Goal: Contribute content: Contribute content

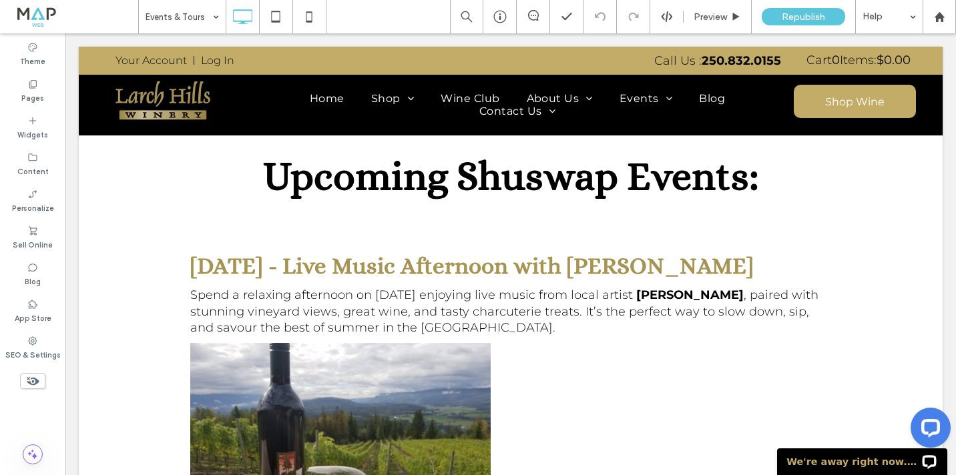
scroll to position [395, 0]
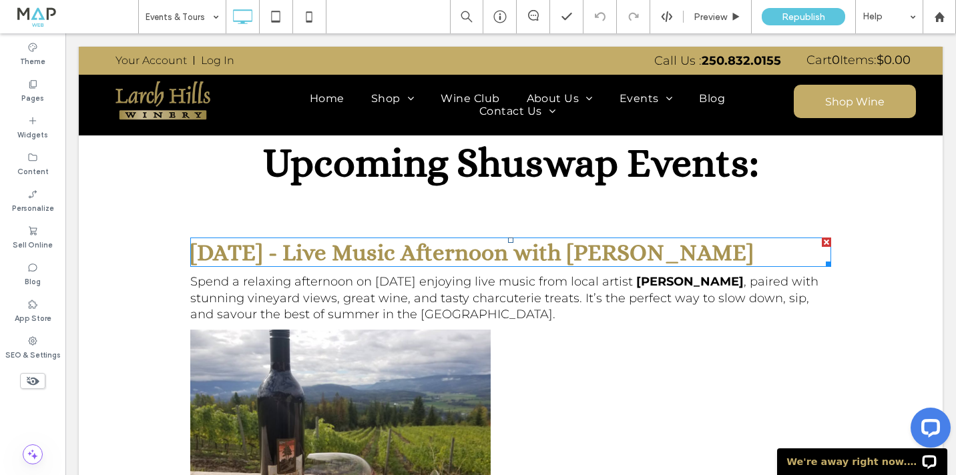
click at [824, 242] on div at bounding box center [826, 242] width 9 height 9
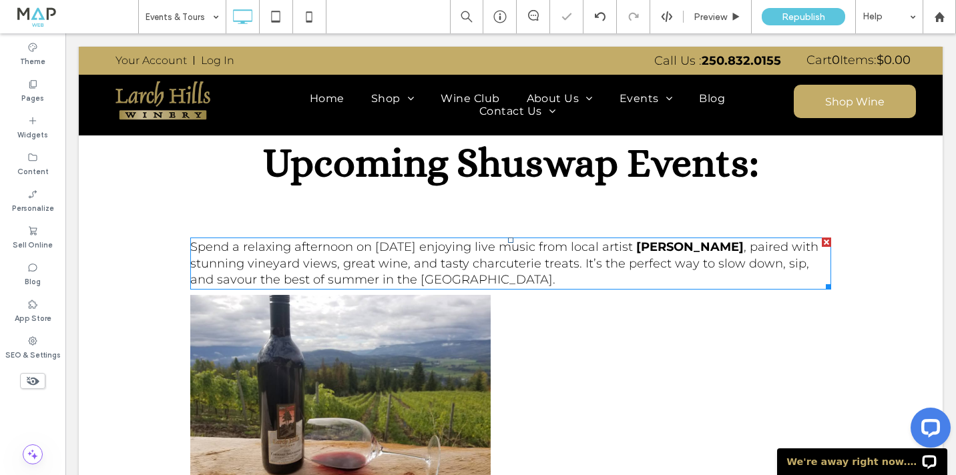
click at [824, 242] on div at bounding box center [826, 242] width 9 height 9
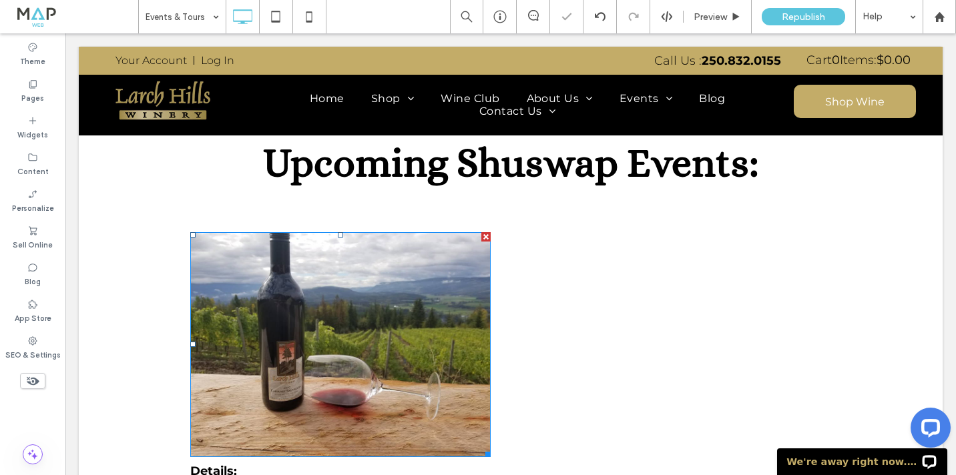
click at [486, 238] on div at bounding box center [485, 236] width 9 height 9
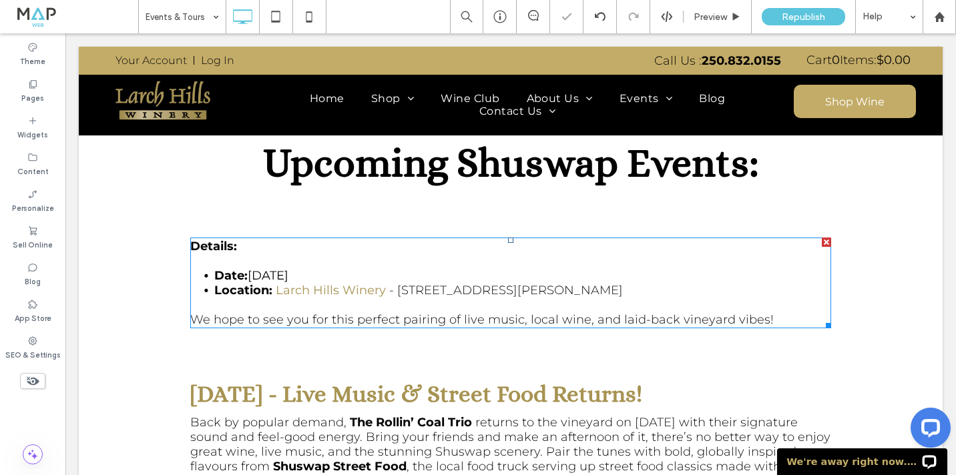
click at [829, 241] on div at bounding box center [826, 242] width 9 height 9
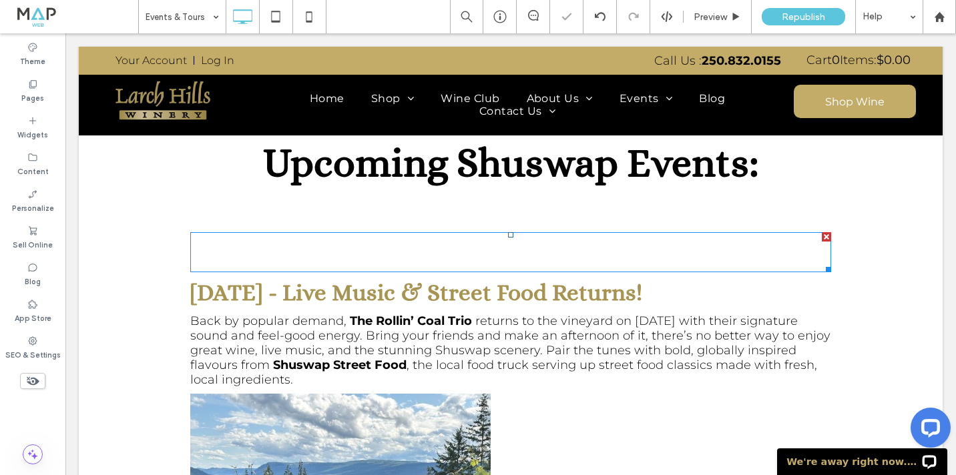
click at [827, 239] on div at bounding box center [826, 236] width 9 height 9
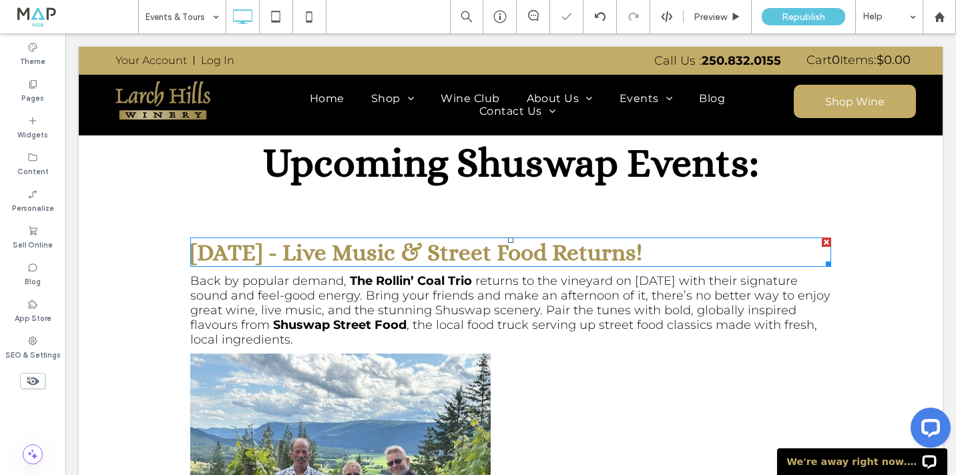
click at [824, 240] on div at bounding box center [826, 242] width 9 height 9
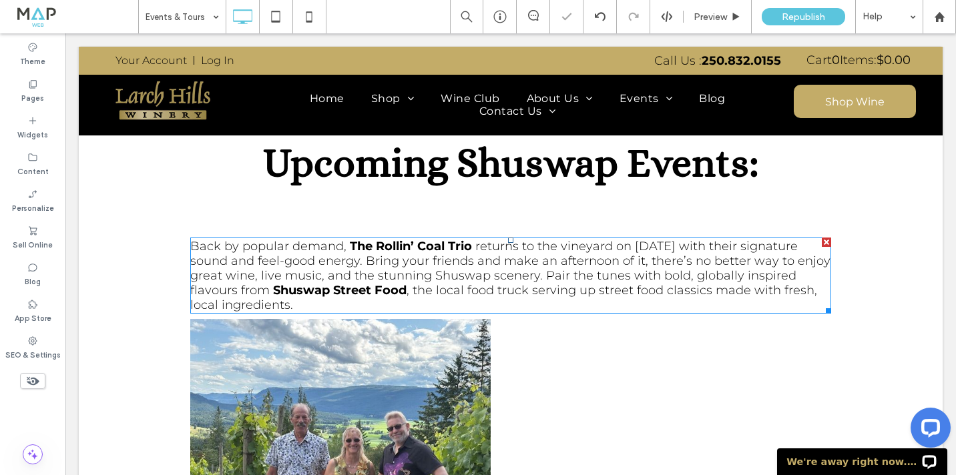
click at [824, 240] on div at bounding box center [826, 242] width 9 height 9
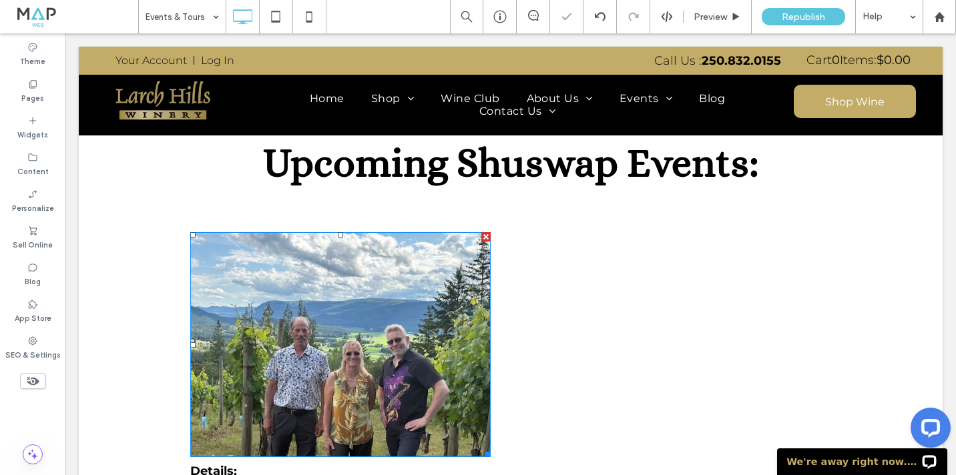
click at [486, 236] on div at bounding box center [485, 236] width 9 height 9
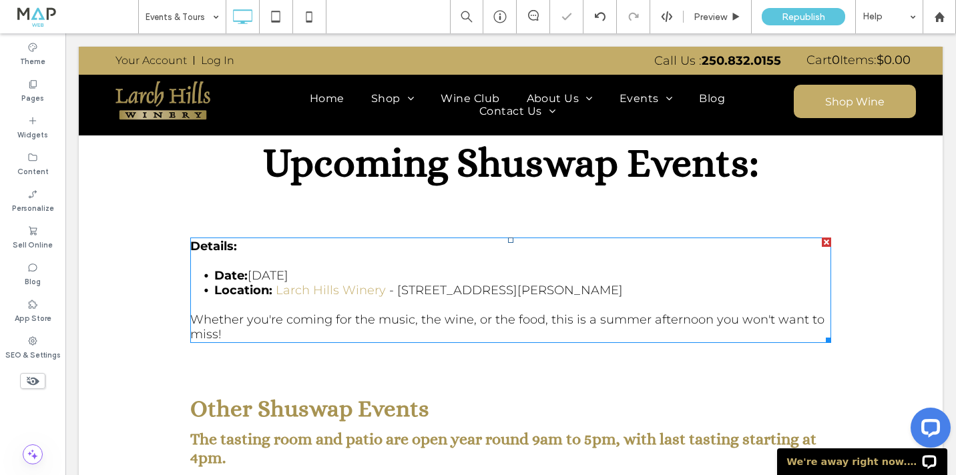
scroll to position [408, 0]
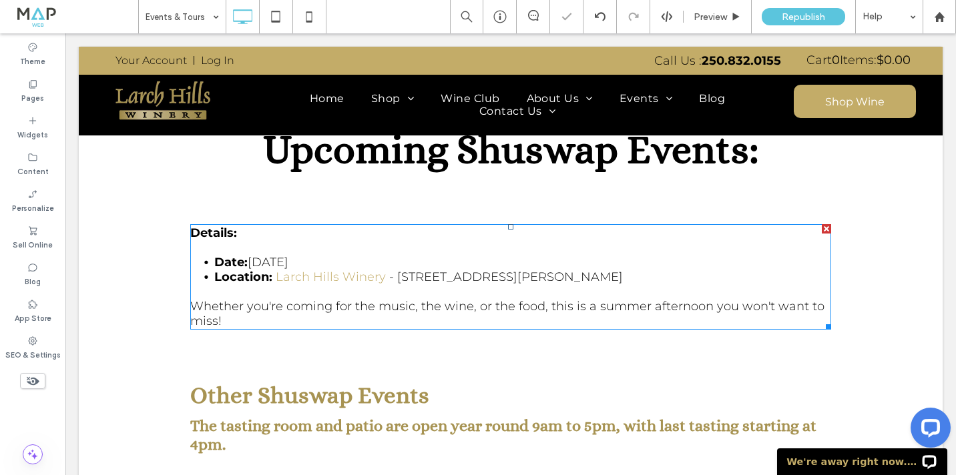
click at [823, 228] on div at bounding box center [826, 228] width 9 height 9
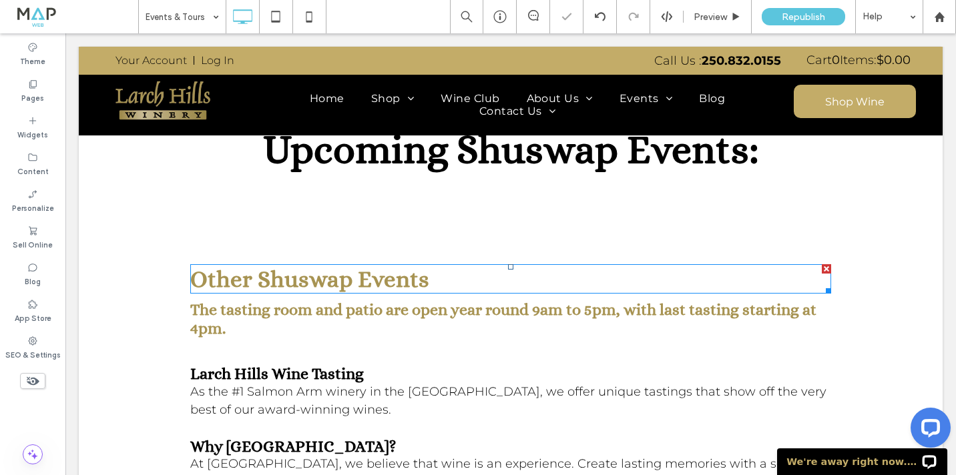
click at [827, 271] on div at bounding box center [826, 268] width 9 height 9
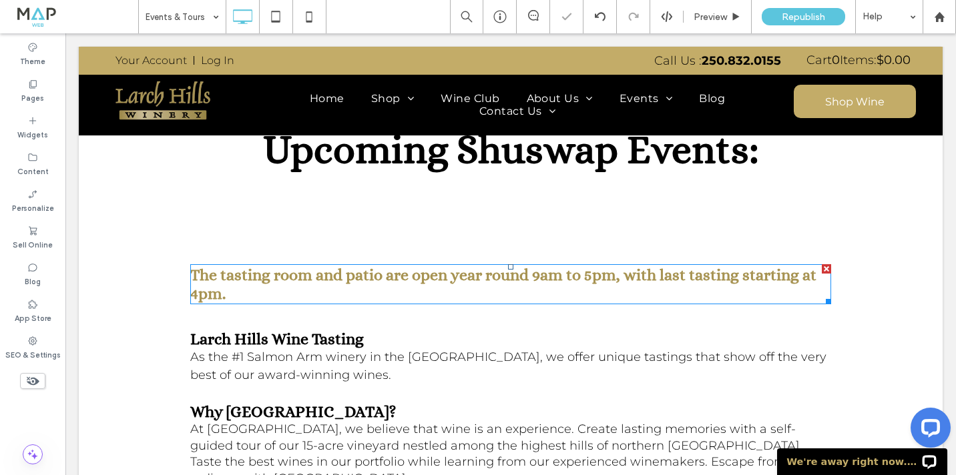
click at [827, 270] on div at bounding box center [826, 268] width 9 height 9
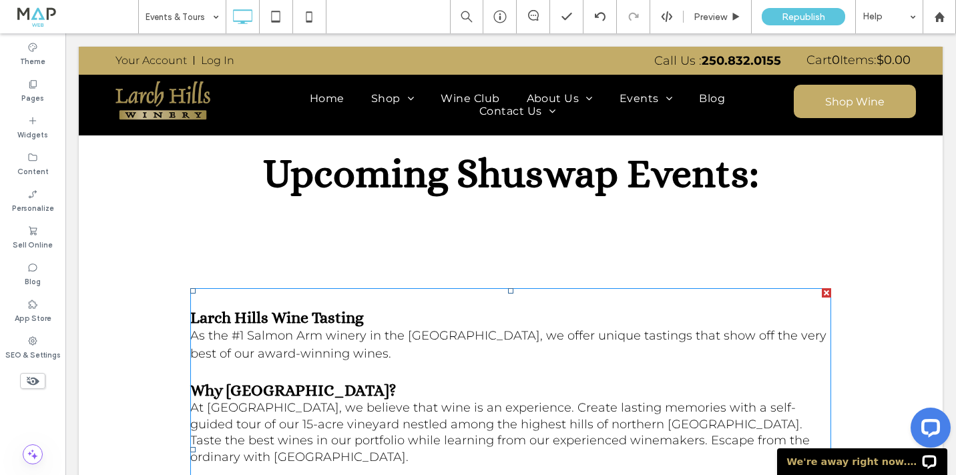
scroll to position [383, 0]
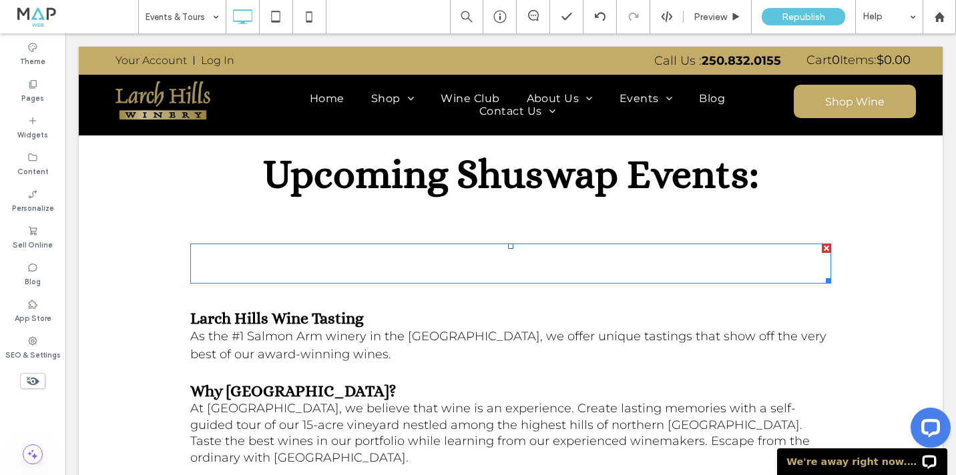
click at [825, 249] on div at bounding box center [826, 248] width 9 height 9
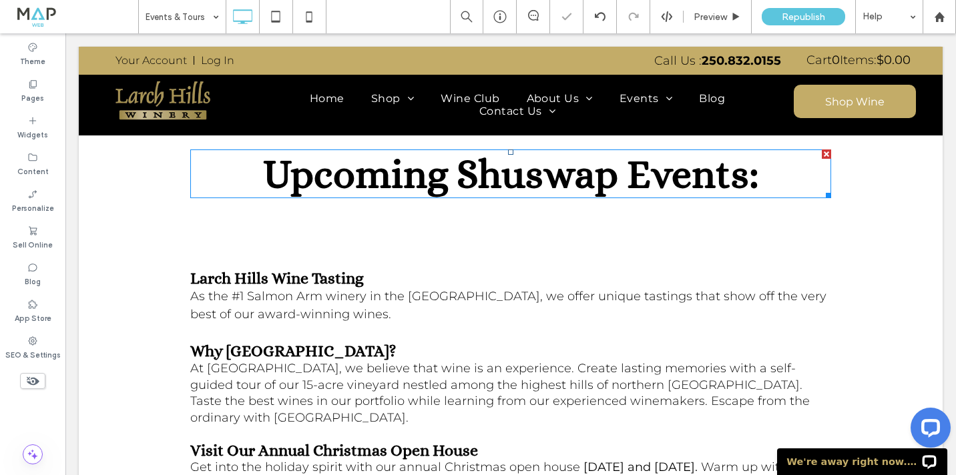
click at [454, 188] on span "Upcoming Shuswap Events:" at bounding box center [511, 174] width 496 height 46
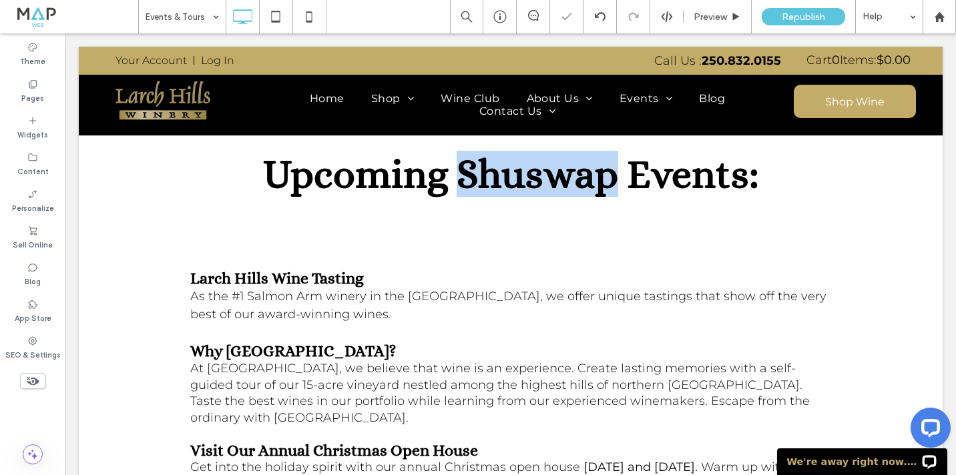
click at [454, 188] on span "Upcoming Shuswap Events:" at bounding box center [511, 174] width 496 height 46
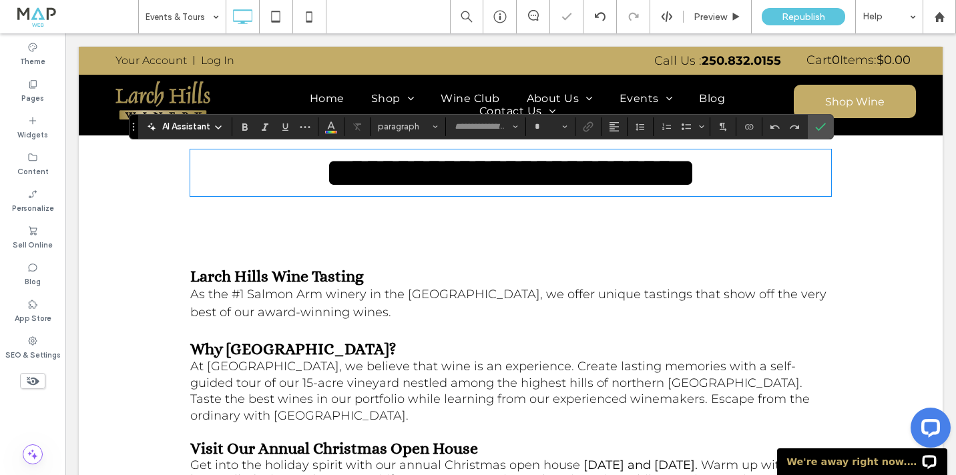
type input "*****"
type input "**"
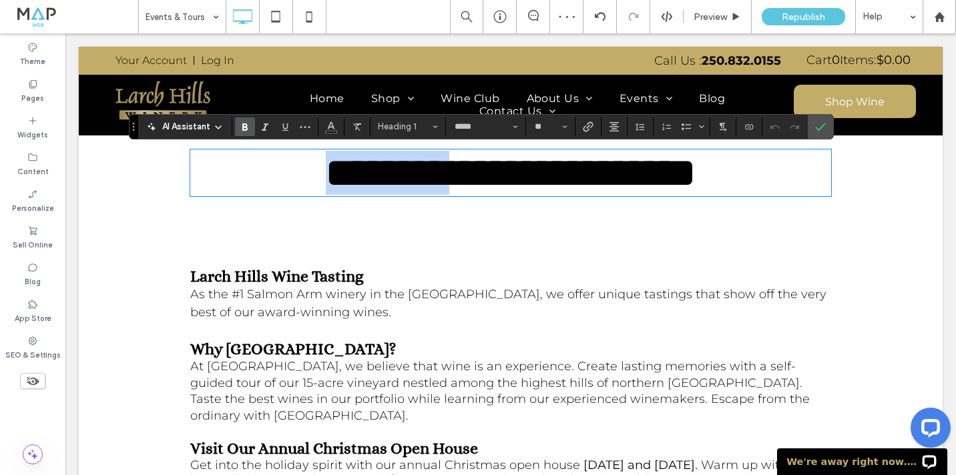
drag, startPoint x: 443, startPoint y: 179, endPoint x: 274, endPoint y: 171, distance: 169.1
click at [326, 171] on span "**********" at bounding box center [511, 173] width 370 height 40
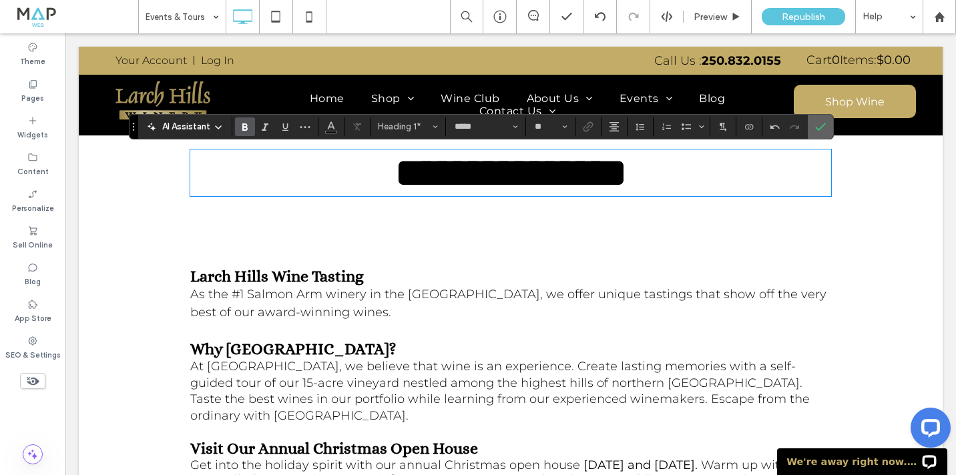
click at [818, 130] on icon "Confirm" at bounding box center [820, 127] width 11 height 11
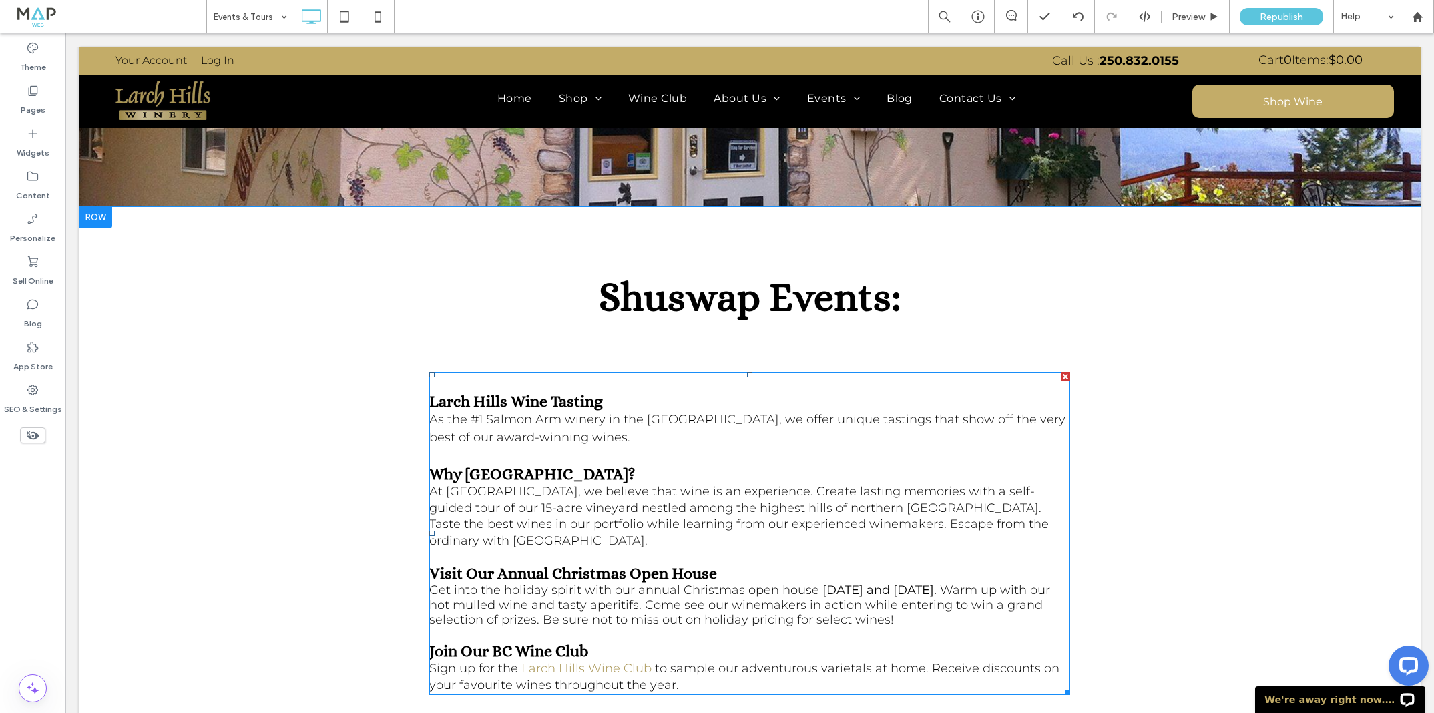
scroll to position [251, 0]
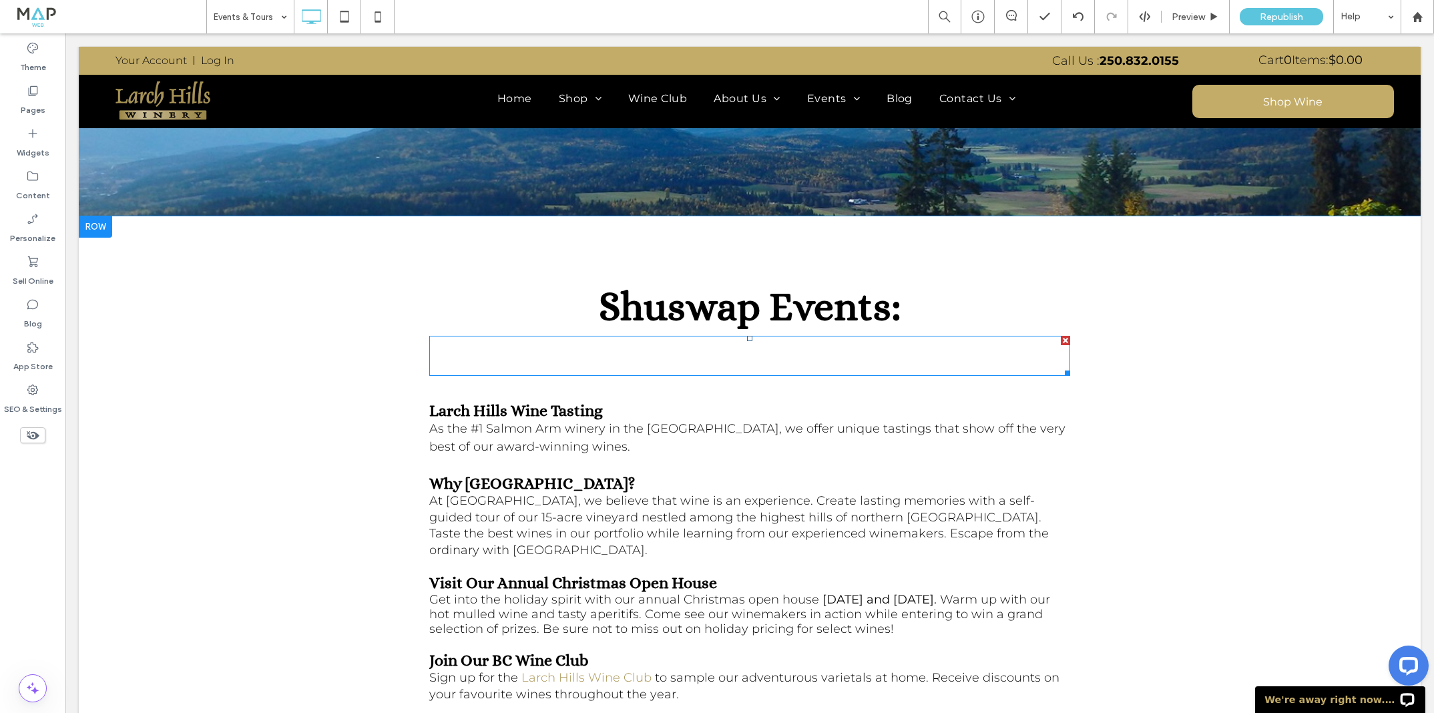
click at [689, 361] on div at bounding box center [749, 356] width 641 height 40
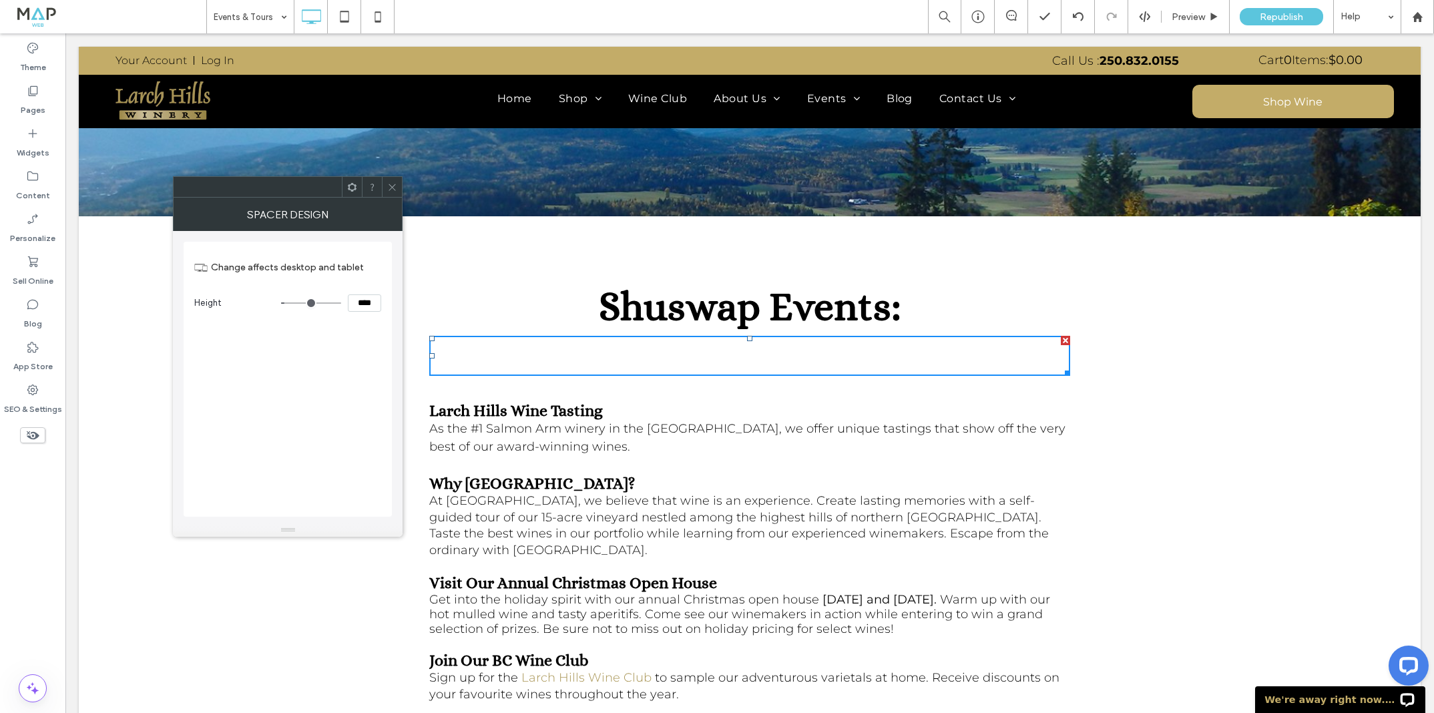
click at [361, 303] on input "****" at bounding box center [364, 303] width 33 height 17
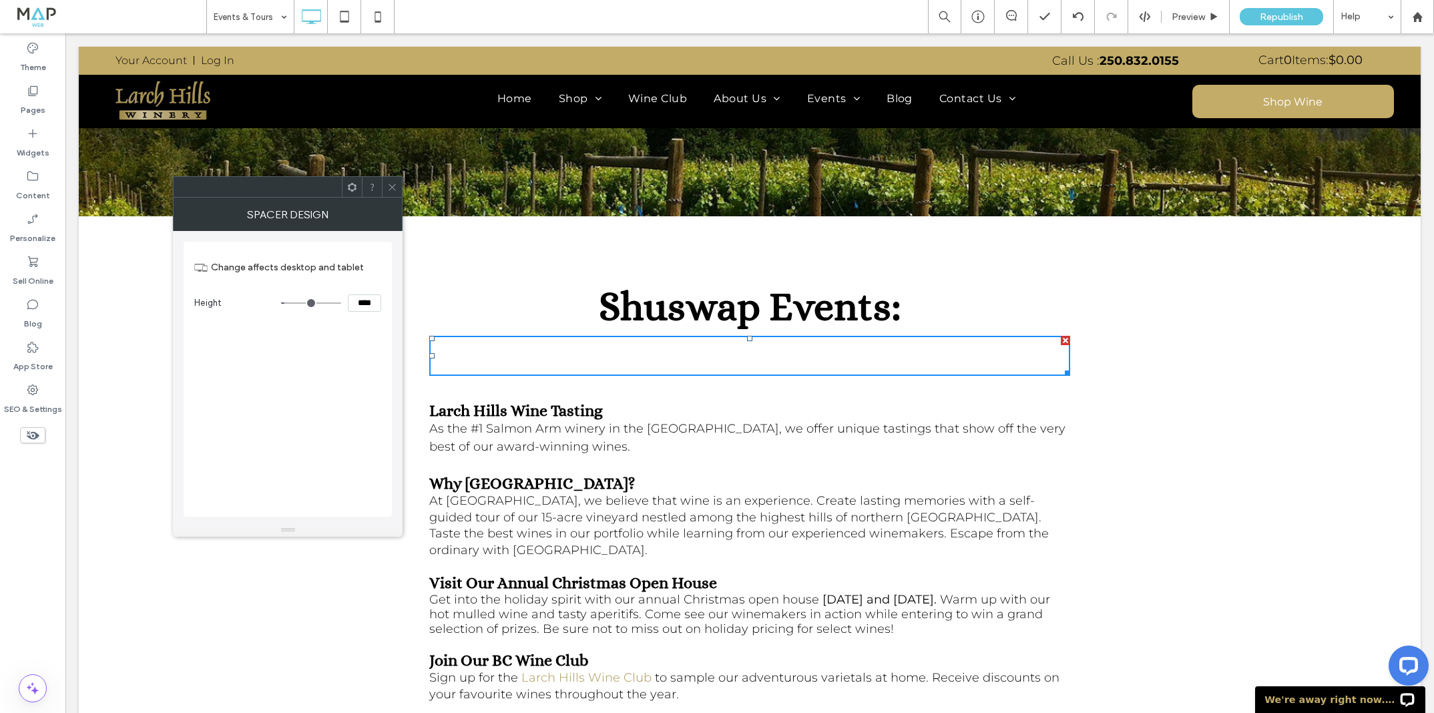
type input "****"
type input "**"
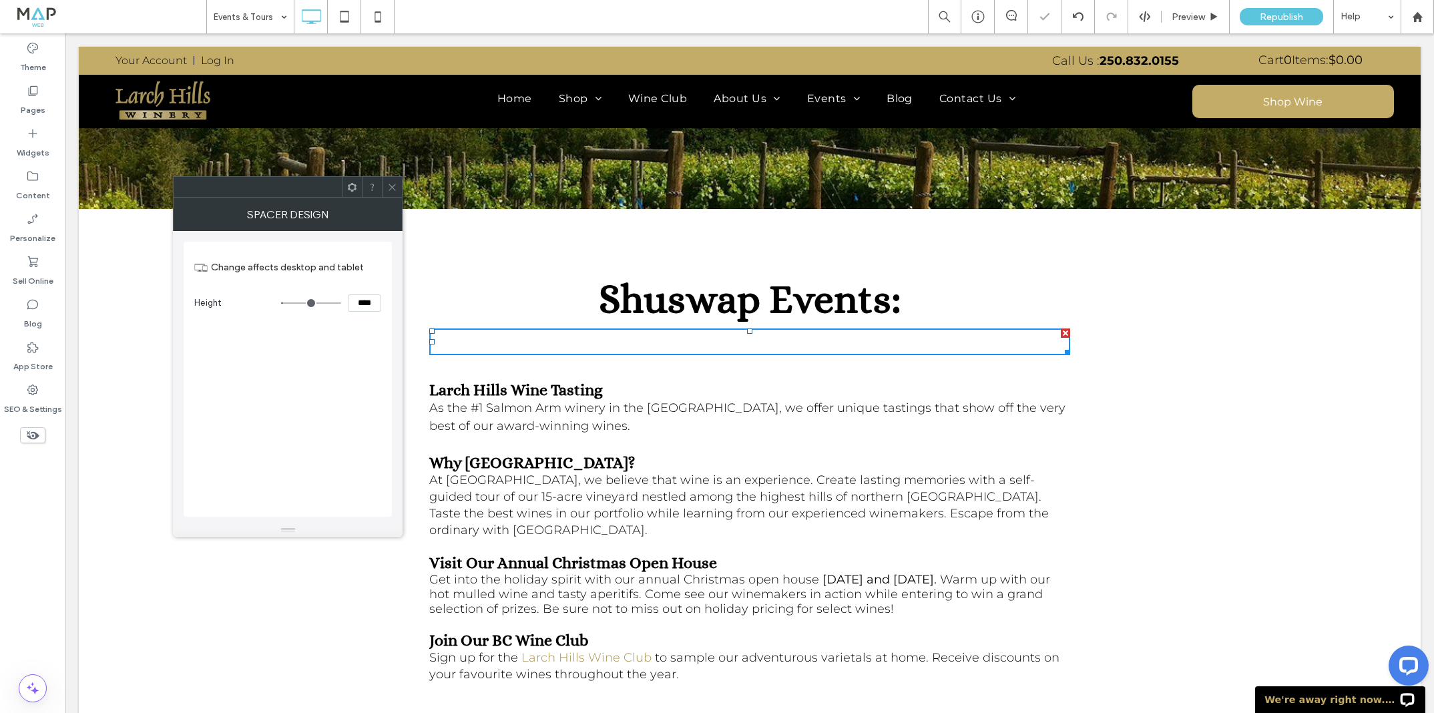
scroll to position [244, 0]
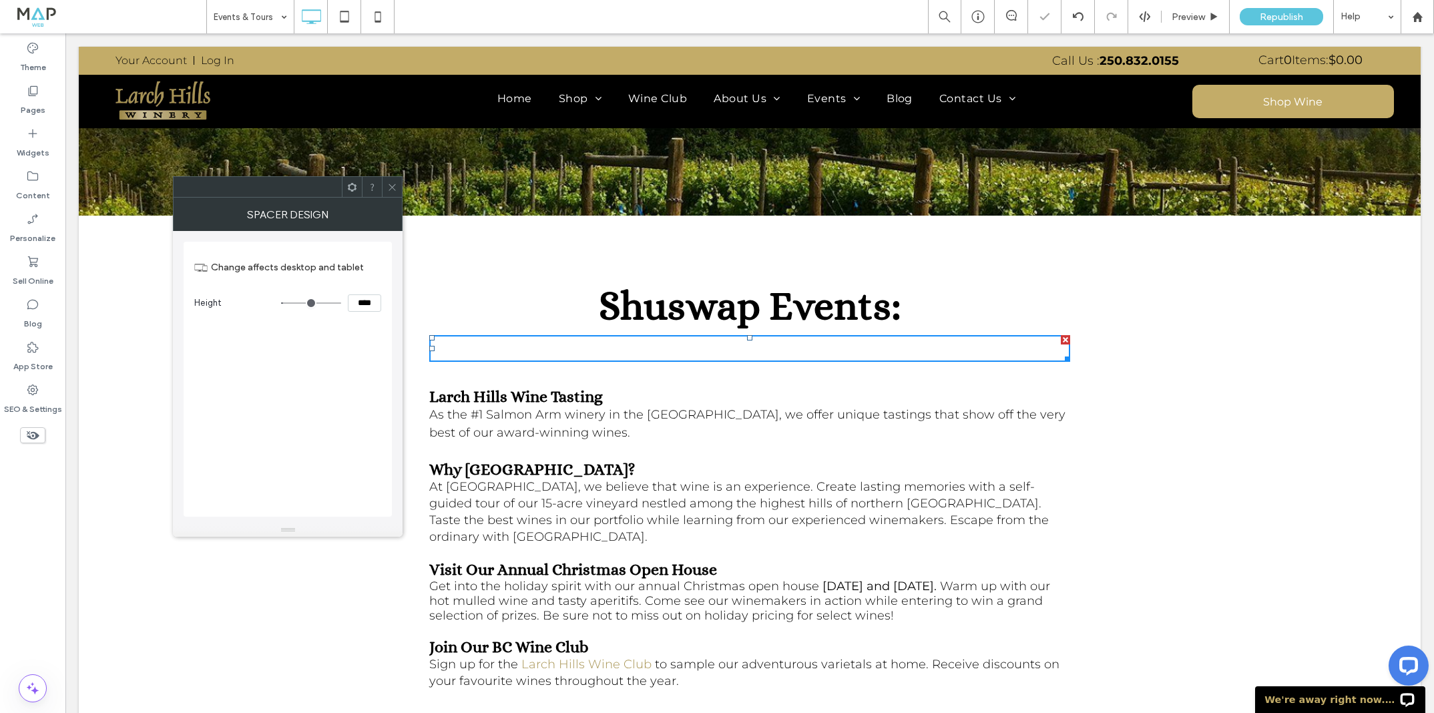
type input "****"
type input "**"
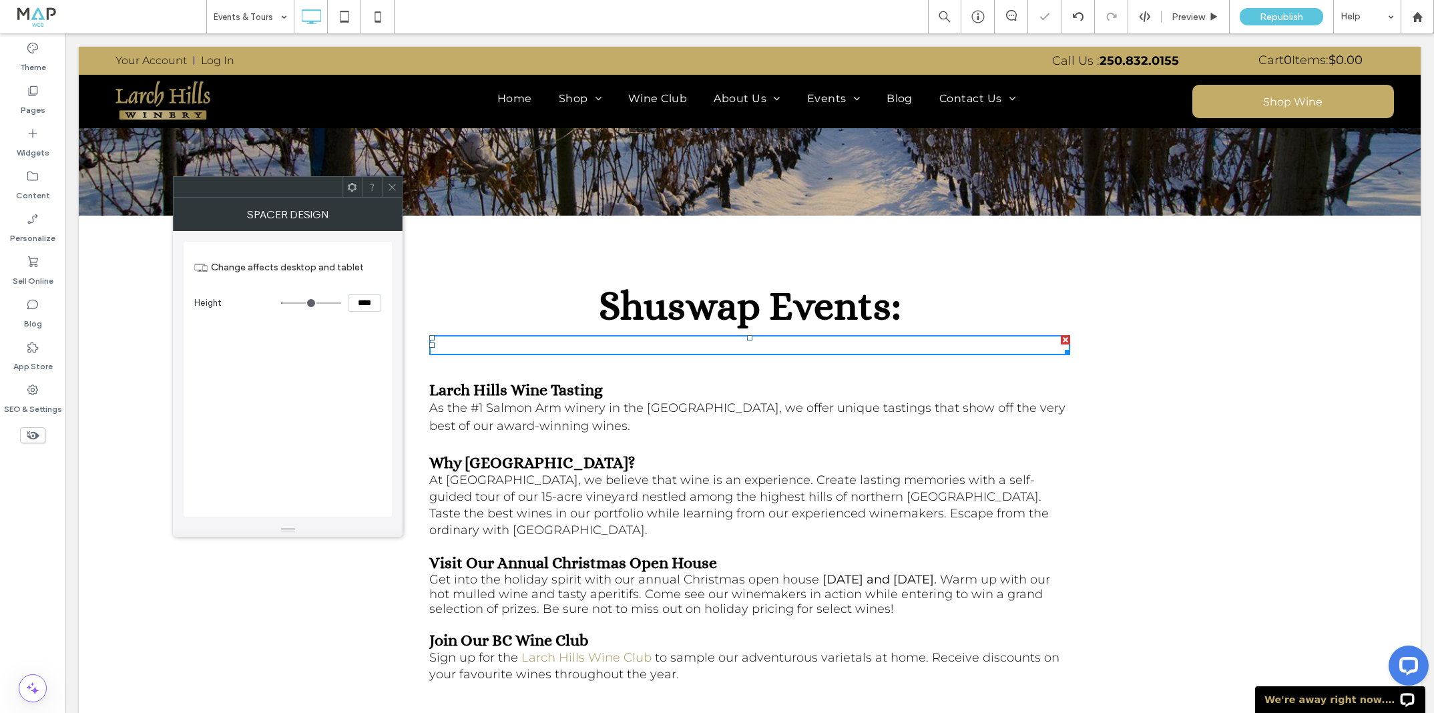
click at [397, 190] on div at bounding box center [392, 187] width 20 height 20
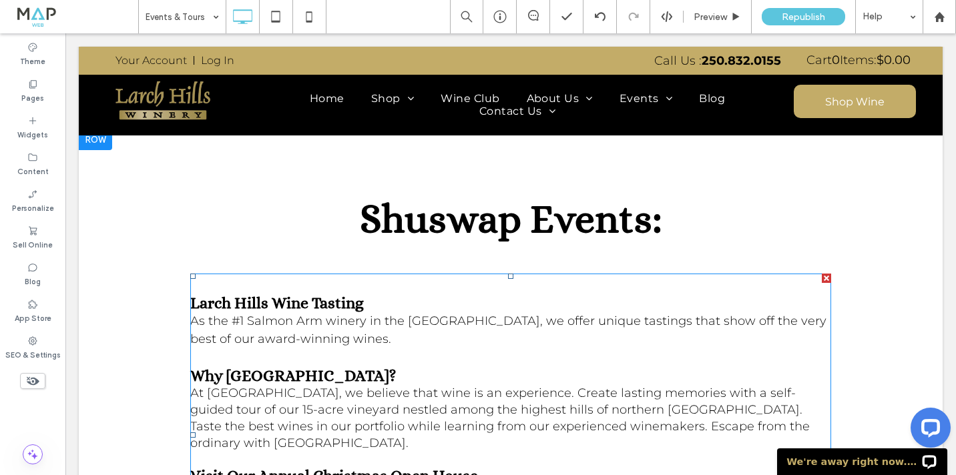
scroll to position [375, 0]
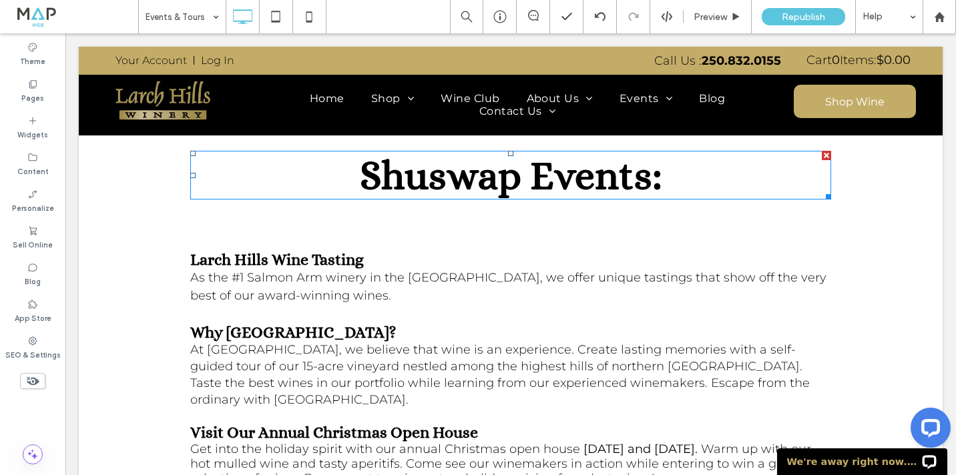
click at [636, 186] on span "Shuswap Events:" at bounding box center [511, 175] width 303 height 46
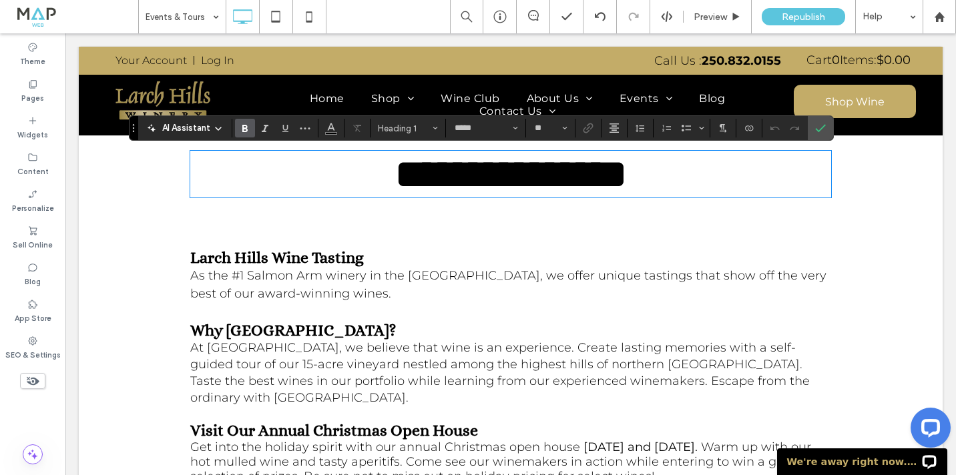
type input "*****"
type input "**"
click at [674, 178] on h1 "**********" at bounding box center [510, 174] width 641 height 44
click at [821, 132] on icon "Confirm" at bounding box center [820, 128] width 11 height 11
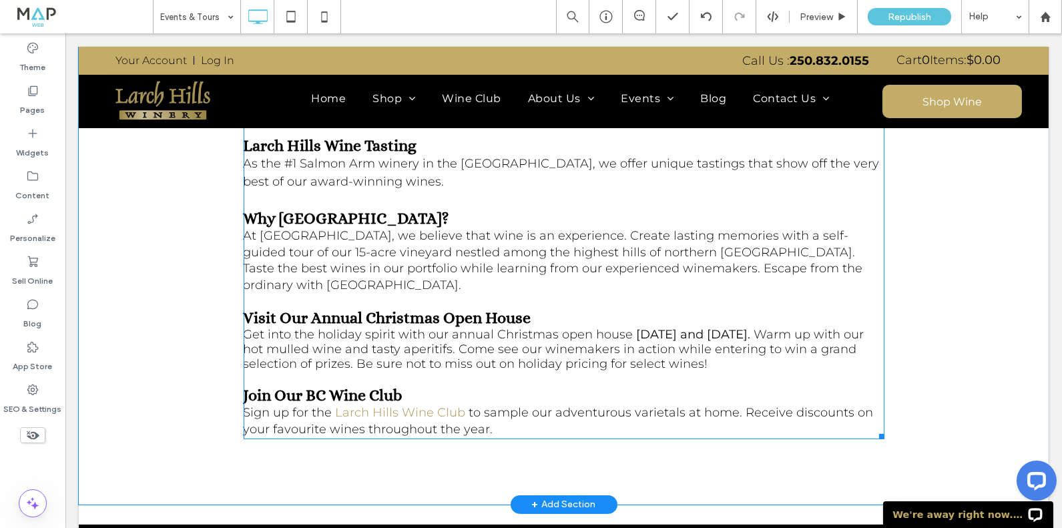
scroll to position [498, 0]
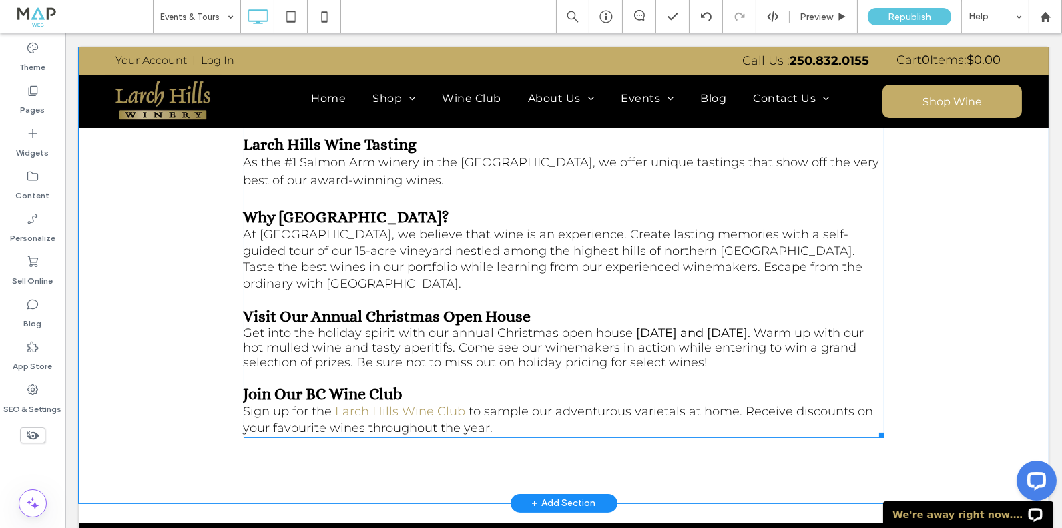
click at [578, 370] on p at bounding box center [564, 377] width 641 height 15
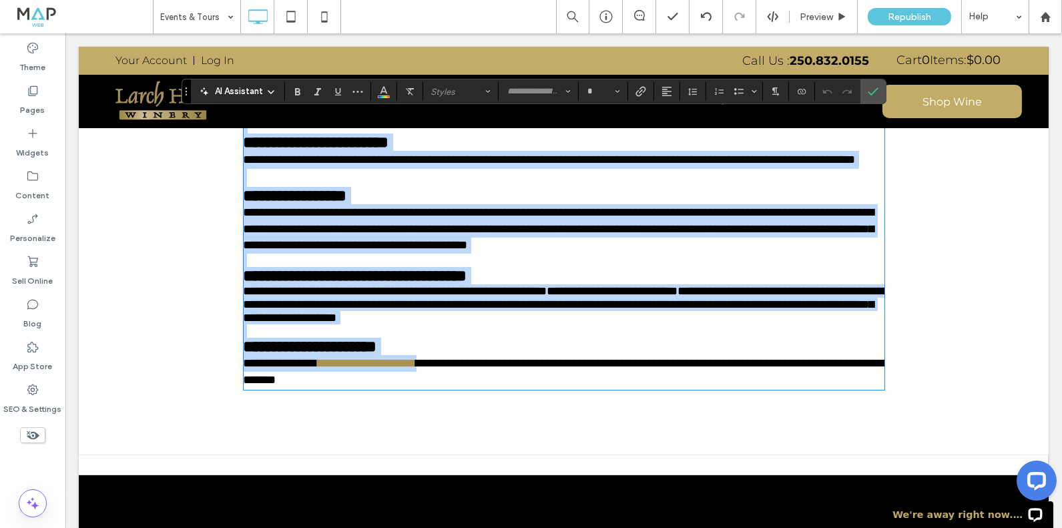
click at [548, 297] on span "**********" at bounding box center [396, 291] width 304 height 12
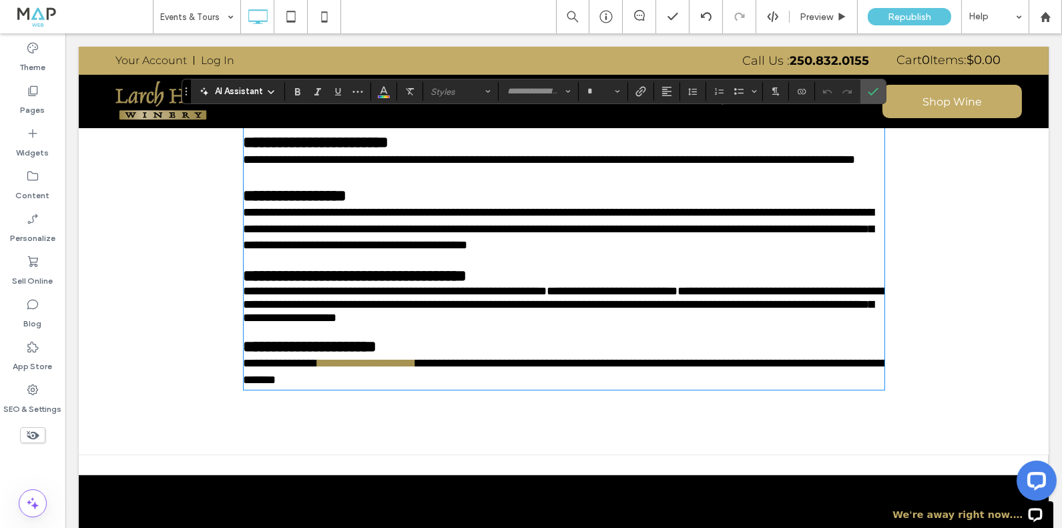
type input "**********"
type input "**"
drag, startPoint x: 800, startPoint y: 314, endPoint x: 637, endPoint y: 318, distance: 163.0
click at [636, 297] on span "**********" at bounding box center [613, 291] width 131 height 12
click at [873, 87] on icon "Confirm" at bounding box center [873, 91] width 11 height 11
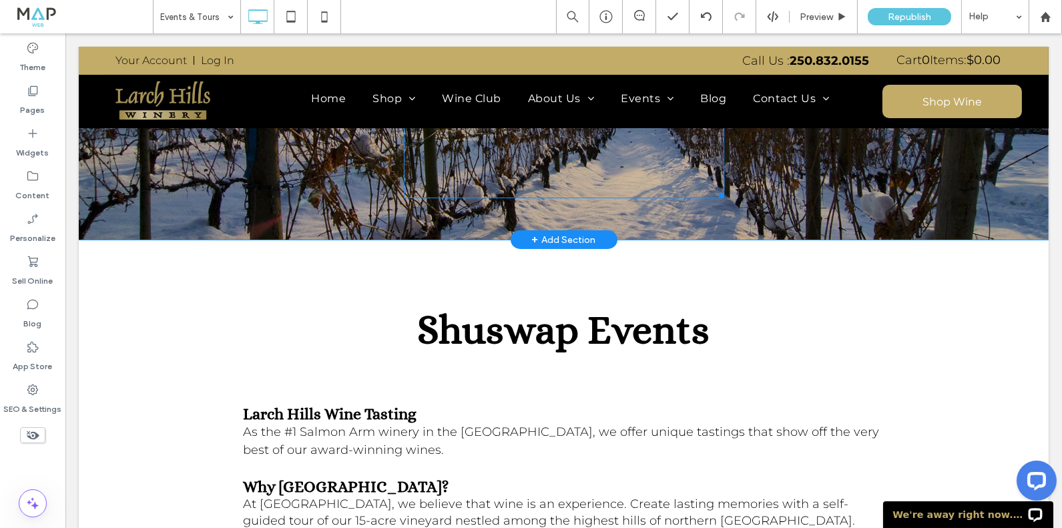
scroll to position [204, 0]
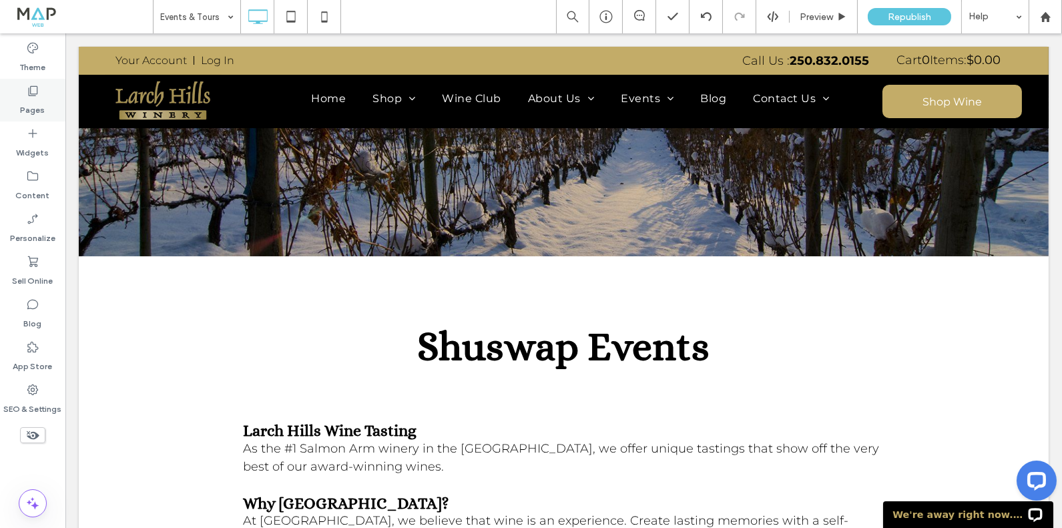
click at [33, 95] on icon at bounding box center [32, 90] width 13 height 13
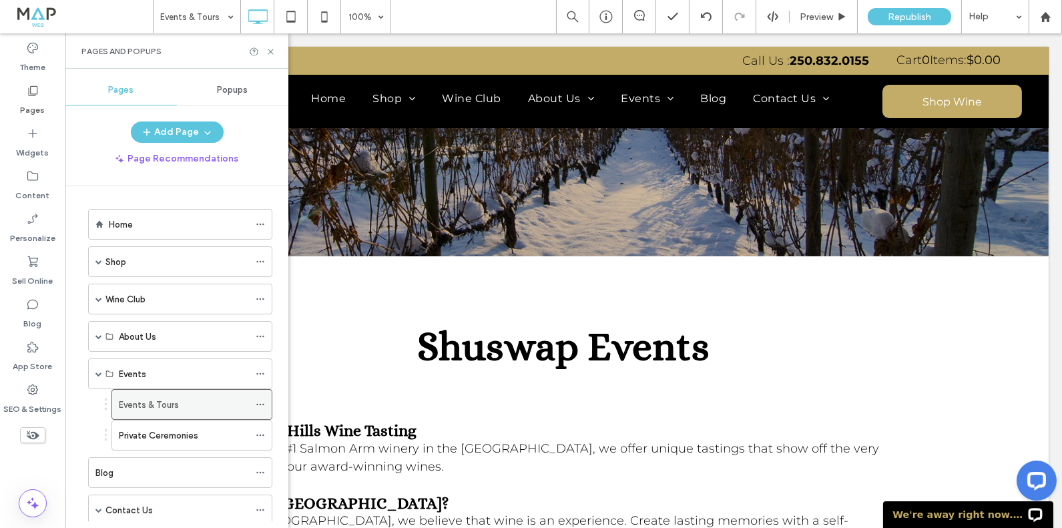
click at [264, 405] on icon at bounding box center [260, 404] width 9 height 9
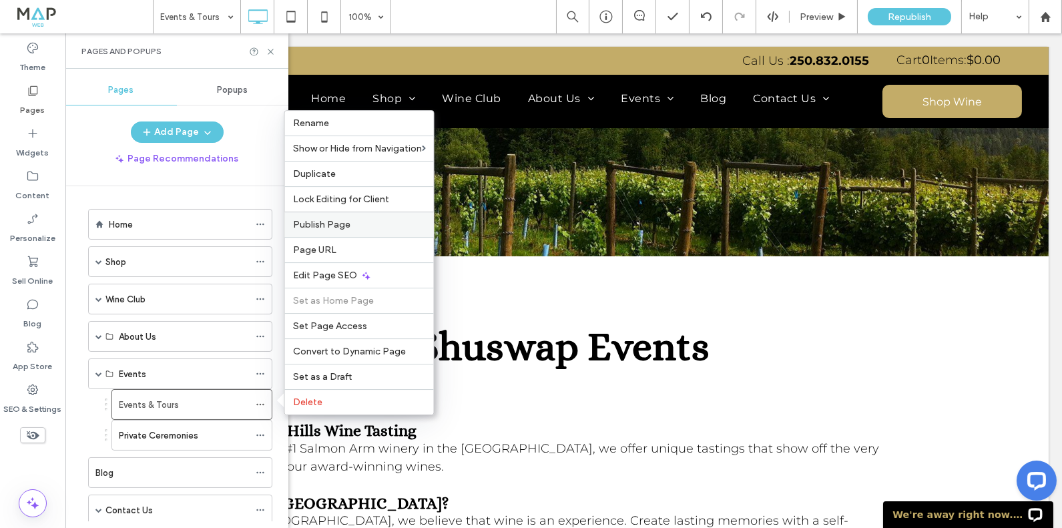
click at [345, 225] on span "Publish Page" at bounding box center [321, 224] width 57 height 11
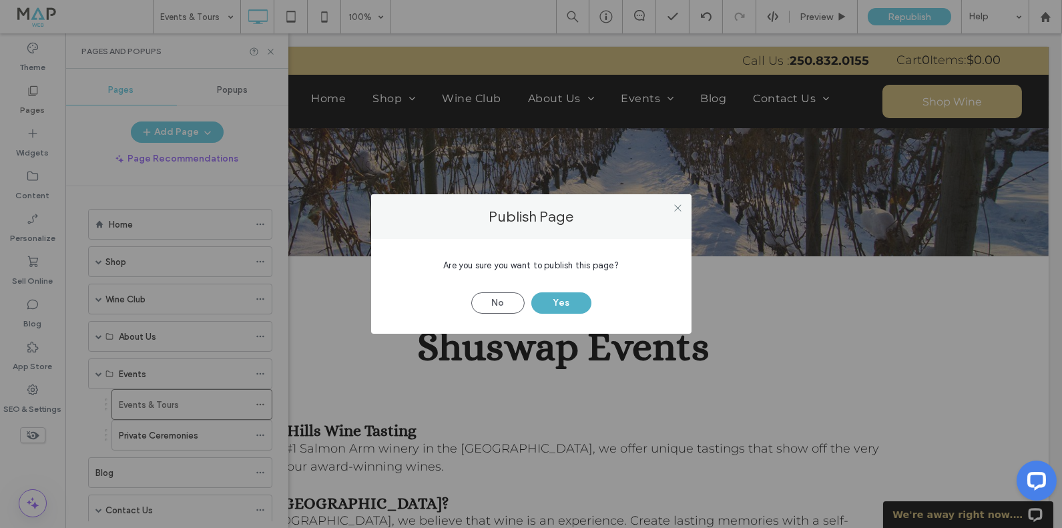
click at [576, 306] on button "Yes" at bounding box center [562, 303] width 60 height 21
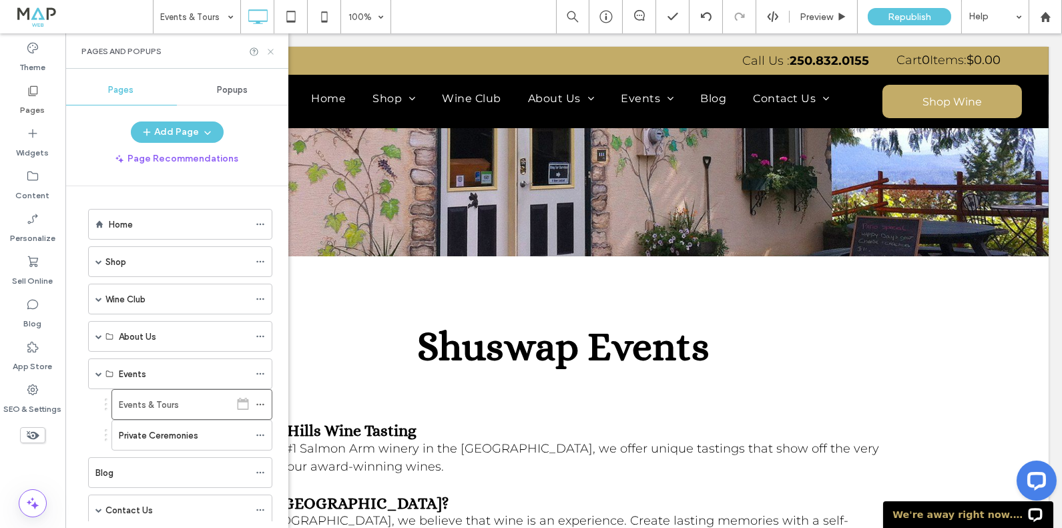
click at [274, 55] on icon at bounding box center [271, 52] width 10 height 10
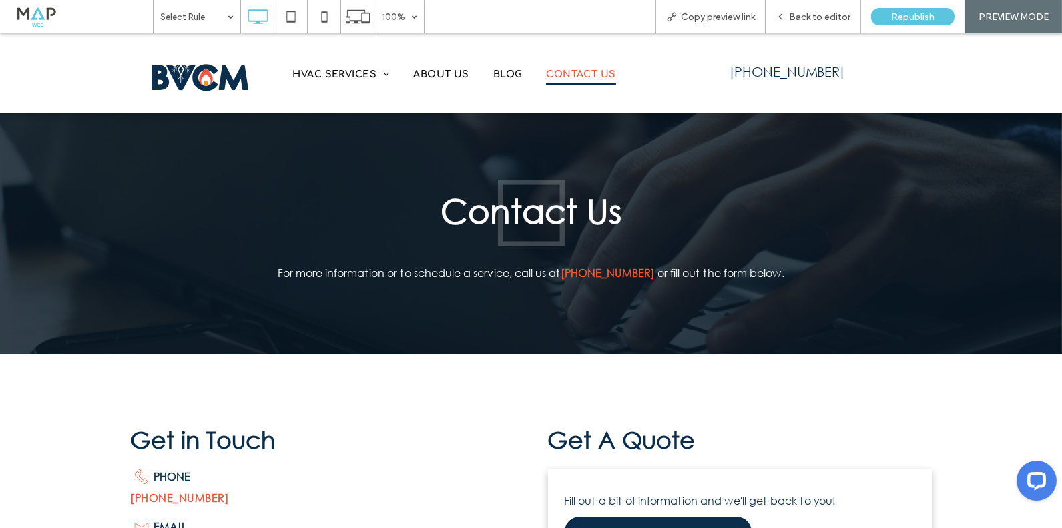
click at [199, 72] on img at bounding box center [200, 78] width 114 height 49
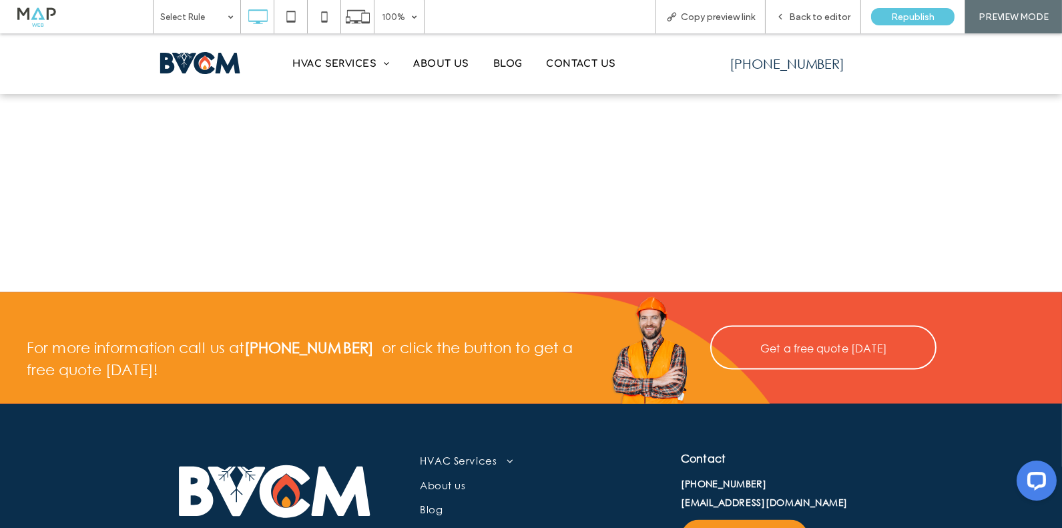
scroll to position [4004, 0]
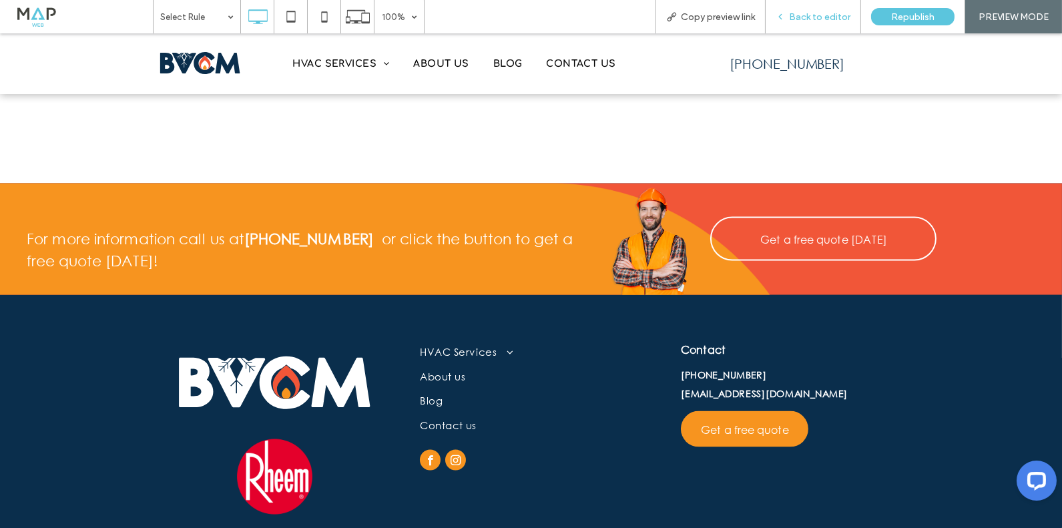
click at [796, 8] on div "Back to editor" at bounding box center [813, 16] width 95 height 33
drag, startPoint x: 814, startPoint y: 14, endPoint x: 772, endPoint y: 152, distance: 144.5
click at [814, 14] on span "Back to editor" at bounding box center [819, 16] width 61 height 11
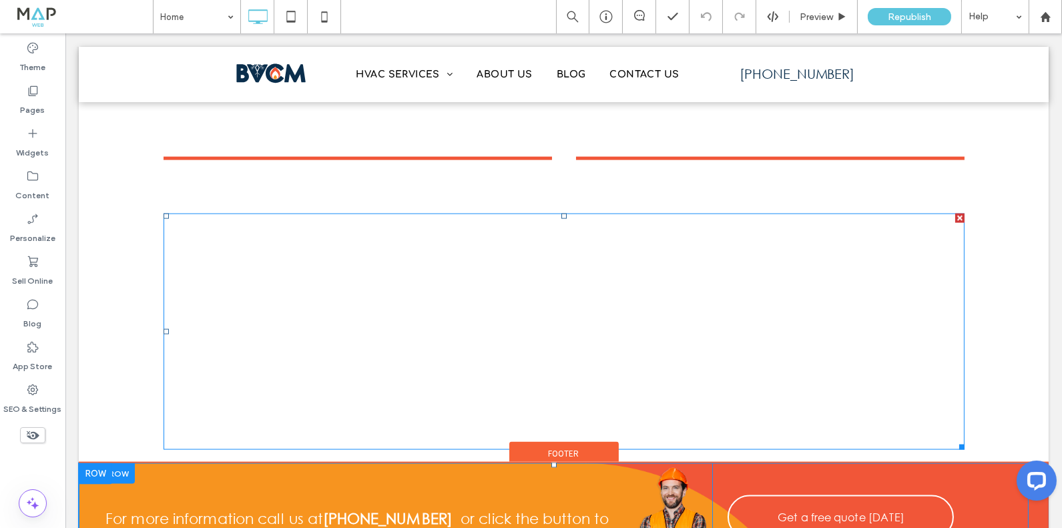
scroll to position [3653, 0]
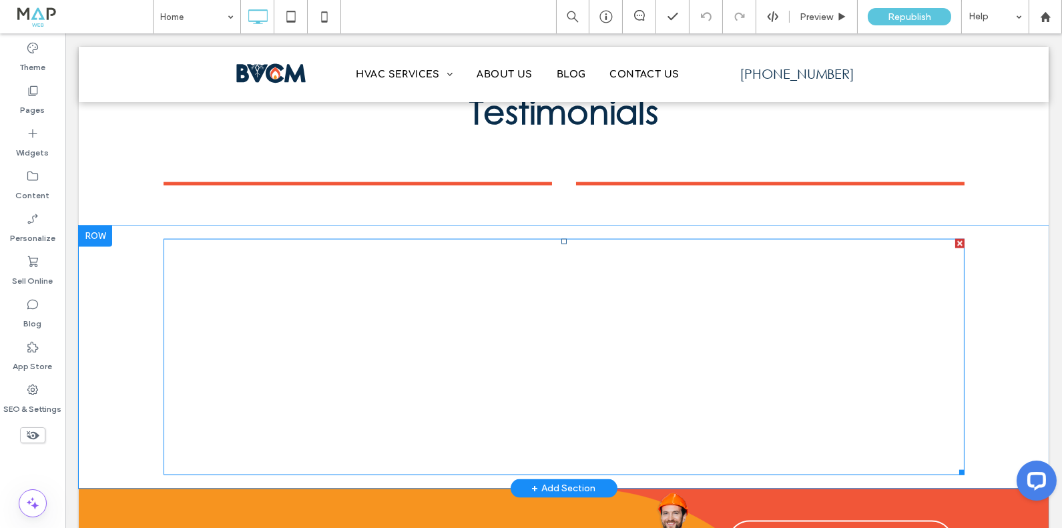
click at [925, 239] on span at bounding box center [564, 357] width 801 height 236
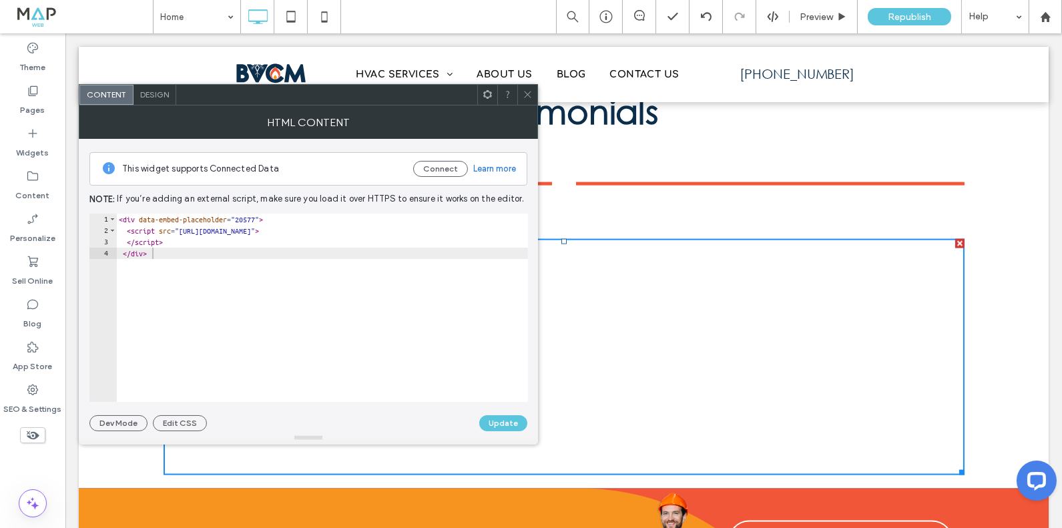
click at [530, 100] on icon at bounding box center [528, 94] width 10 height 10
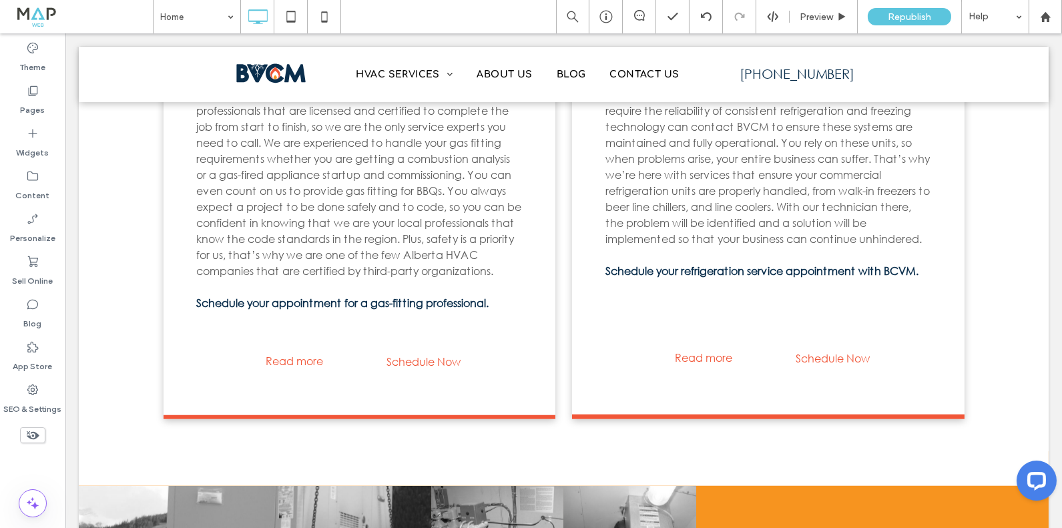
scroll to position [2208, 0]
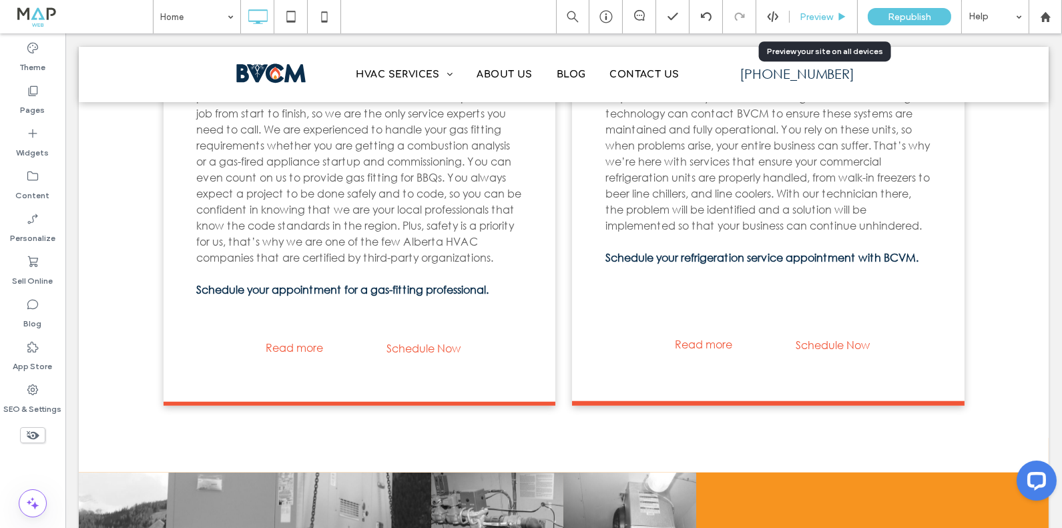
click at [821, 17] on span "Preview" at bounding box center [816, 16] width 33 height 11
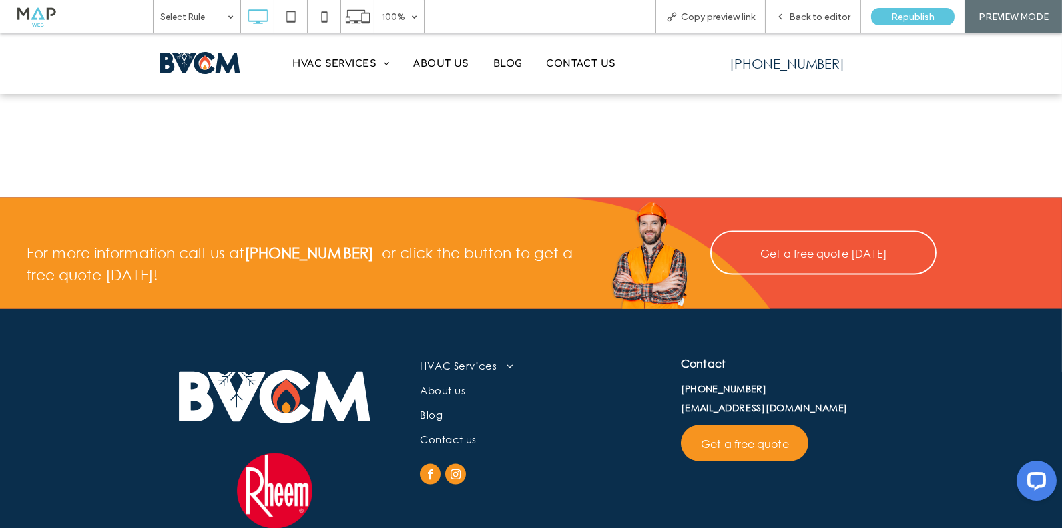
scroll to position [3996, 0]
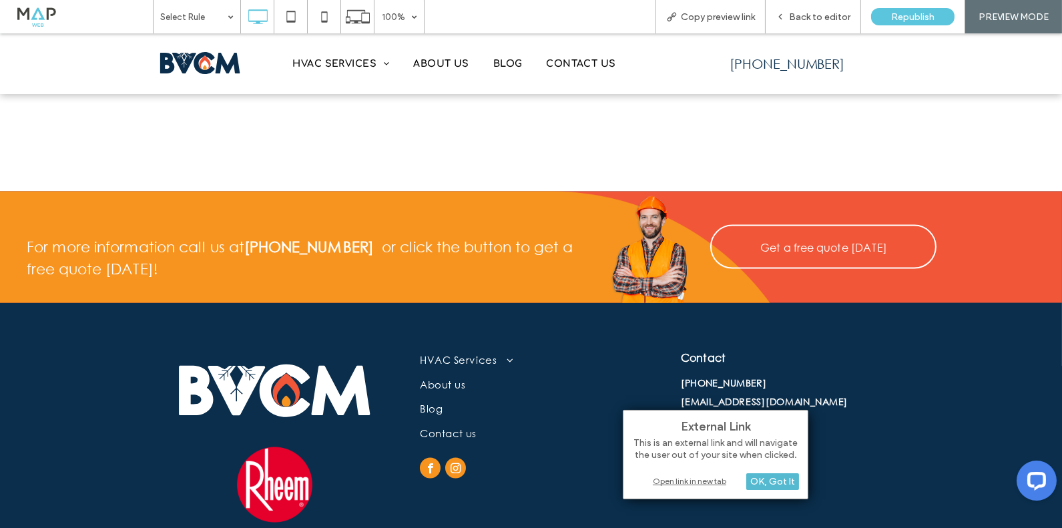
click at [774, 477] on div "OK, Got It" at bounding box center [773, 481] width 53 height 17
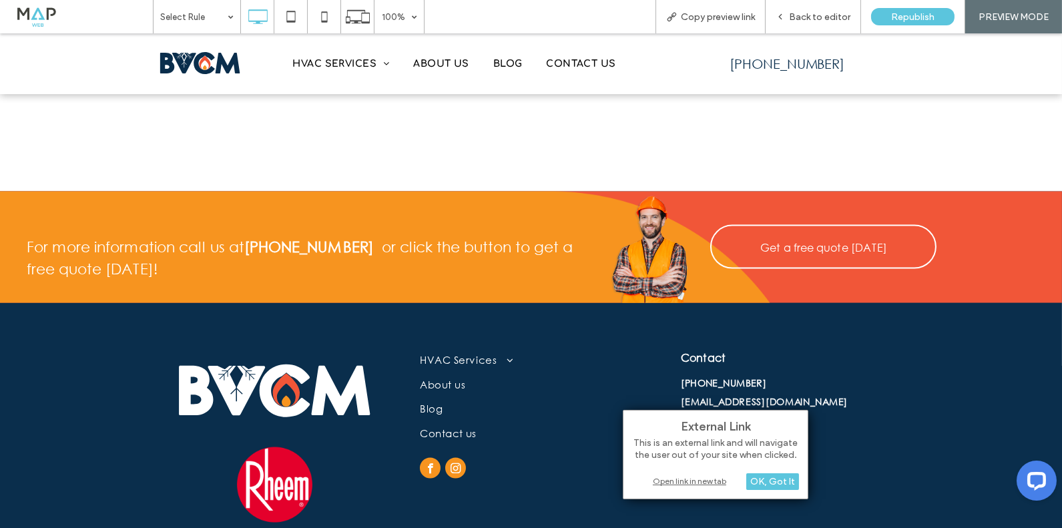
click at [687, 484] on div "Open link in new tab" at bounding box center [715, 481] width 167 height 14
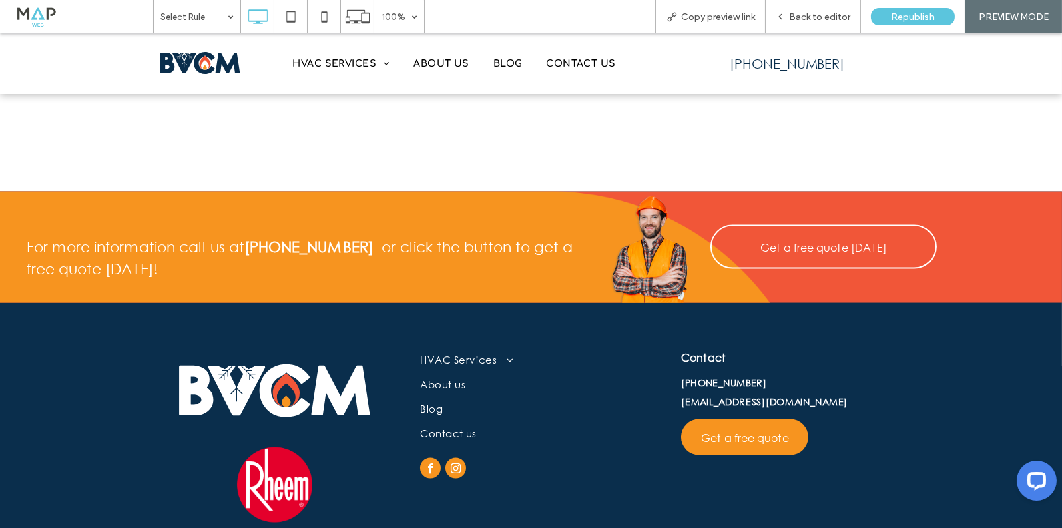
scroll to position [4004, 0]
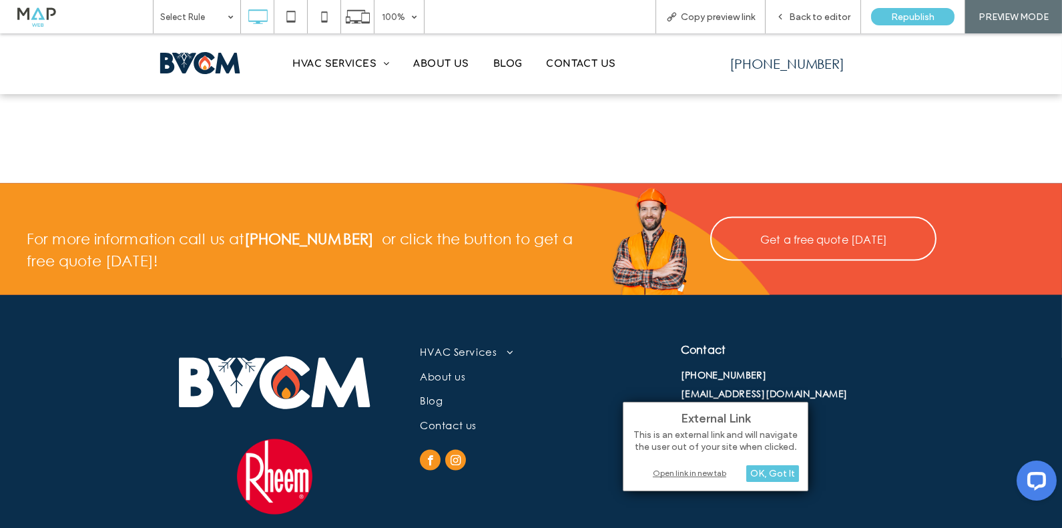
click at [526, 463] on div "Click To Paste HVAC Services Boilers Installation & Servicing Heating & A/C Rep…" at bounding box center [531, 425] width 1062 height 260
click at [273, 439] on img at bounding box center [274, 476] width 75 height 75
click at [314, 337] on img at bounding box center [275, 386] width 226 height 98
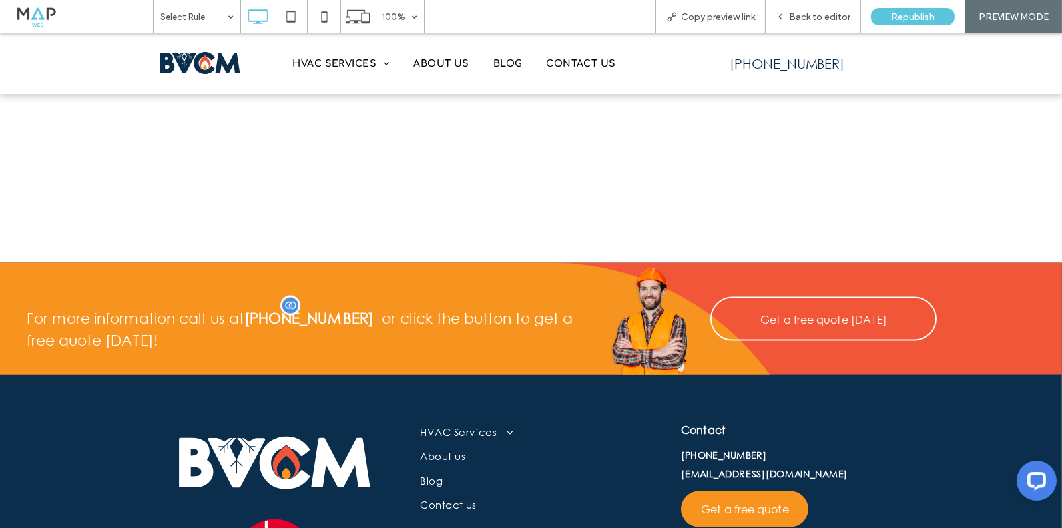
scroll to position [3989, 0]
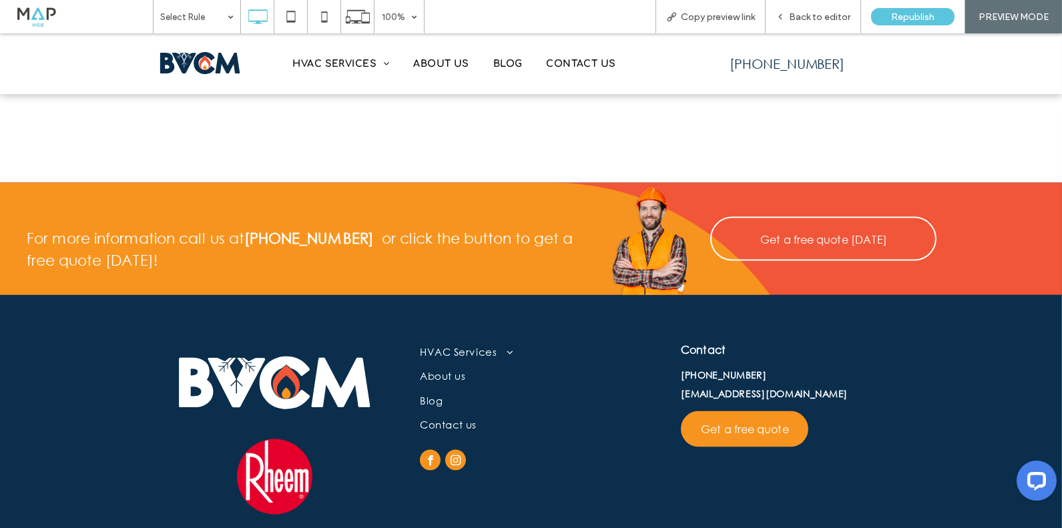
click at [278, 439] on img at bounding box center [274, 476] width 75 height 75
click at [452, 67] on span "About us" at bounding box center [440, 63] width 55 height 21
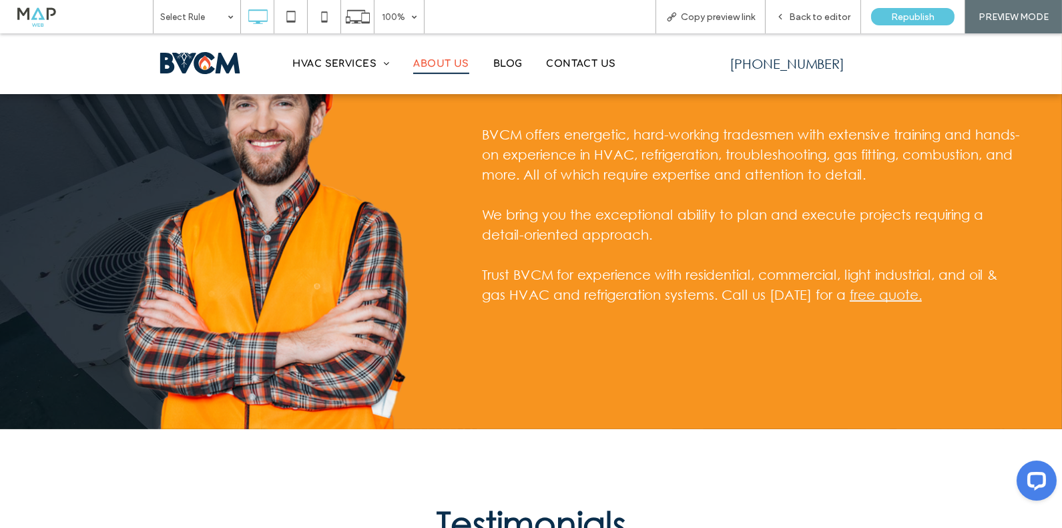
scroll to position [1254, 0]
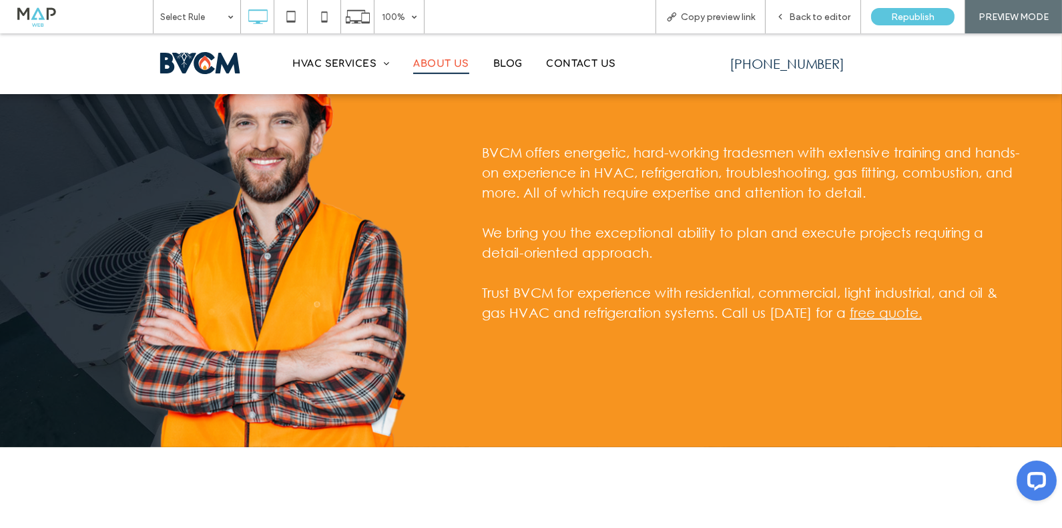
click at [869, 318] on link "free quote." at bounding box center [886, 312] width 72 height 15
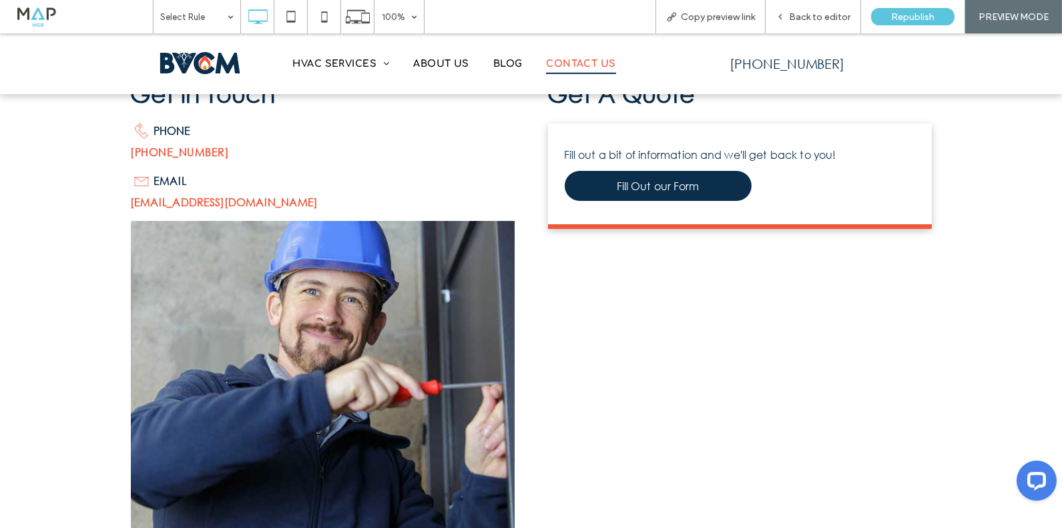
scroll to position [315, 0]
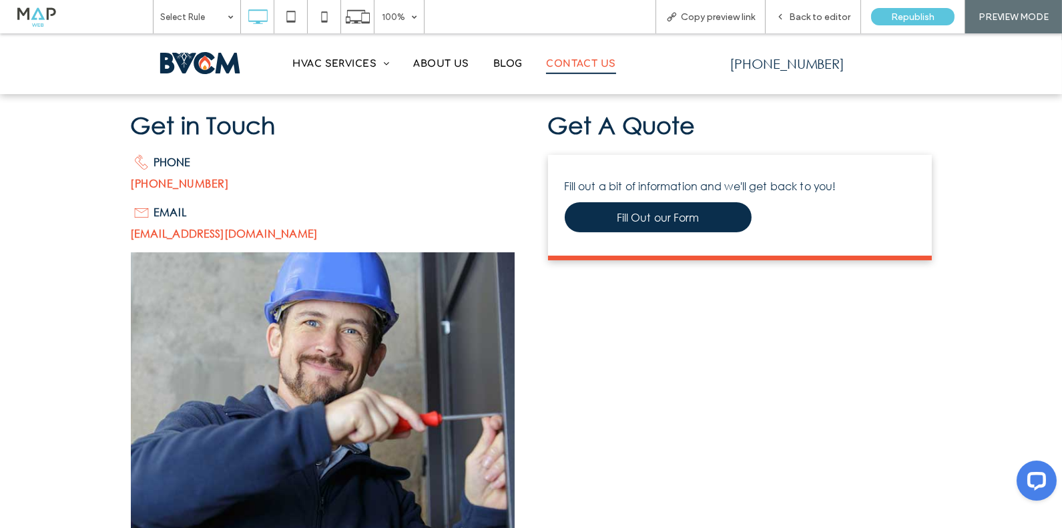
click at [164, 182] on link "[PHONE_NUMBER]" at bounding box center [180, 183] width 99 height 14
click at [179, 228] on link "[EMAIL_ADDRESS][DOMAIN_NAME]" at bounding box center [225, 233] width 188 height 14
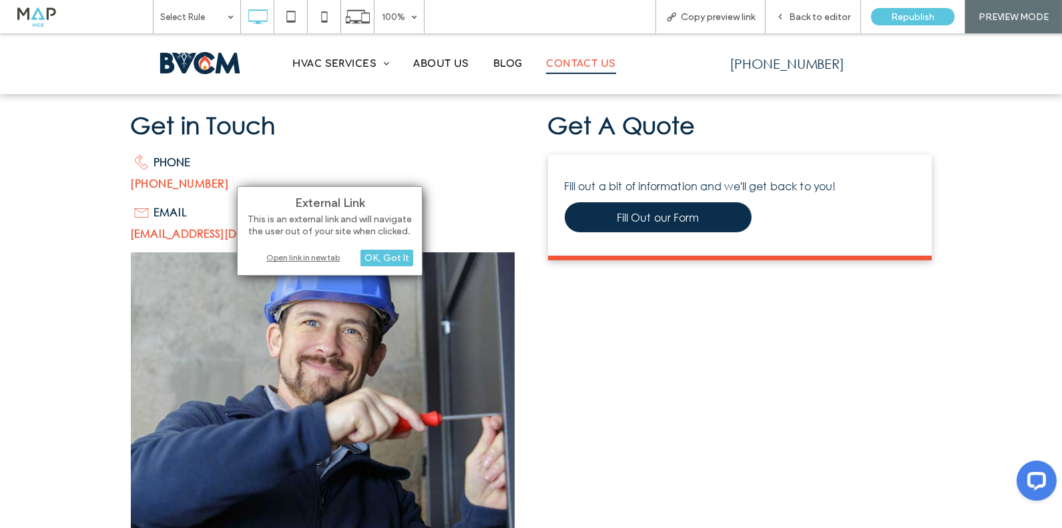
click at [104, 224] on div "Get in Touch A black and white drawing of a telephone on a white background. PH…" at bounding box center [531, 340] width 1062 height 600
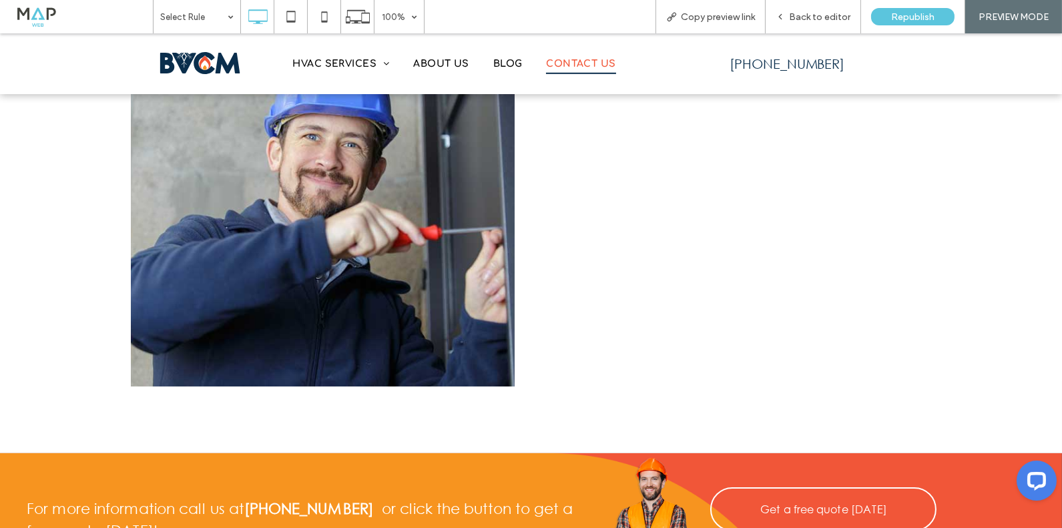
scroll to position [850, 0]
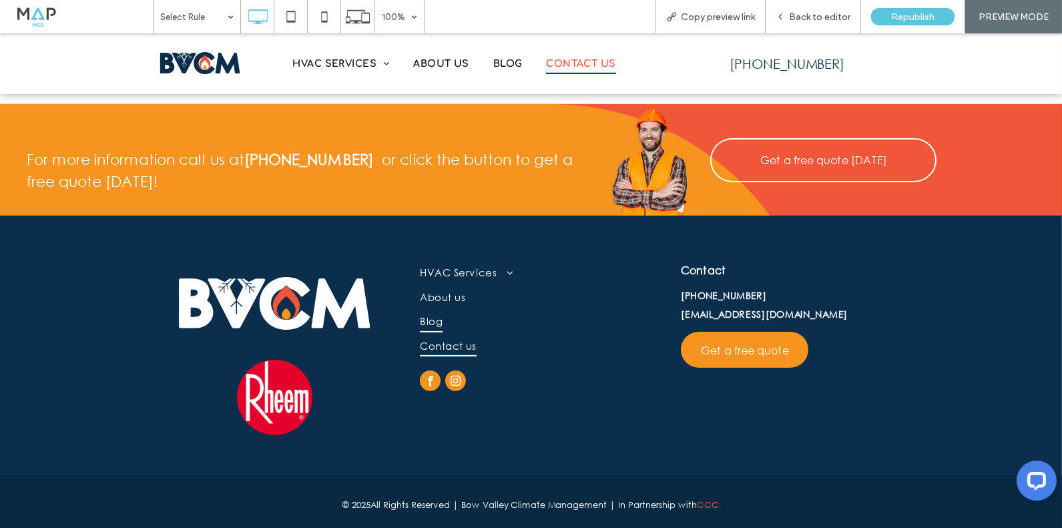
click at [433, 321] on span "Blog" at bounding box center [431, 322] width 23 height 22
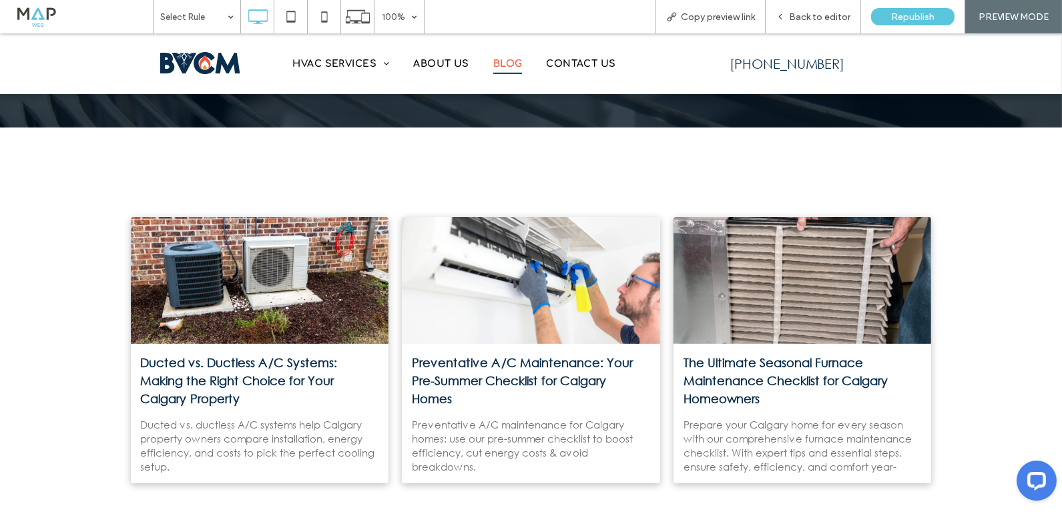
scroll to position [182, 0]
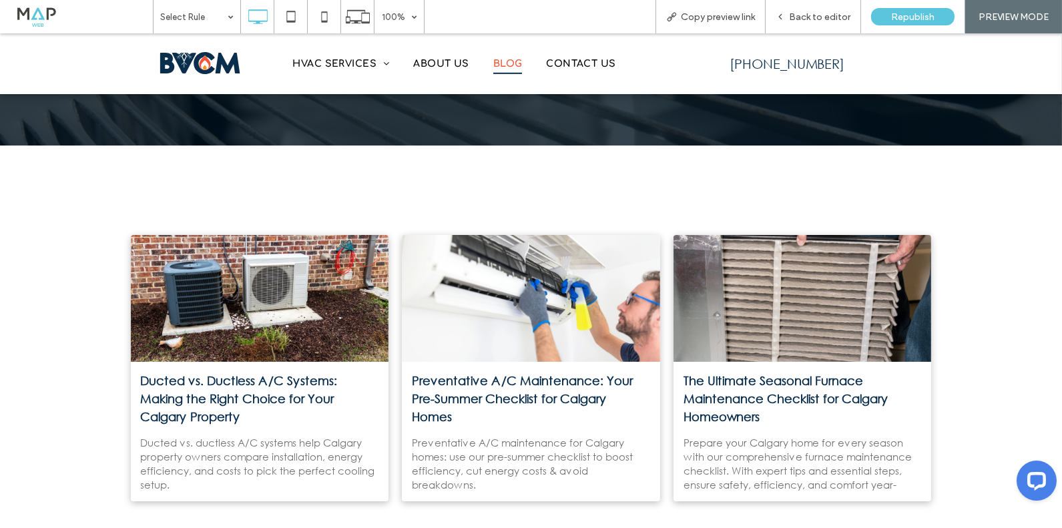
click at [737, 302] on div at bounding box center [803, 299] width 274 height 134
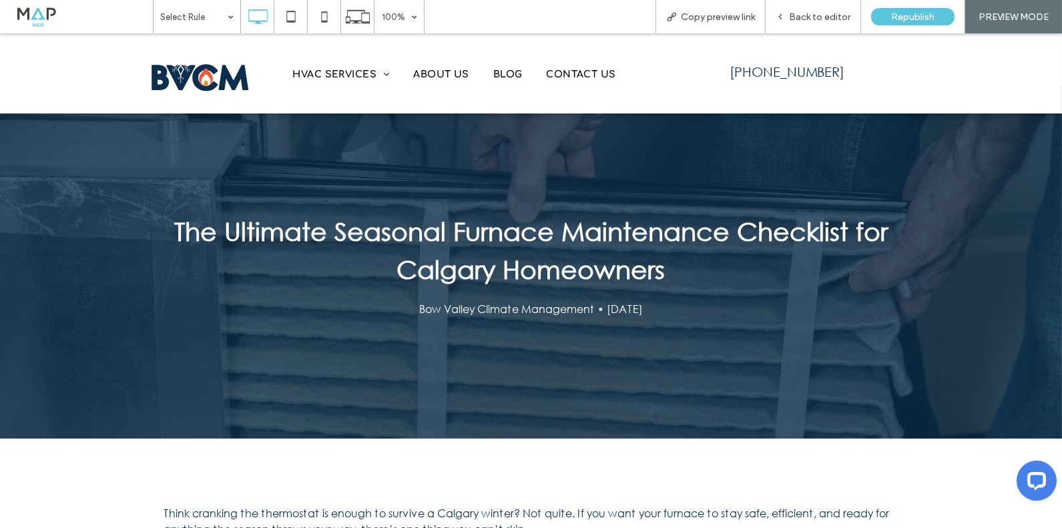
scroll to position [31, 0]
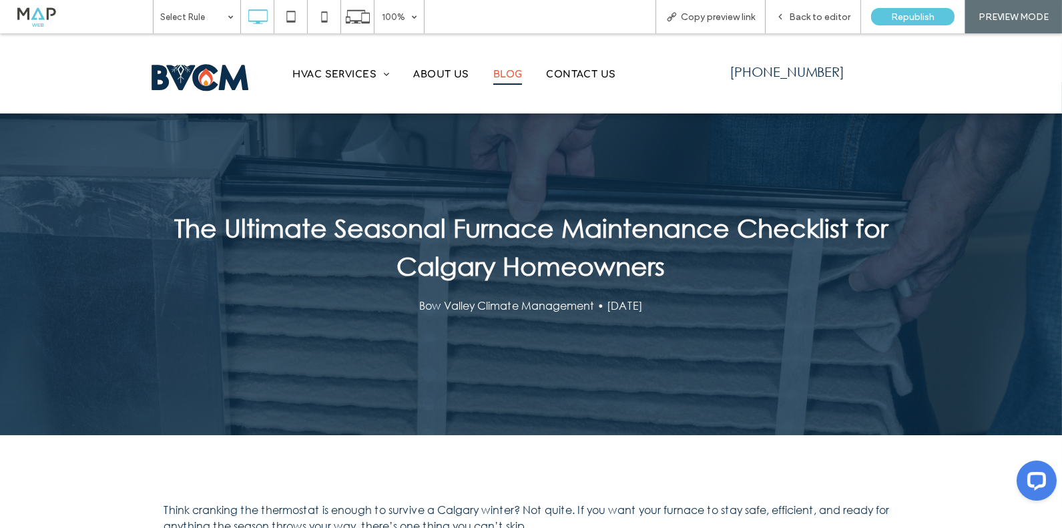
click at [502, 67] on span "Blog" at bounding box center [508, 74] width 29 height 21
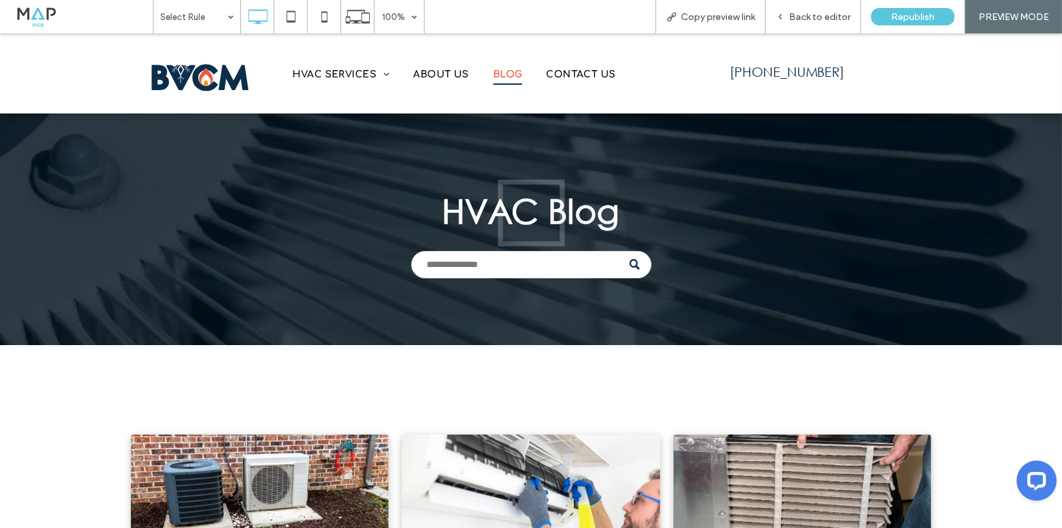
click at [533, 461] on div at bounding box center [532, 498] width 274 height 134
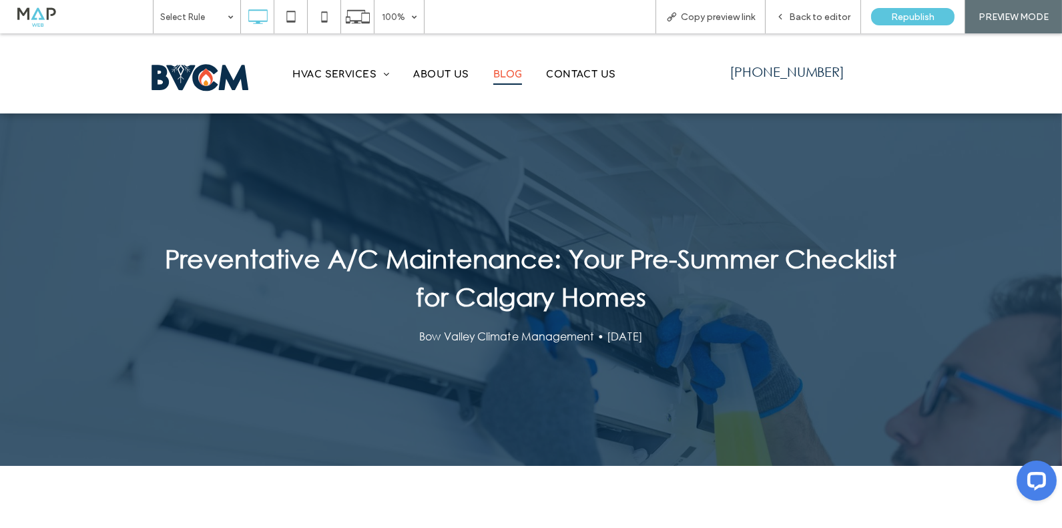
click at [496, 73] on span "Blog" at bounding box center [508, 74] width 29 height 21
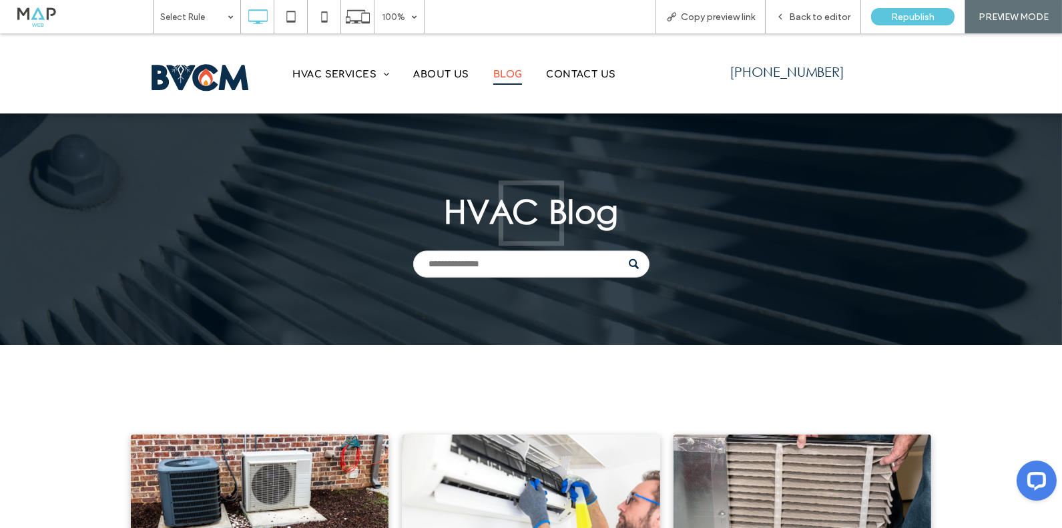
click at [248, 464] on div at bounding box center [260, 498] width 274 height 134
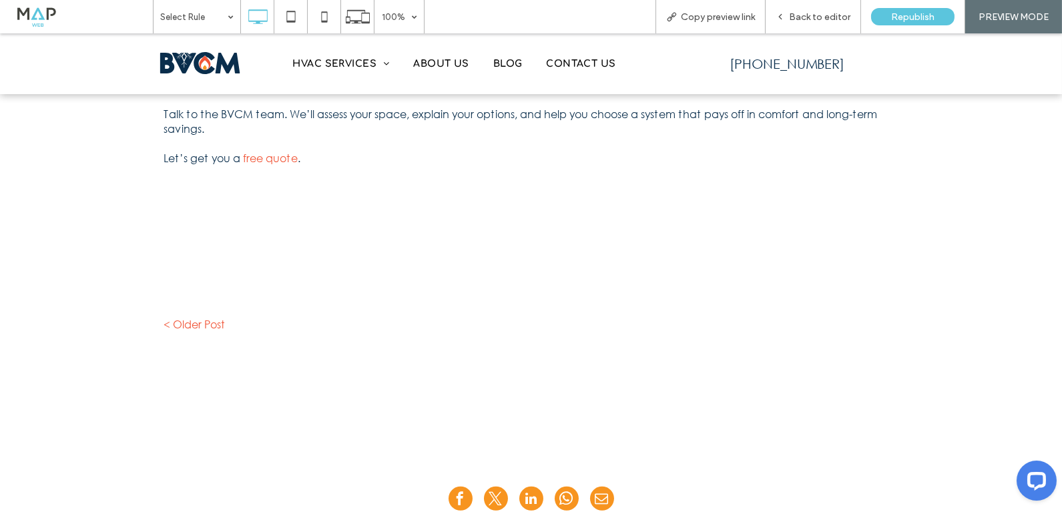
scroll to position [1926, 0]
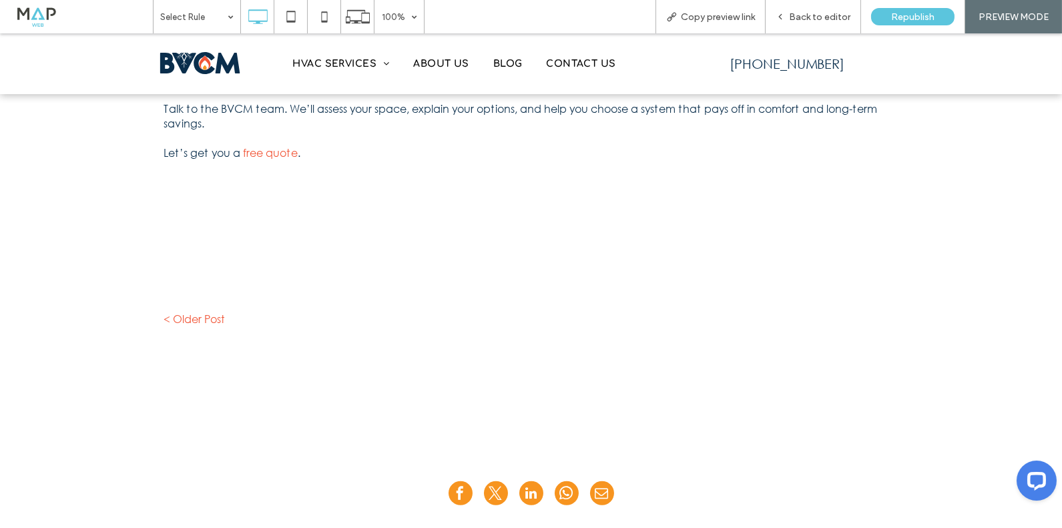
click at [279, 146] on link "free quote" at bounding box center [271, 153] width 55 height 14
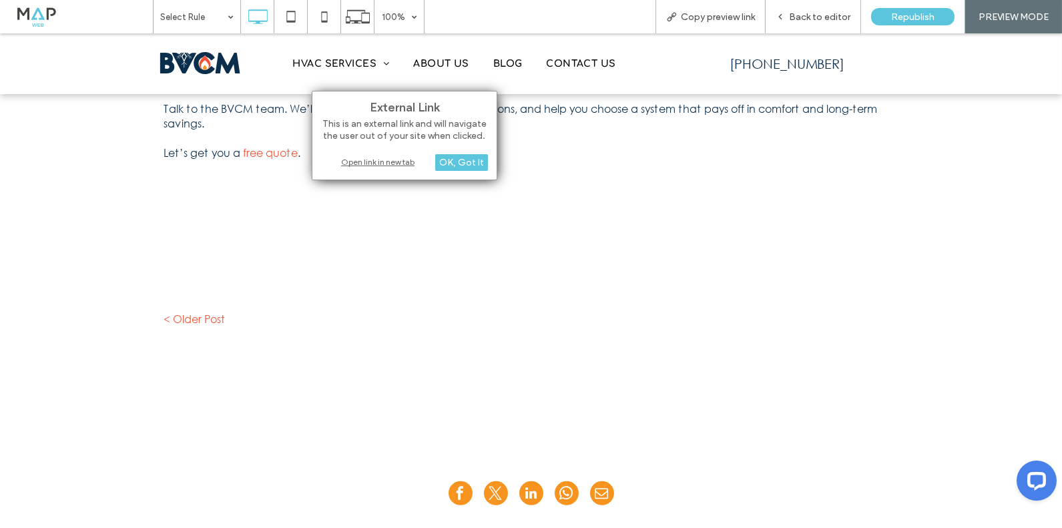
click at [394, 166] on div "Open link in new tab" at bounding box center [404, 162] width 167 height 14
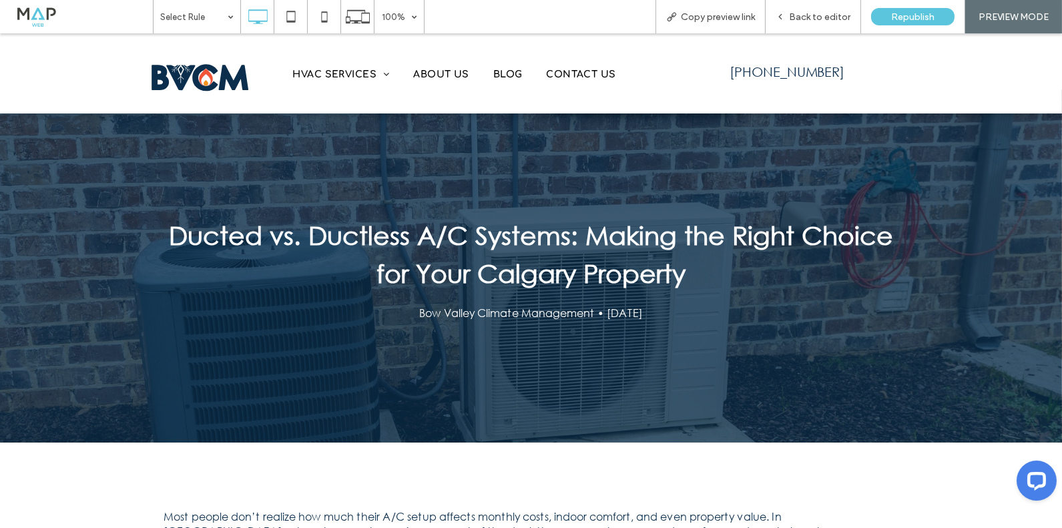
scroll to position [3, 0]
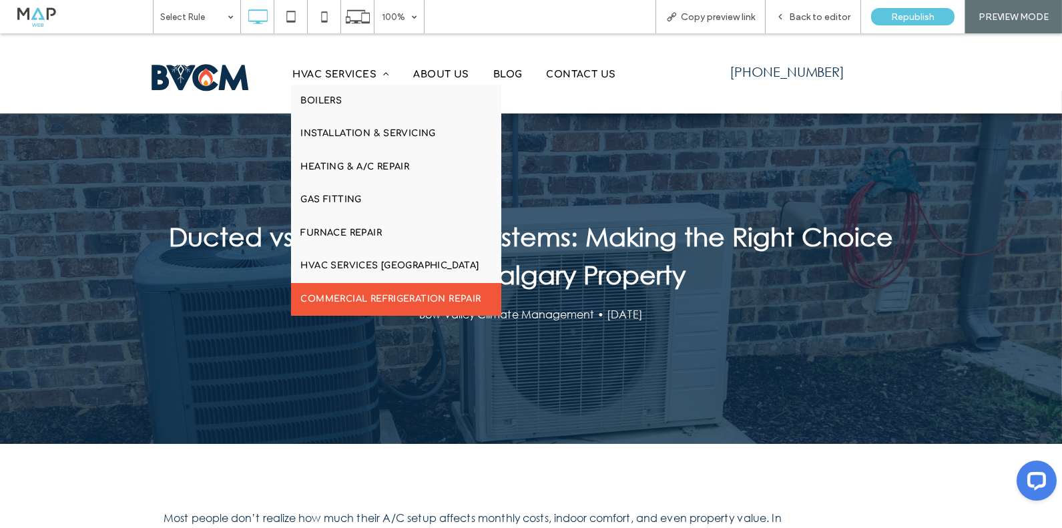
click at [369, 297] on span "Commercial Refrigeration Repair" at bounding box center [391, 299] width 180 height 13
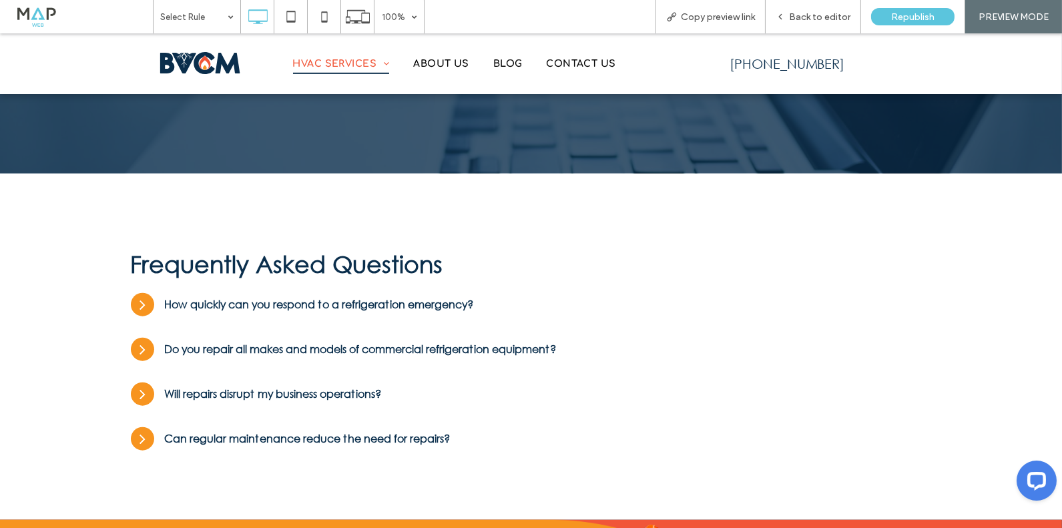
scroll to position [2621, 0]
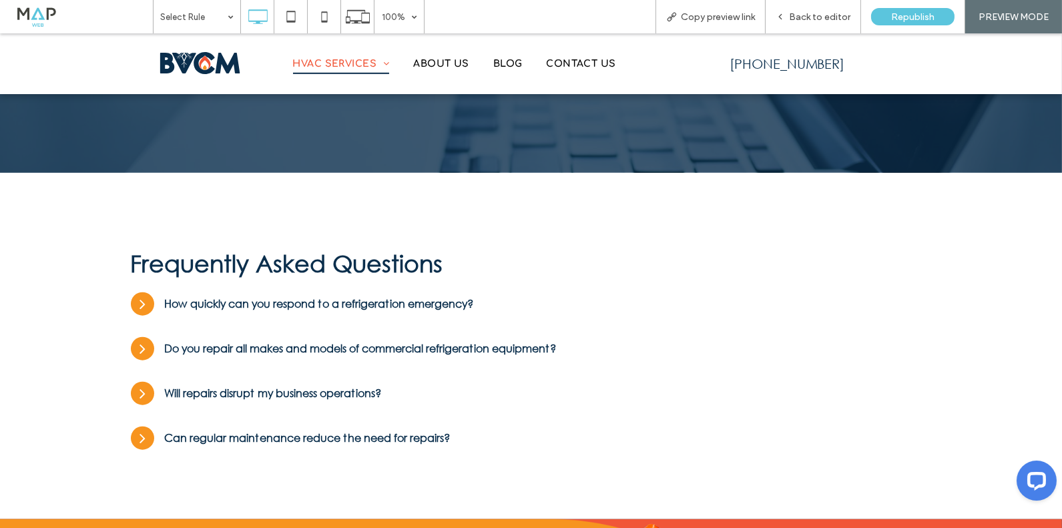
click at [146, 307] on icon at bounding box center [142, 304] width 17 height 17
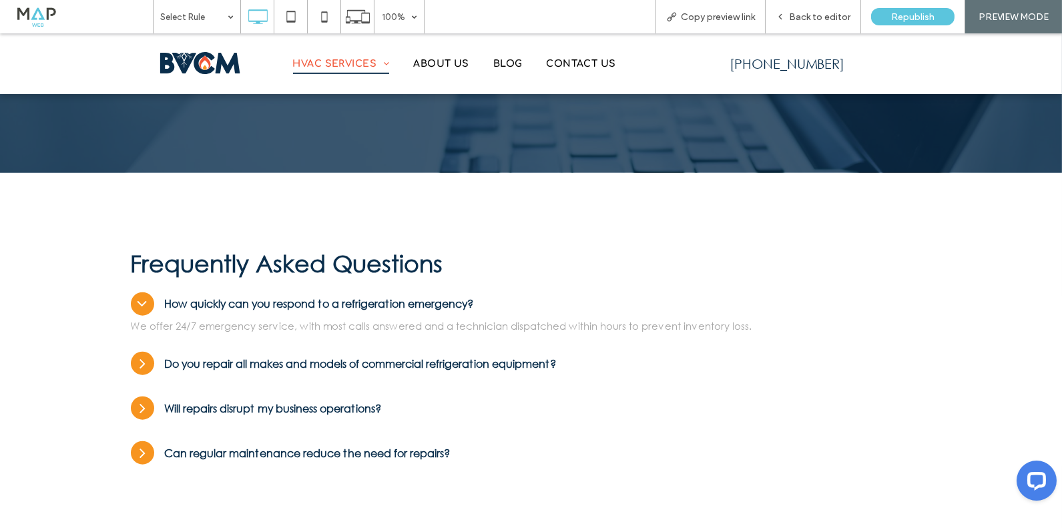
click at [146, 307] on icon at bounding box center [142, 304] width 17 height 17
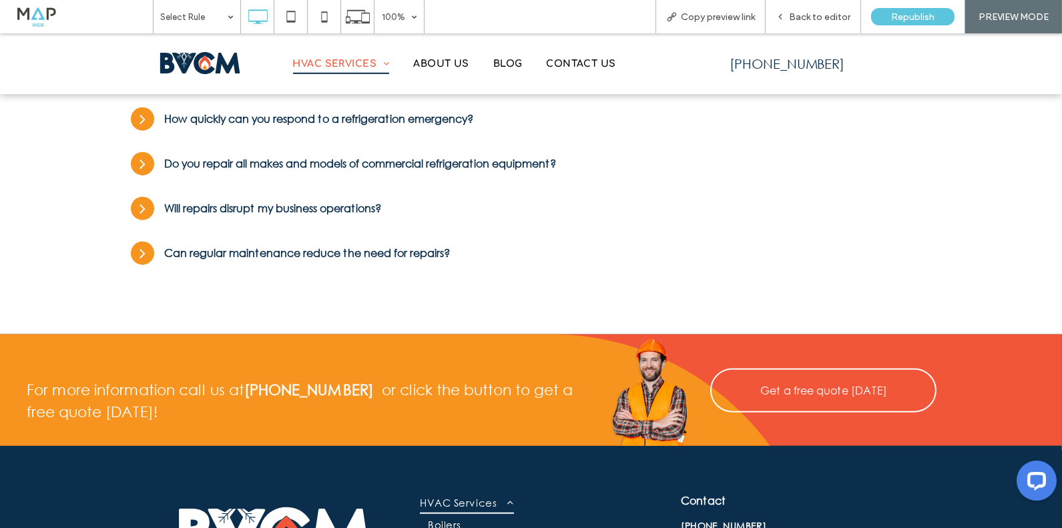
scroll to position [2808, 0]
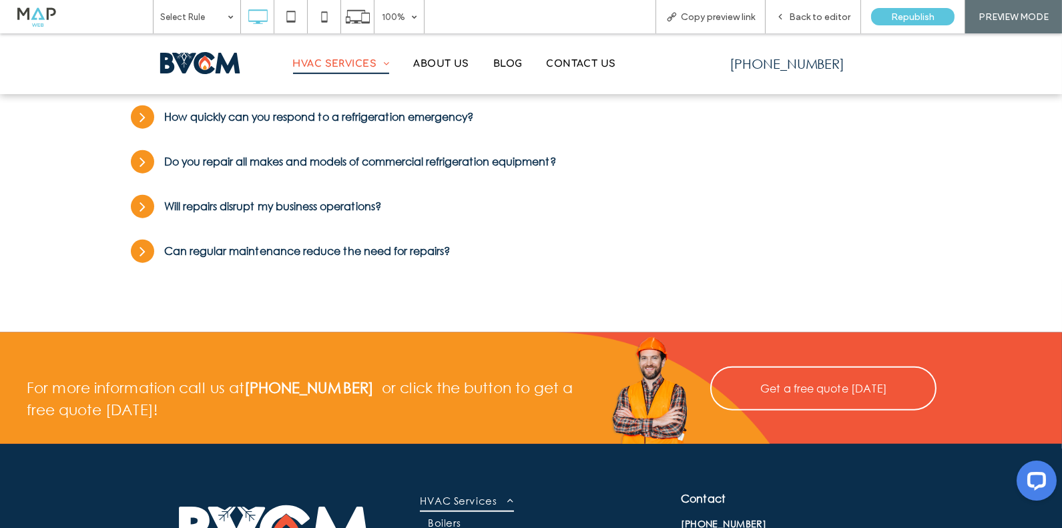
click at [152, 130] on div "How quickly can you respond to a refrigeration emergency?" at bounding box center [531, 116] width 801 height 29
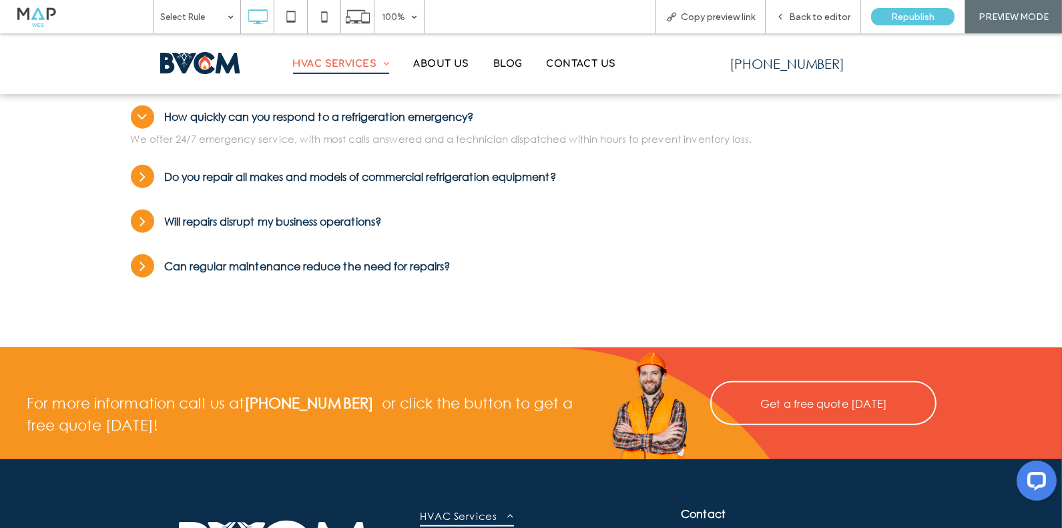
click at [152, 132] on p "We offer 24/7 emergency service, with most calls answered and a technician disp…" at bounding box center [525, 139] width 788 height 15
click at [144, 181] on icon at bounding box center [142, 176] width 17 height 17
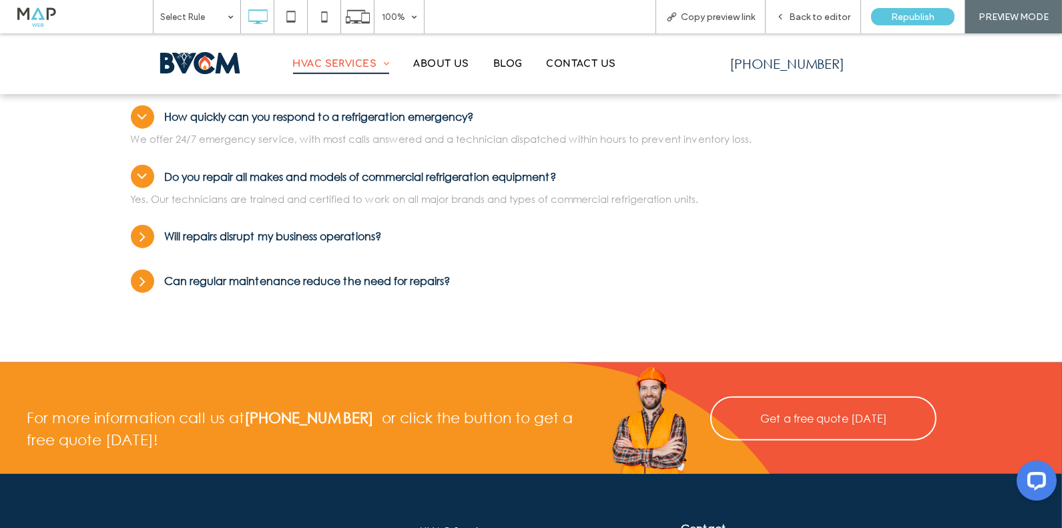
click at [139, 238] on icon at bounding box center [142, 236] width 17 height 17
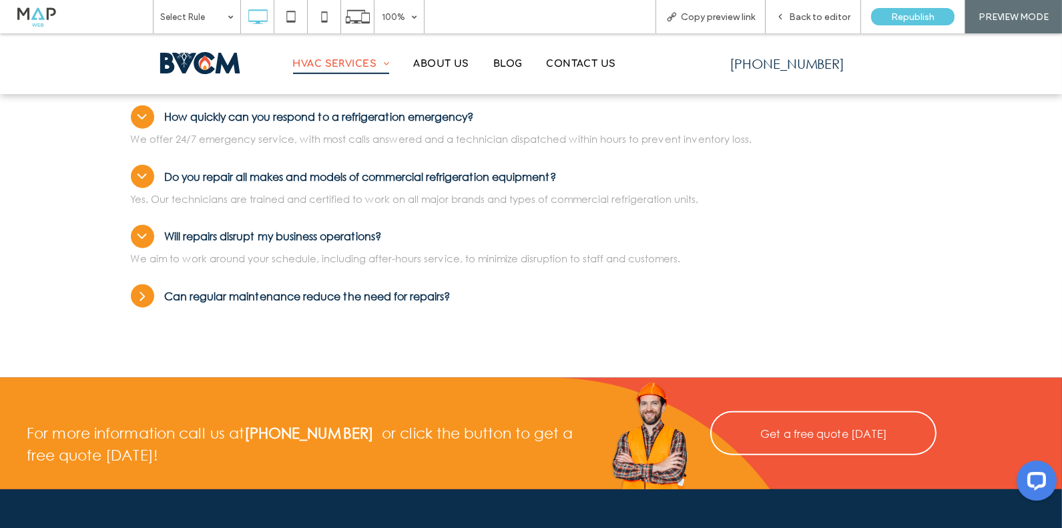
click at [142, 294] on icon at bounding box center [142, 296] width 5 height 9
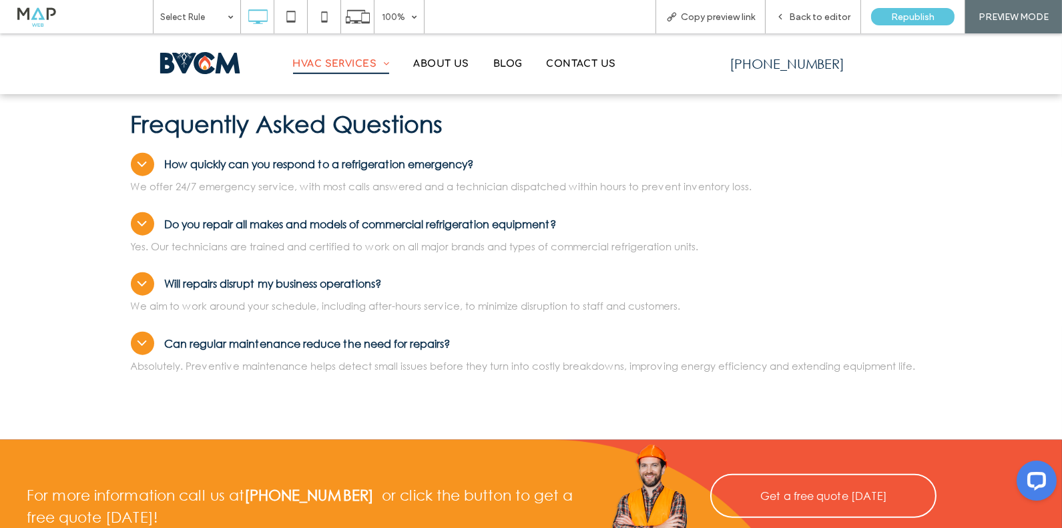
scroll to position [2743, 0]
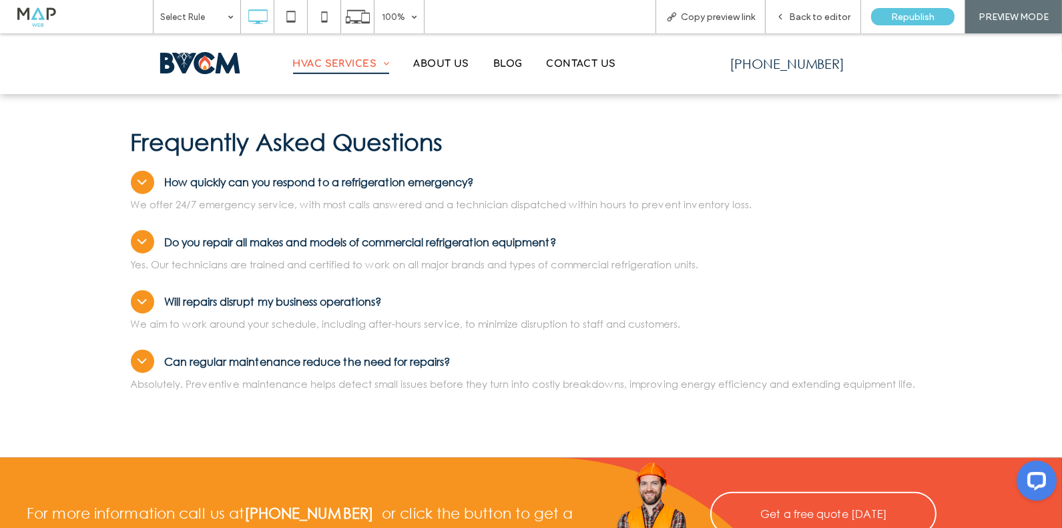
click at [144, 172] on div at bounding box center [142, 182] width 23 height 23
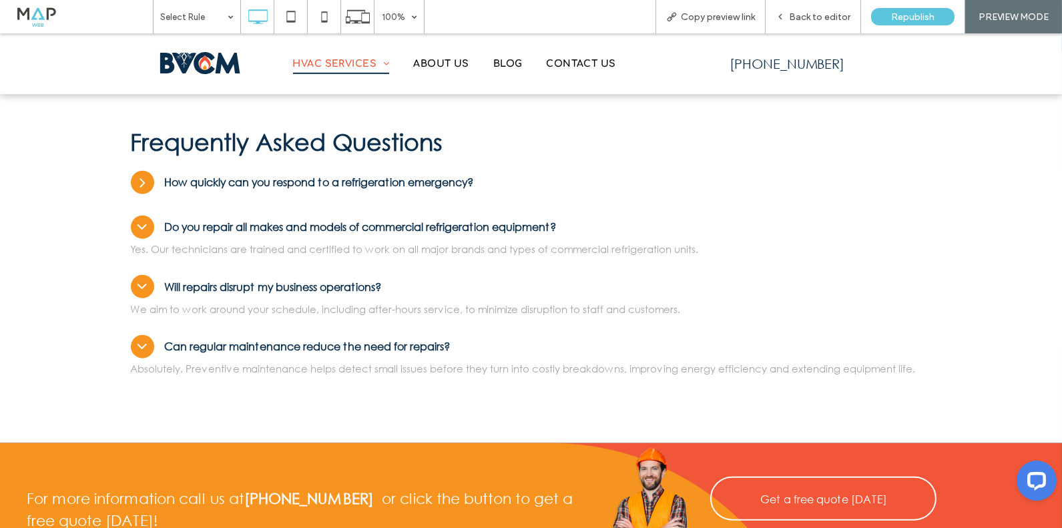
click at [146, 174] on icon at bounding box center [142, 182] width 17 height 17
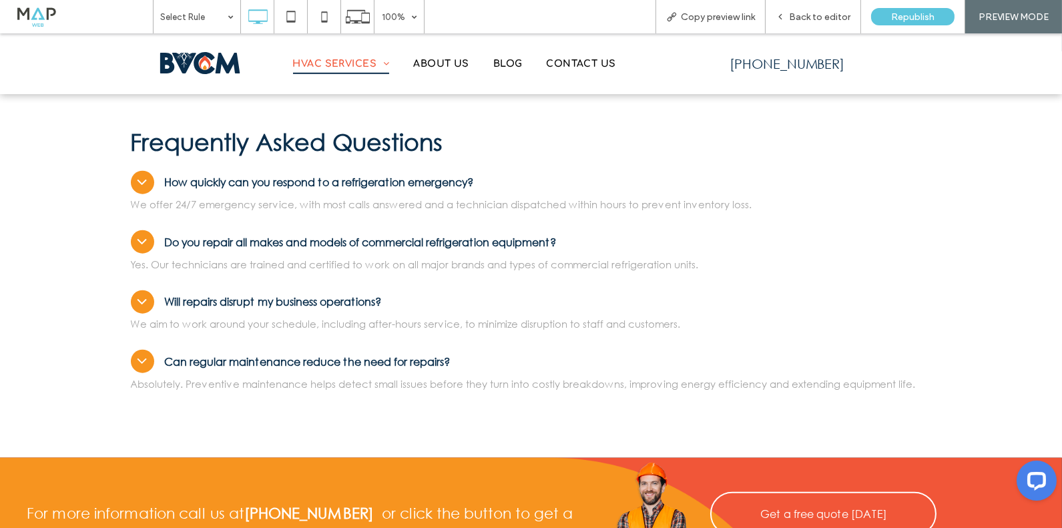
scroll to position [2657, 0]
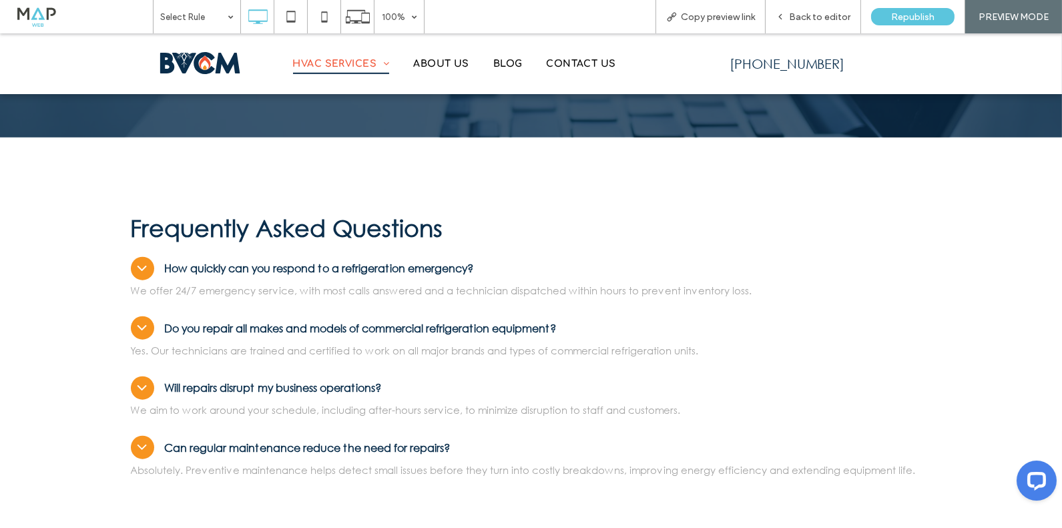
click at [152, 266] on div at bounding box center [142, 268] width 23 height 23
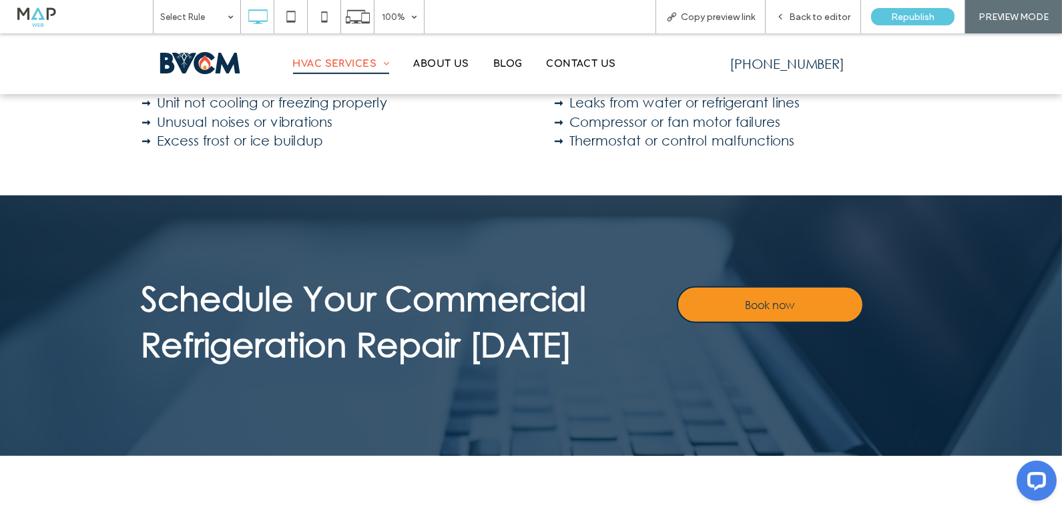
scroll to position [2333, 0]
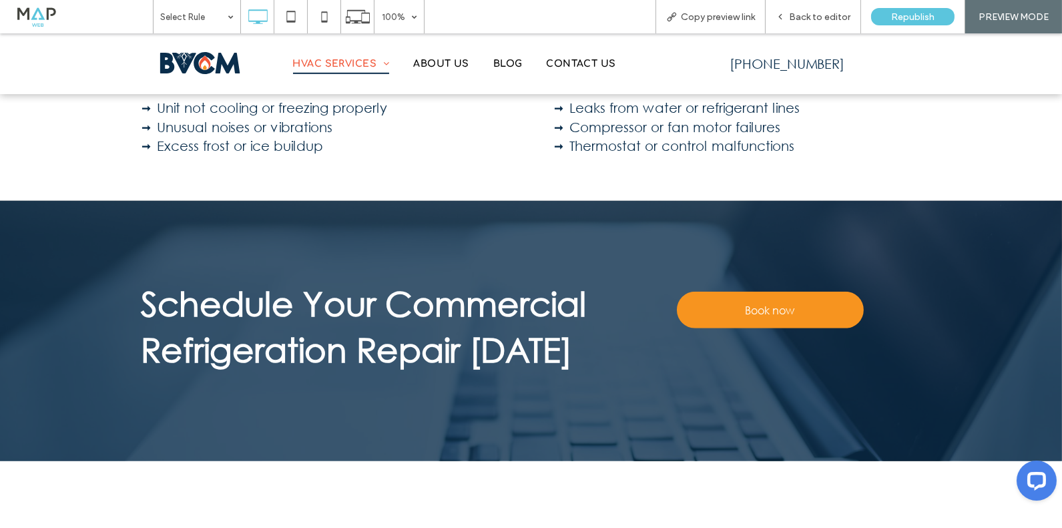
click at [723, 319] on link "Book now" at bounding box center [770, 310] width 187 height 37
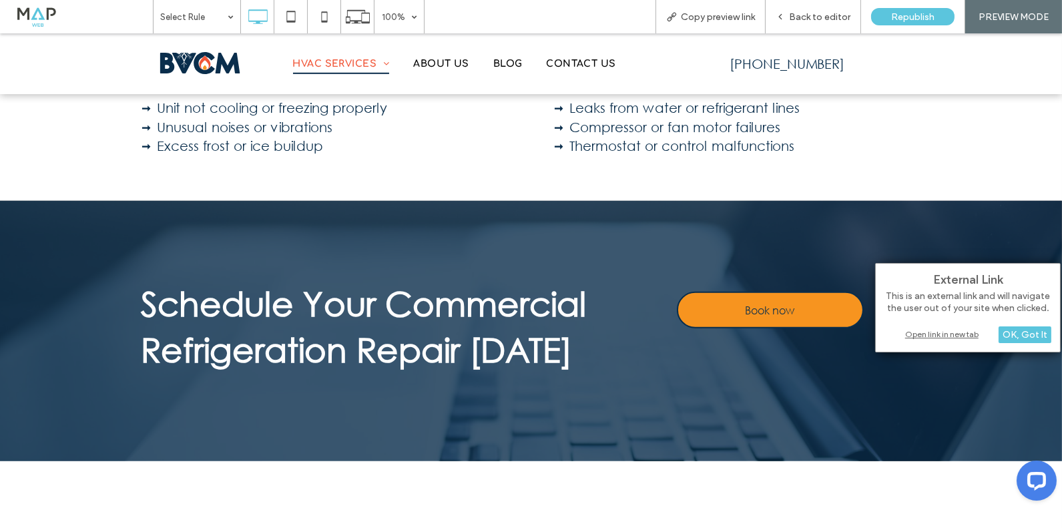
click at [949, 337] on div "Open link in new tab" at bounding box center [968, 334] width 167 height 14
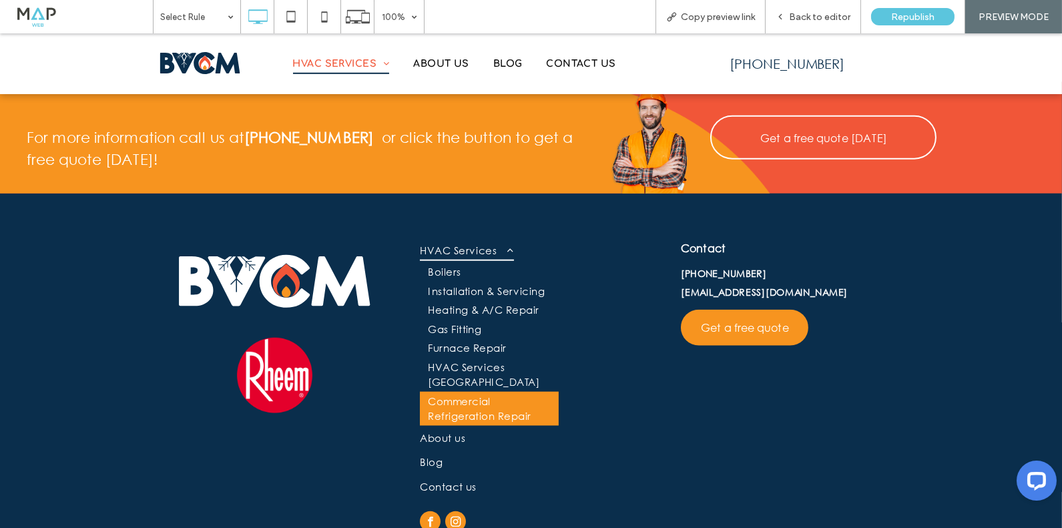
scroll to position [3108, 0]
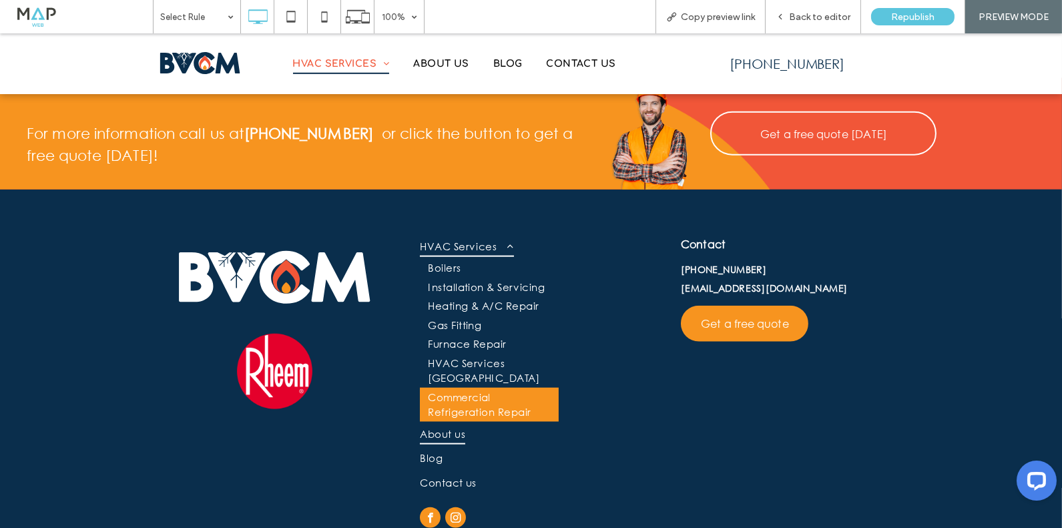
click at [451, 423] on span "About us" at bounding box center [442, 434] width 45 height 22
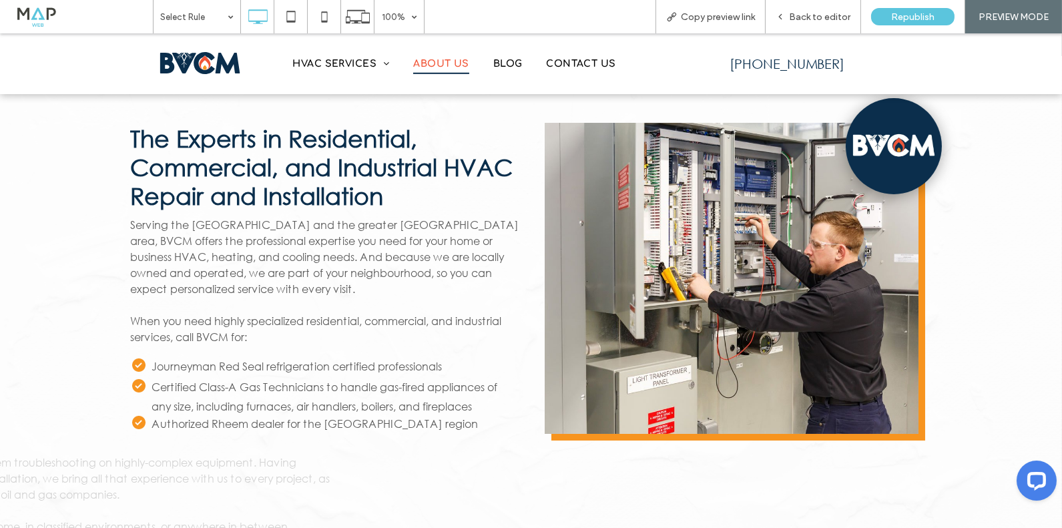
scroll to position [285, 0]
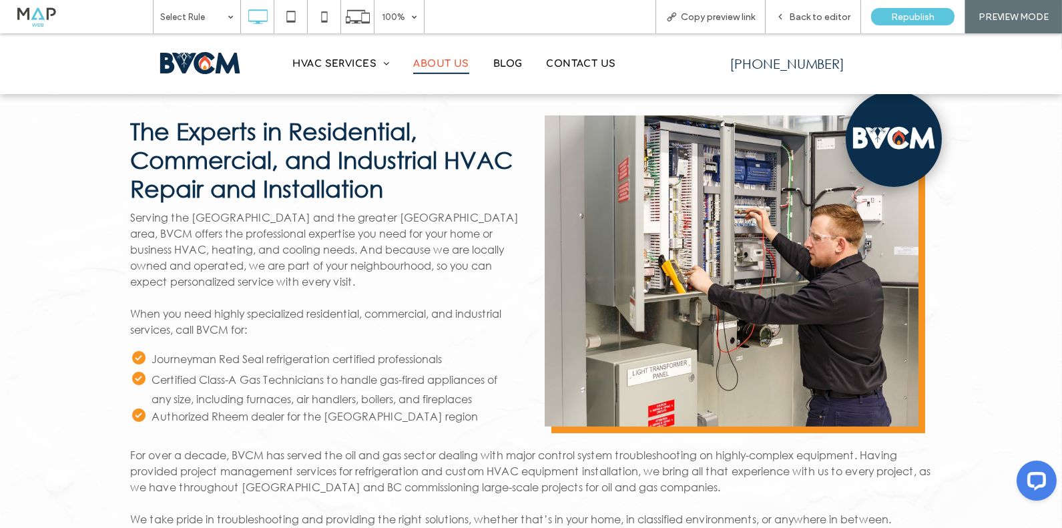
click at [152, 360] on li "Journeyman Red Seal refrigeration certified professionals" at bounding box center [335, 360] width 367 height 21
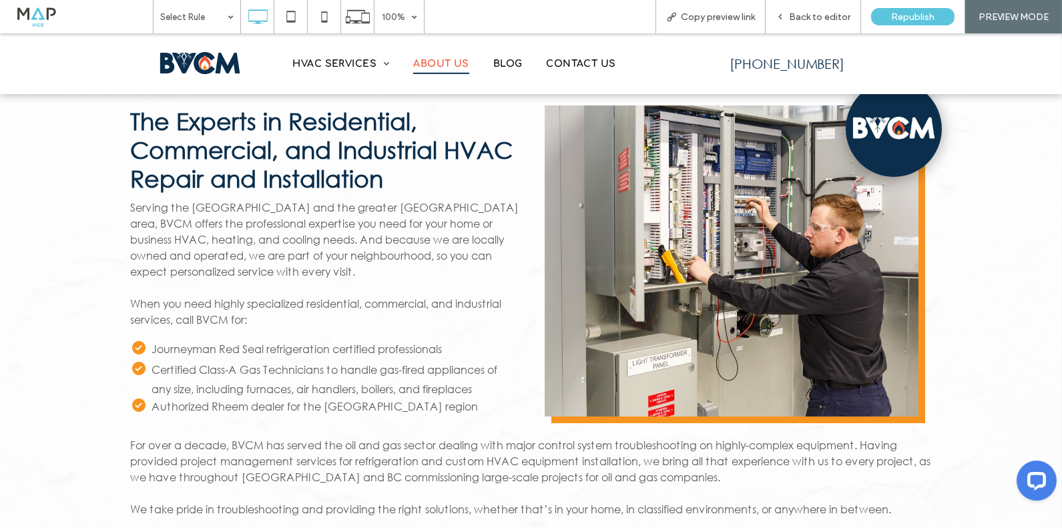
scroll to position [297, 0]
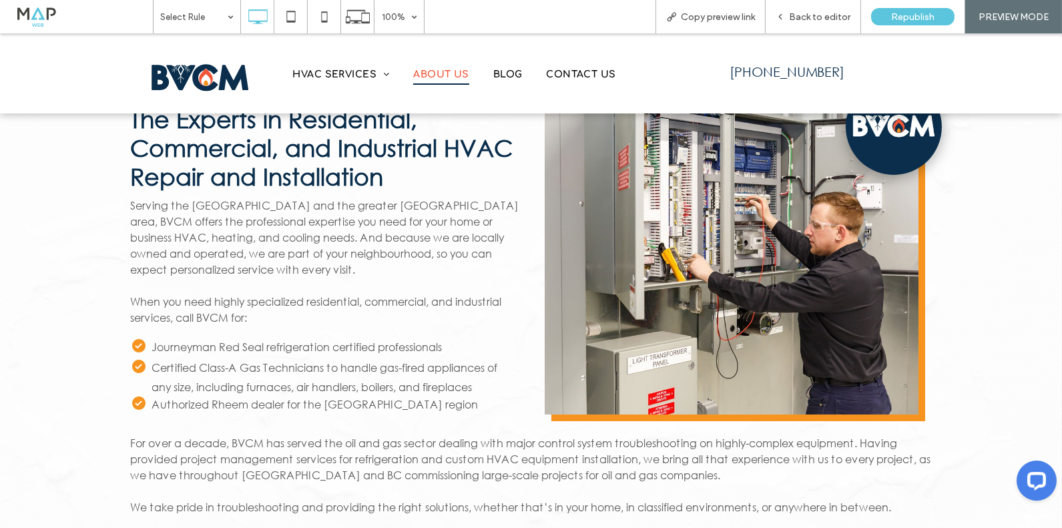
click at [180, 63] on img at bounding box center [200, 78] width 114 height 49
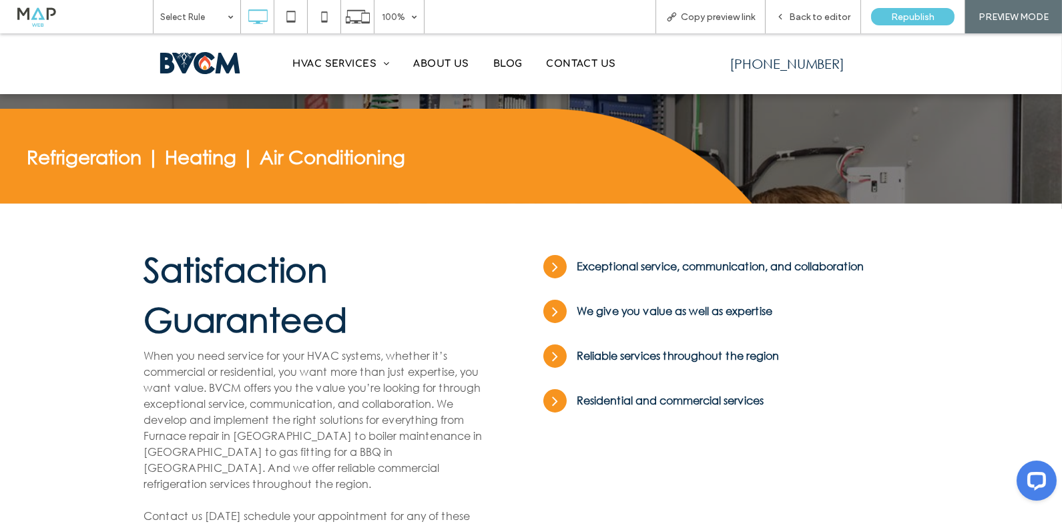
click at [555, 258] on icon at bounding box center [555, 266] width 17 height 17
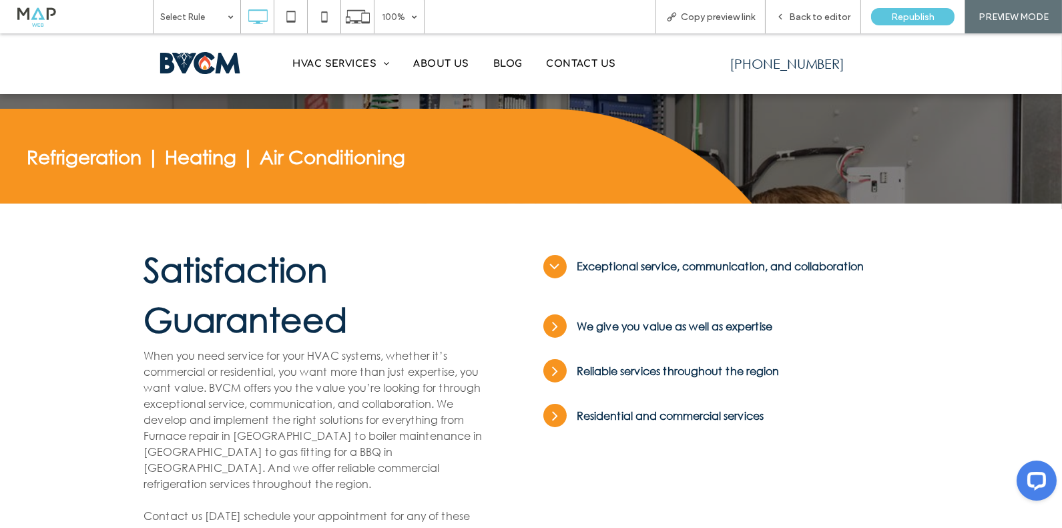
scroll to position [383, 0]
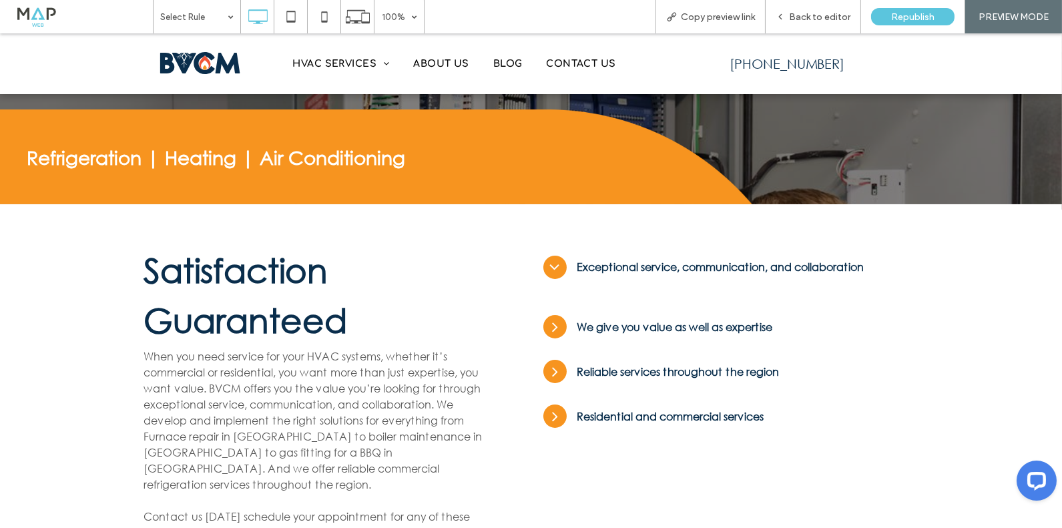
click at [555, 259] on icon at bounding box center [555, 267] width 17 height 17
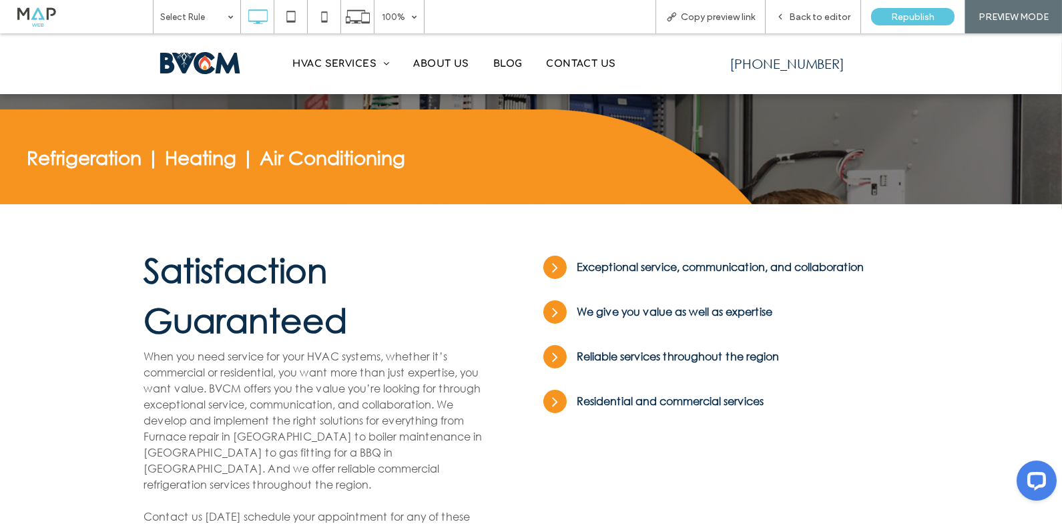
click at [551, 259] on icon at bounding box center [555, 267] width 17 height 17
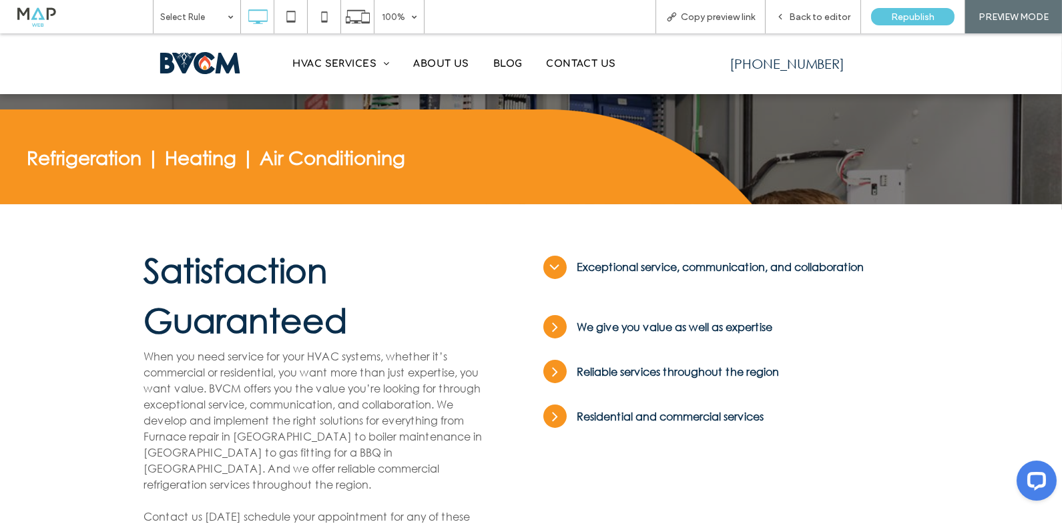
click at [551, 259] on icon at bounding box center [555, 267] width 17 height 17
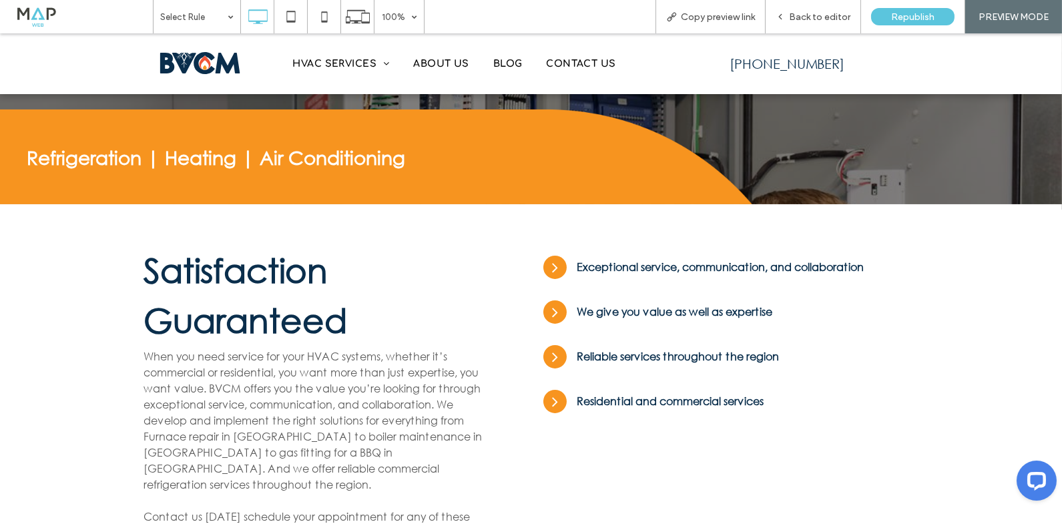
scroll to position [401, 0]
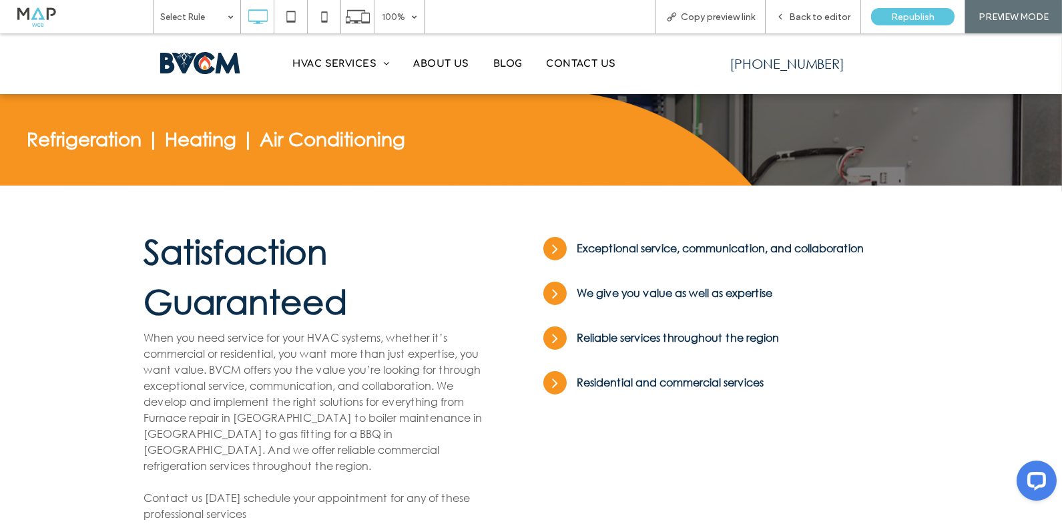
click at [556, 240] on icon at bounding box center [555, 248] width 17 height 17
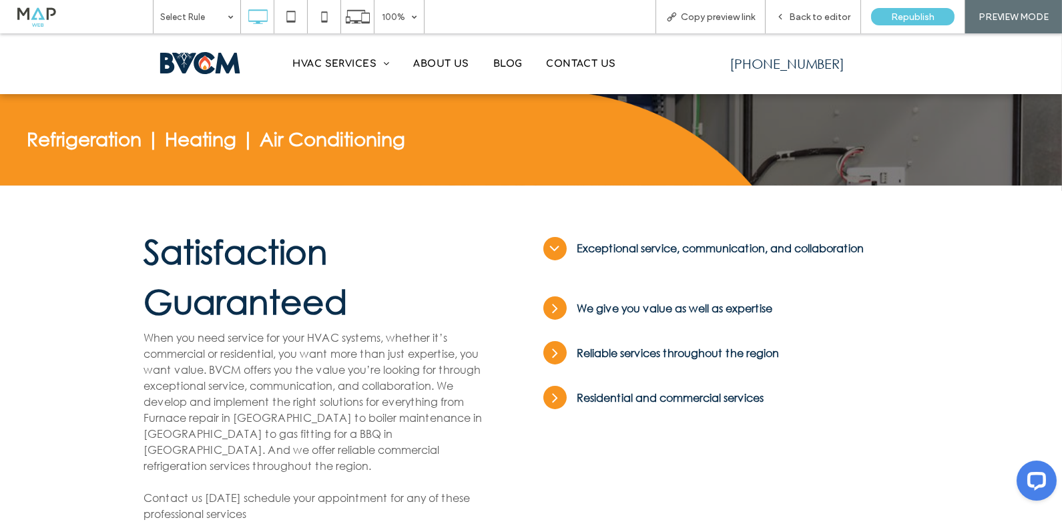
click at [556, 240] on icon at bounding box center [555, 248] width 17 height 17
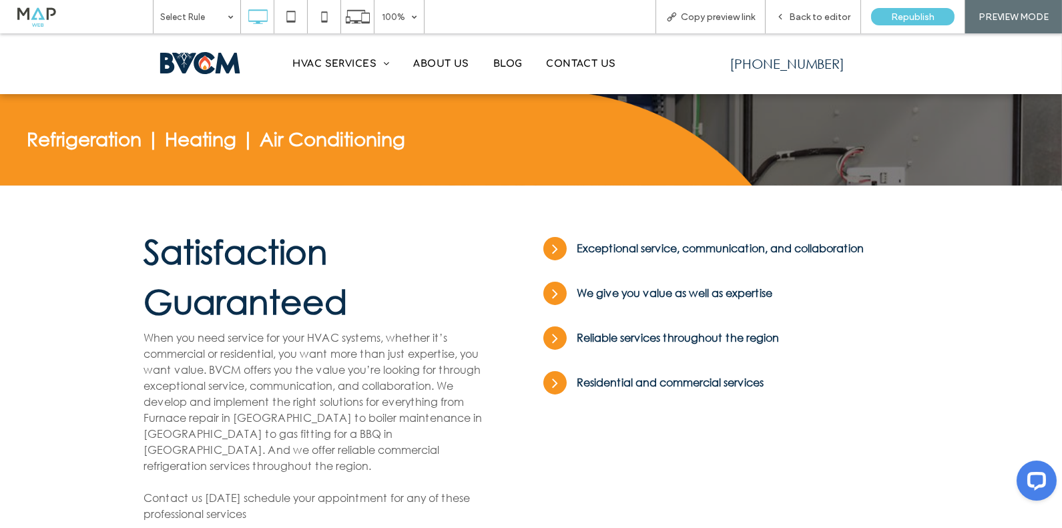
click at [558, 285] on icon at bounding box center [555, 293] width 17 height 17
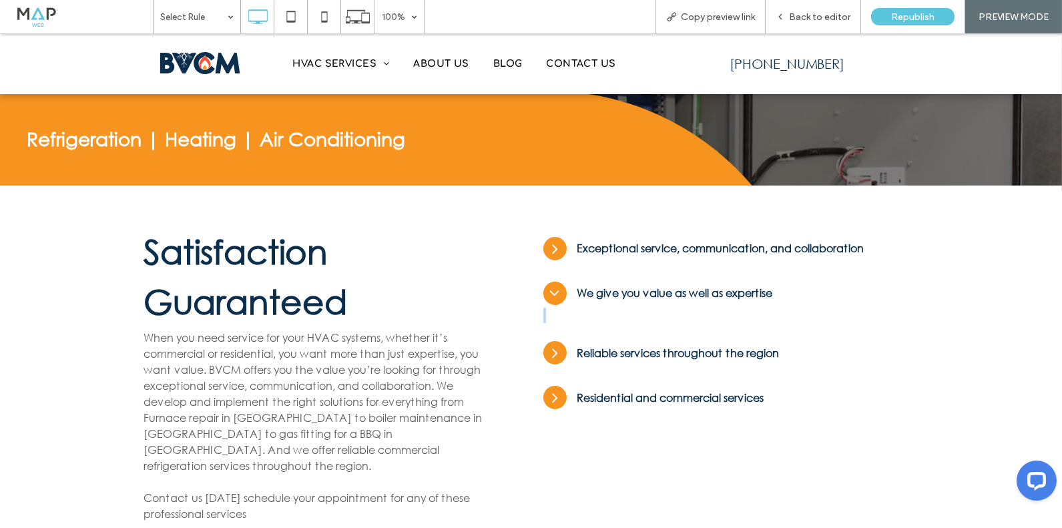
click at [558, 285] on icon at bounding box center [555, 293] width 17 height 17
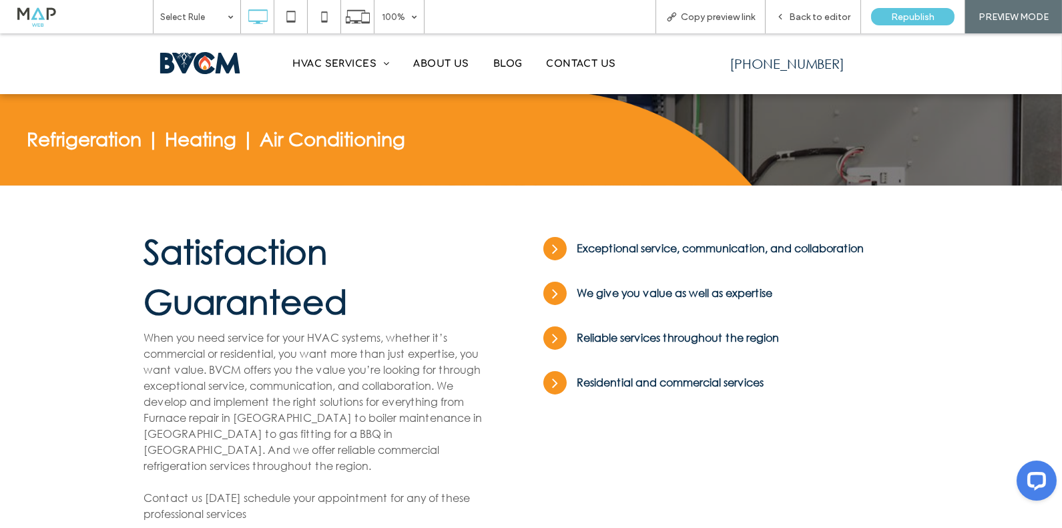
click at [558, 330] on icon at bounding box center [555, 338] width 17 height 17
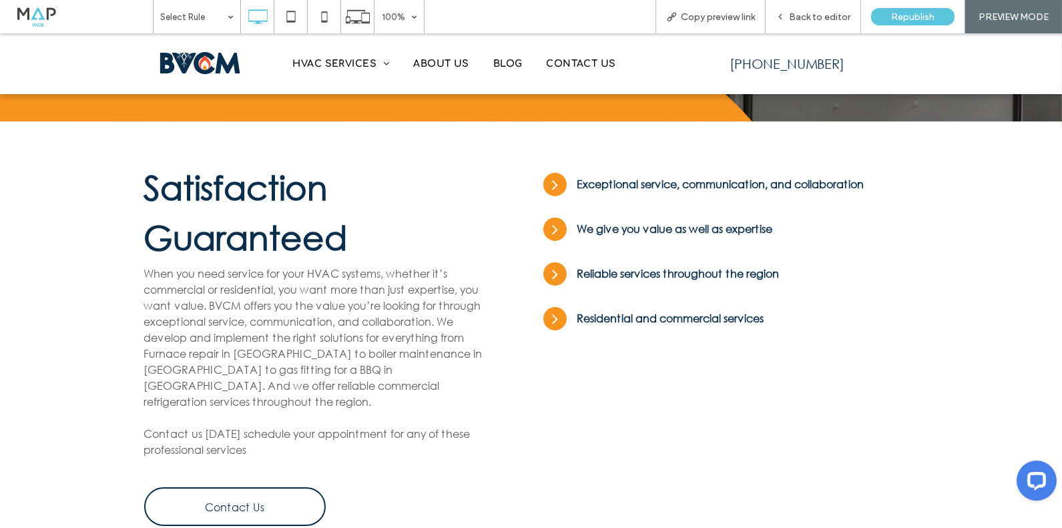
scroll to position [473, 0]
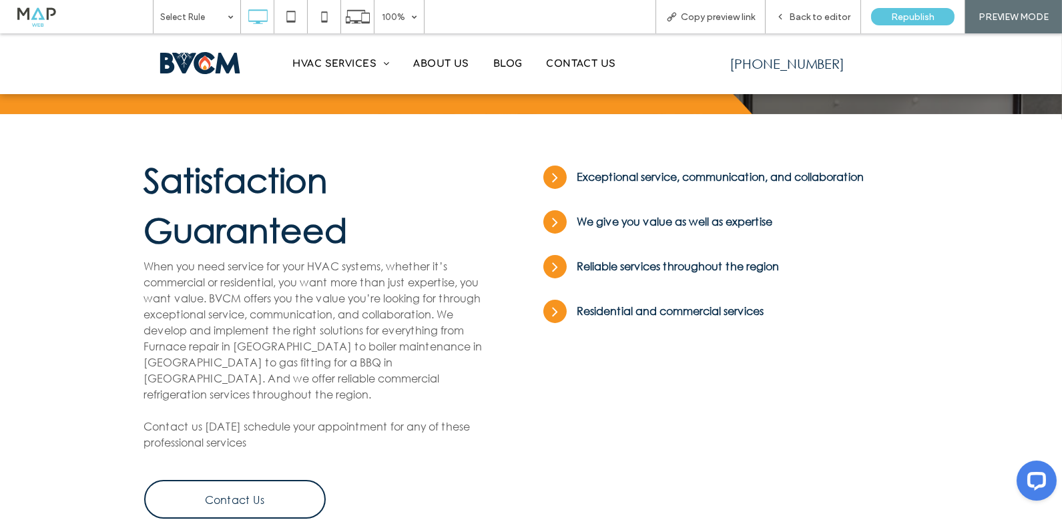
click at [552, 303] on icon at bounding box center [555, 311] width 17 height 17
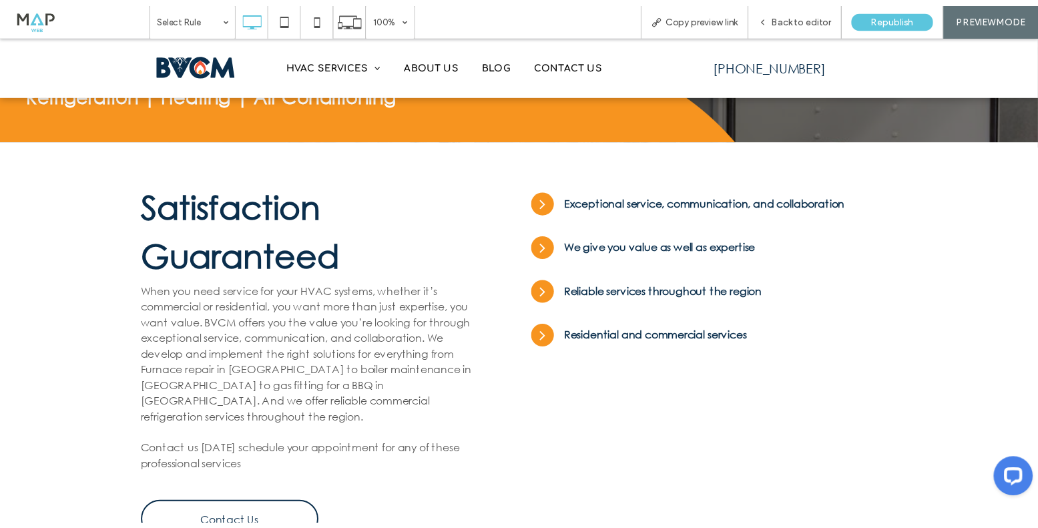
scroll to position [456, 0]
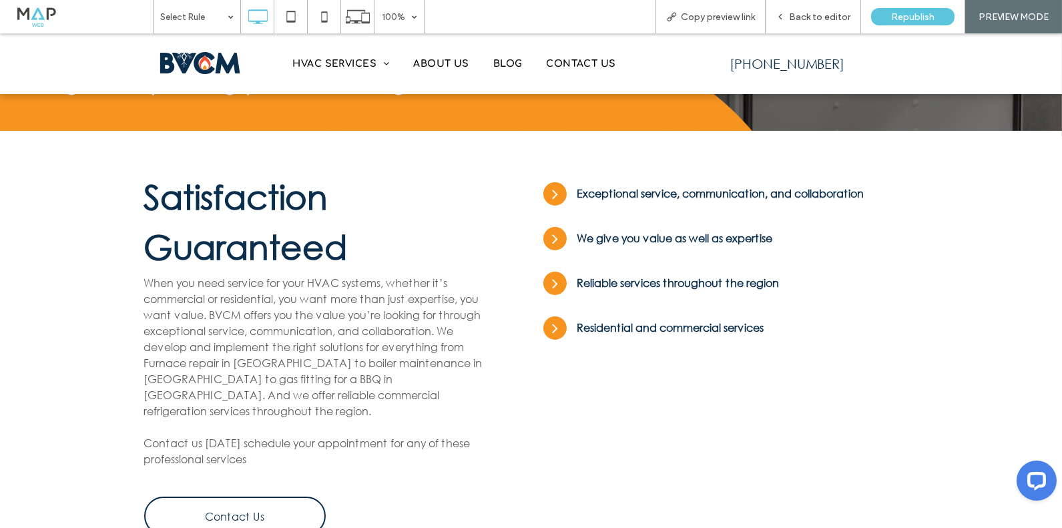
click at [556, 186] on icon at bounding box center [555, 194] width 17 height 17
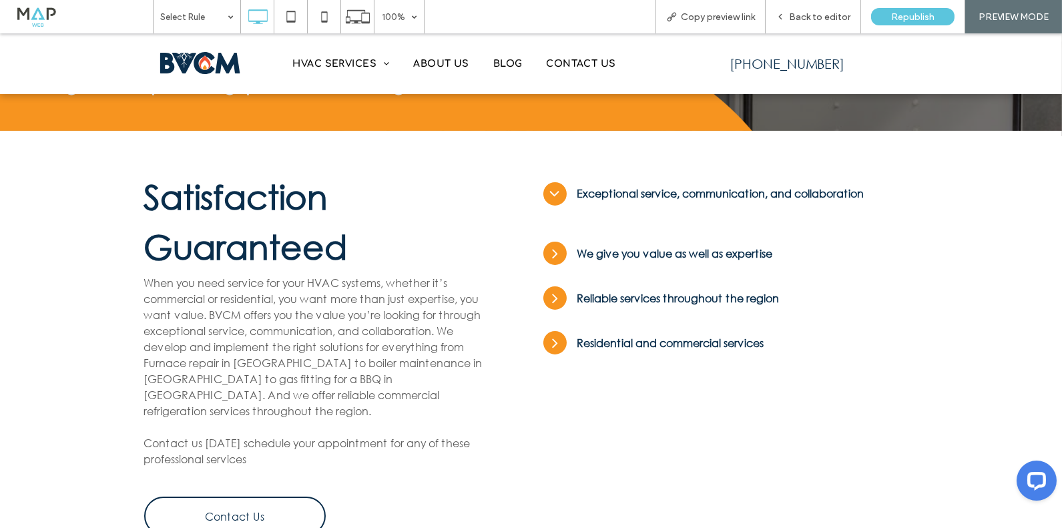
click at [562, 290] on icon at bounding box center [555, 298] width 17 height 17
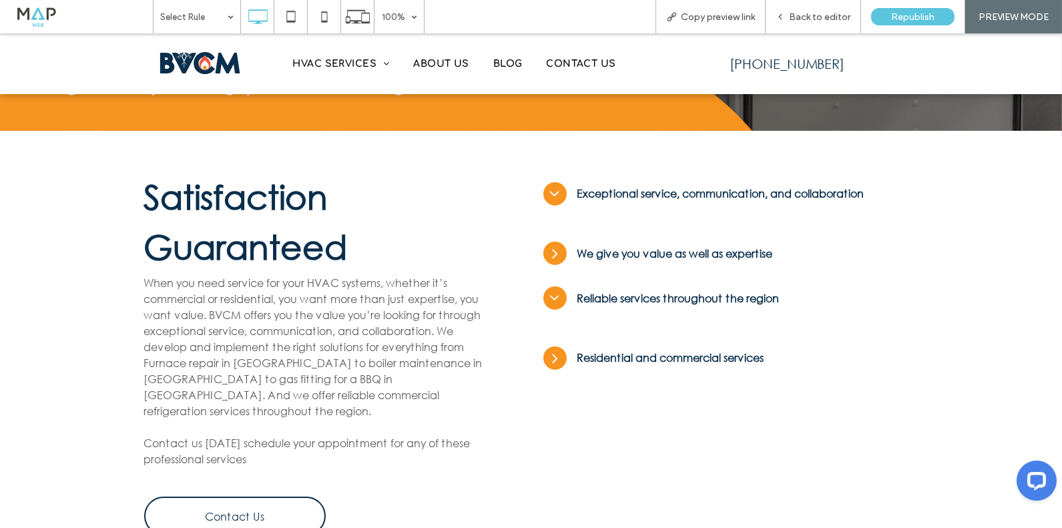
click at [556, 290] on icon at bounding box center [555, 298] width 17 height 17
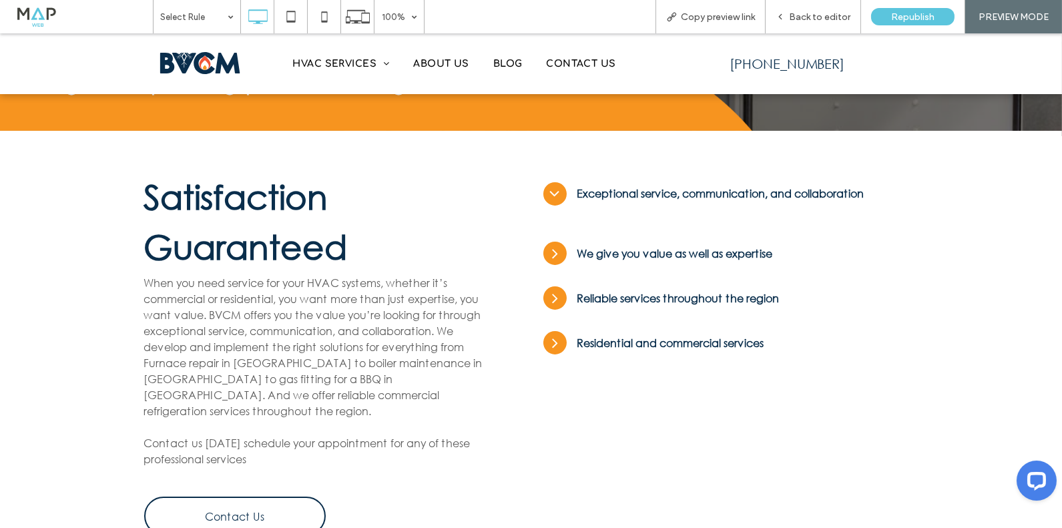
click at [556, 242] on div at bounding box center [555, 253] width 23 height 23
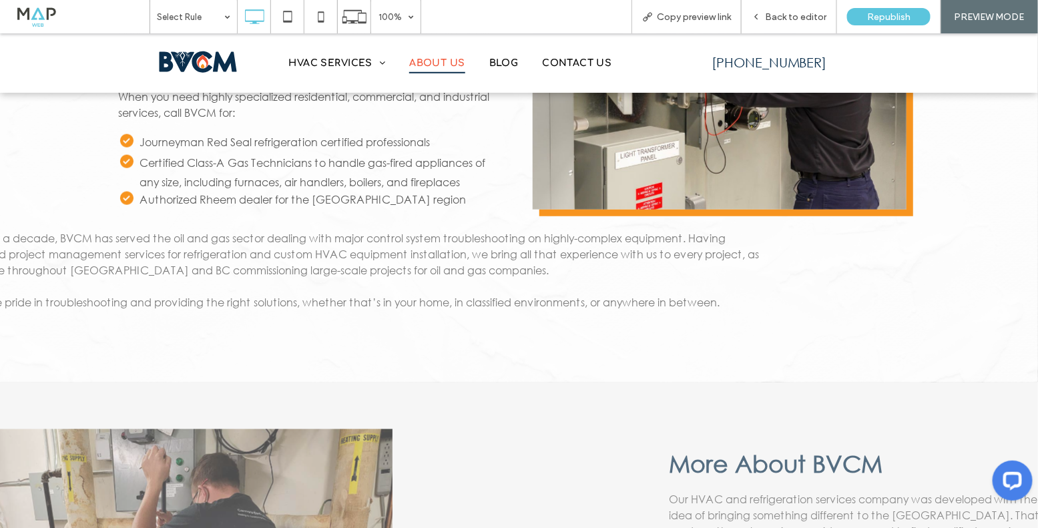
scroll to position [493, 0]
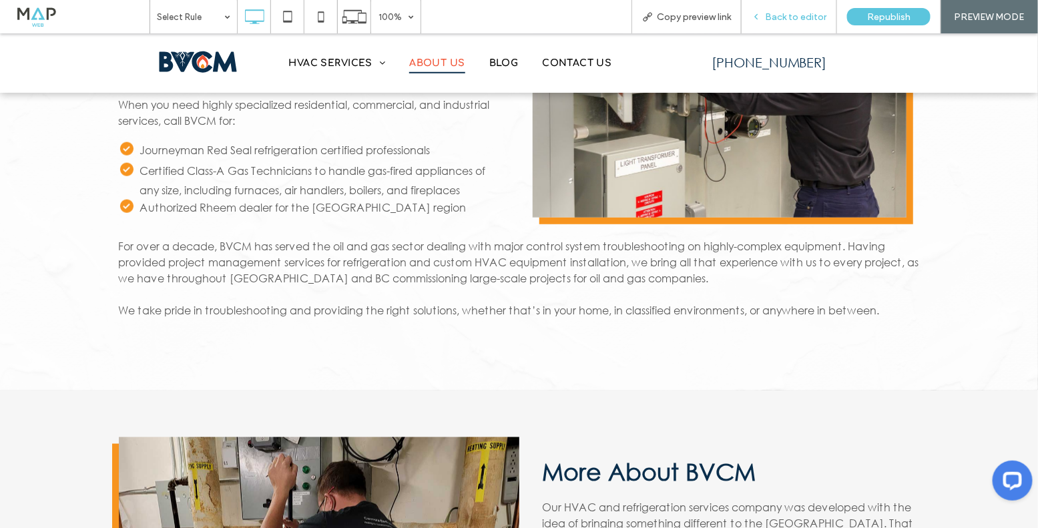
click at [777, 17] on span "Back to editor" at bounding box center [795, 16] width 61 height 11
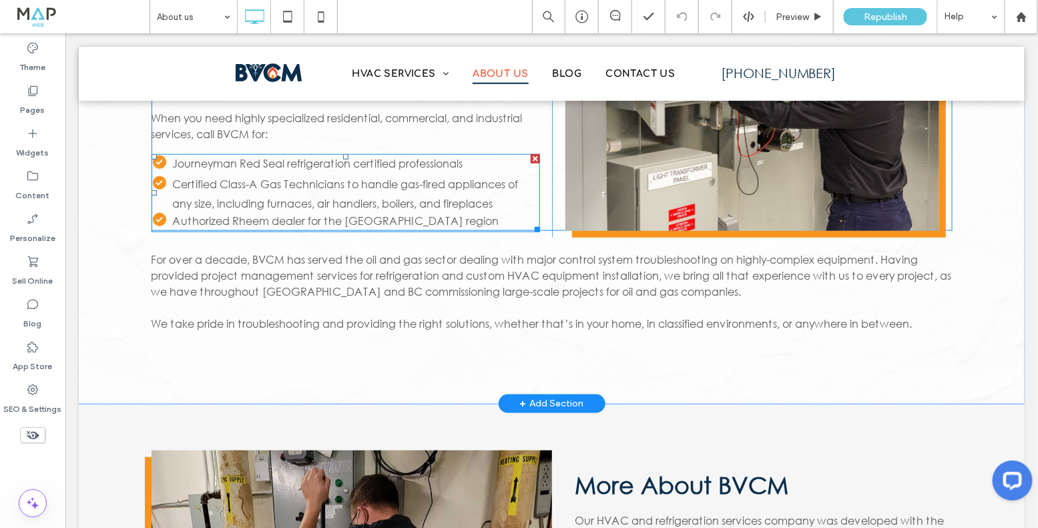
click at [172, 164] on li "Journeyman Red Seal refrigeration certified professionals" at bounding box center [355, 164] width 367 height 21
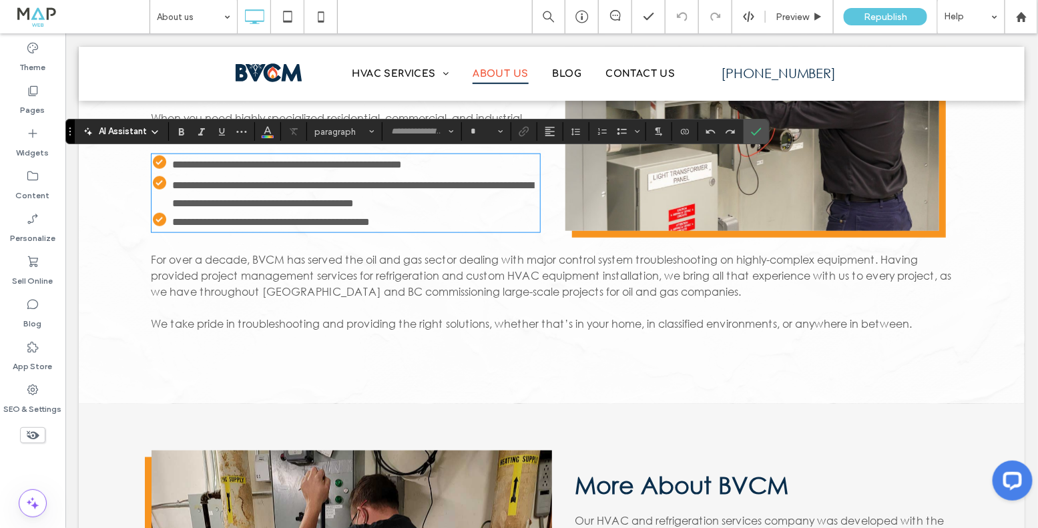
type input "**********"
type input "**"
click at [124, 271] on div "**********" at bounding box center [551, 127] width 946 height 551
click at [763, 138] on label "Confirm" at bounding box center [757, 132] width 20 height 24
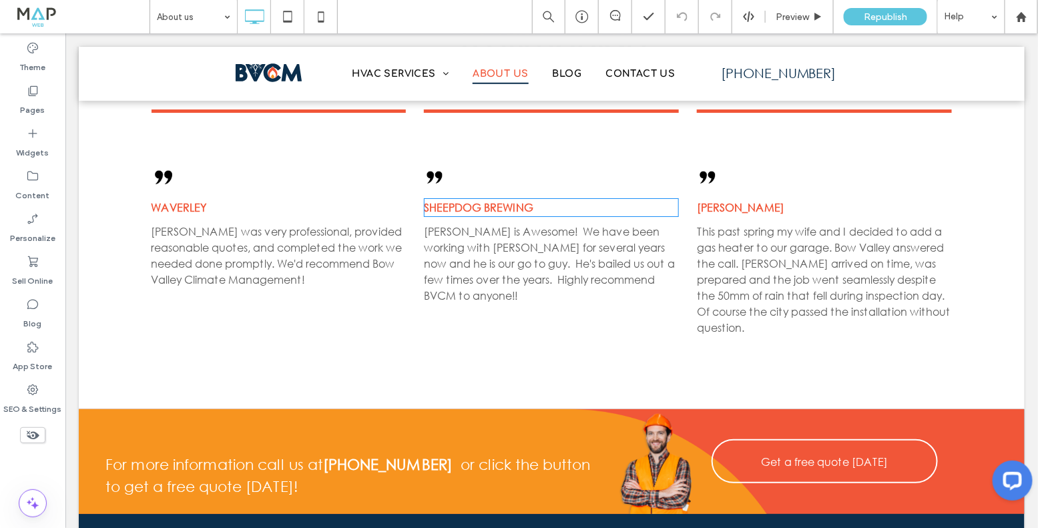
scroll to position [1808, 0]
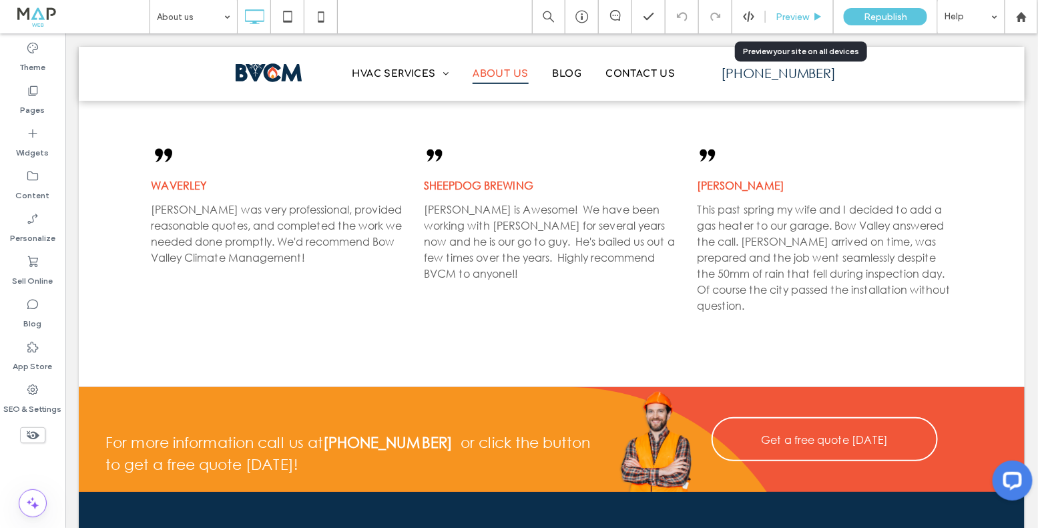
drag, startPoint x: 795, startPoint y: 19, endPoint x: 535, endPoint y: 13, distance: 260.5
click at [795, 19] on span "Preview" at bounding box center [792, 16] width 33 height 11
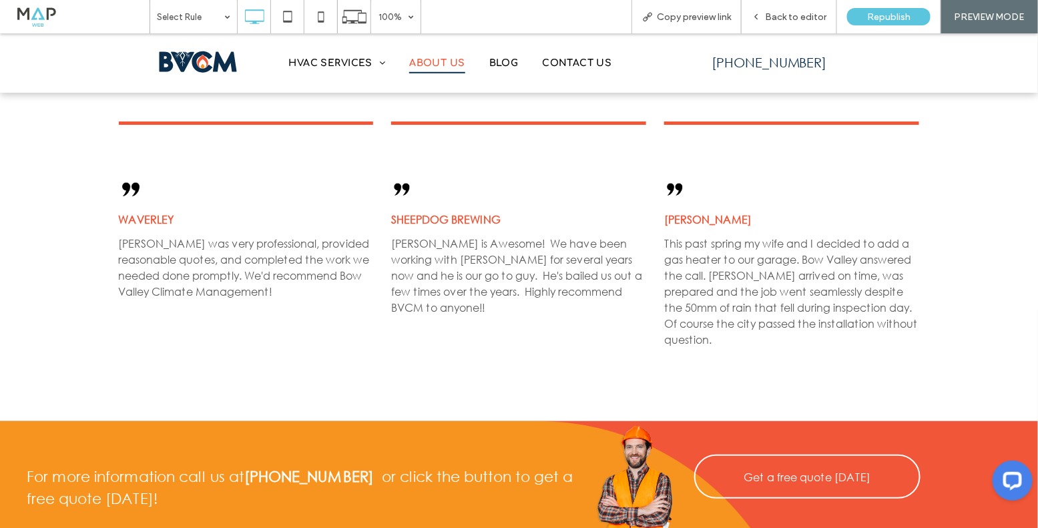
scroll to position [1740, 0]
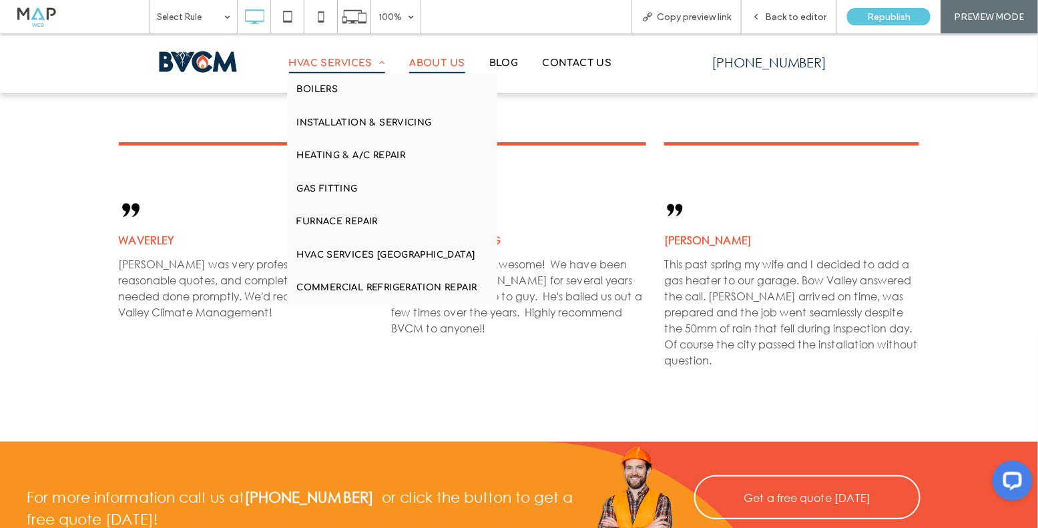
click at [326, 61] on span "HVAC Services" at bounding box center [337, 62] width 97 height 21
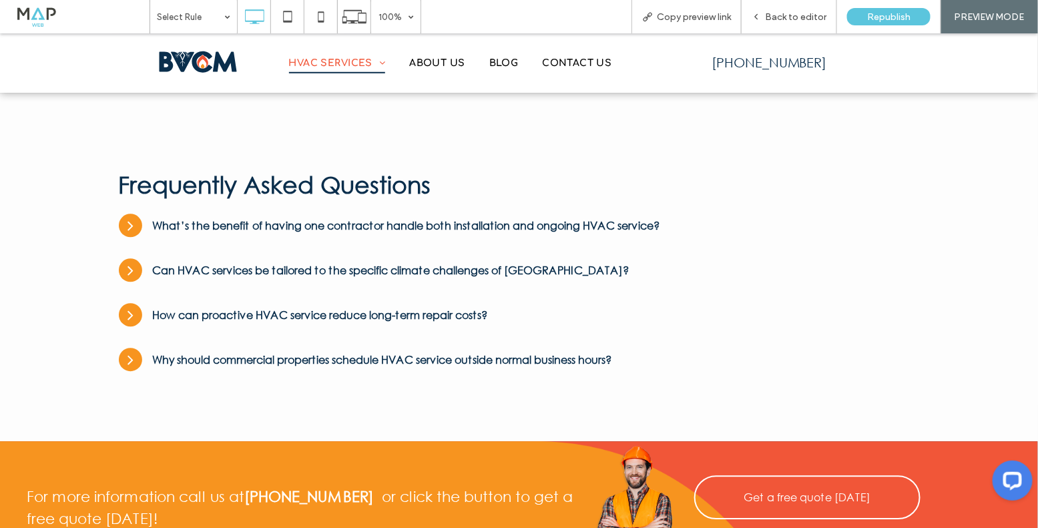
scroll to position [2854, 0]
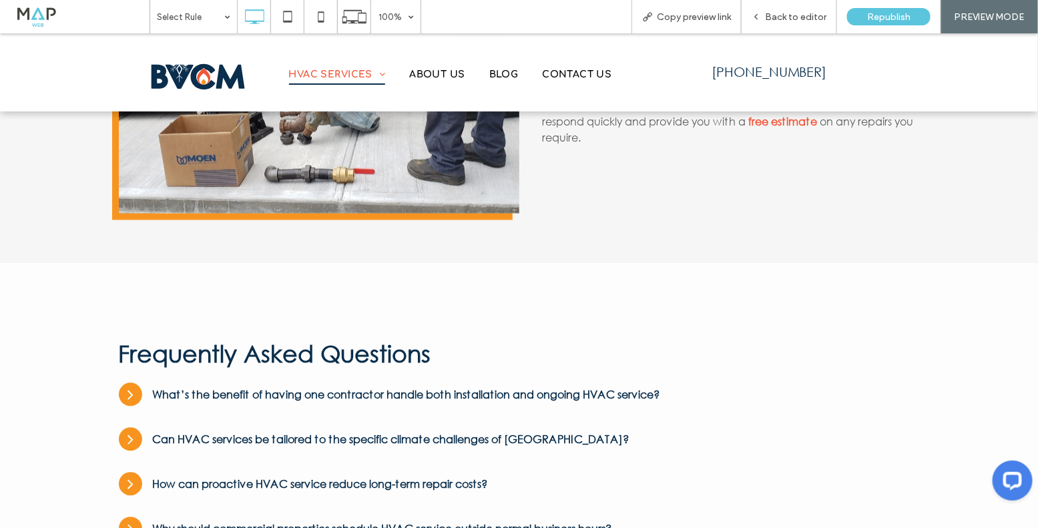
click at [220, 62] on img at bounding box center [198, 76] width 110 height 47
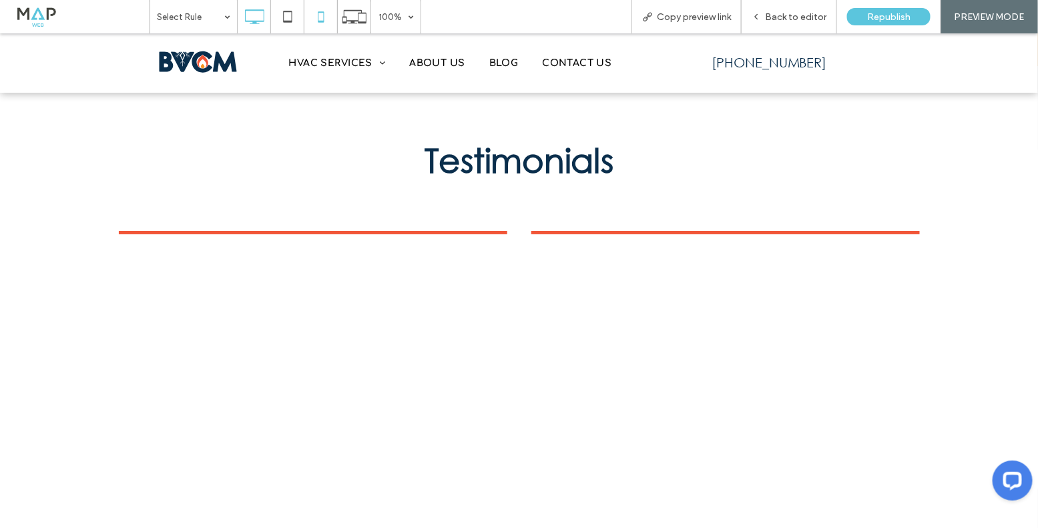
scroll to position [3622, 0]
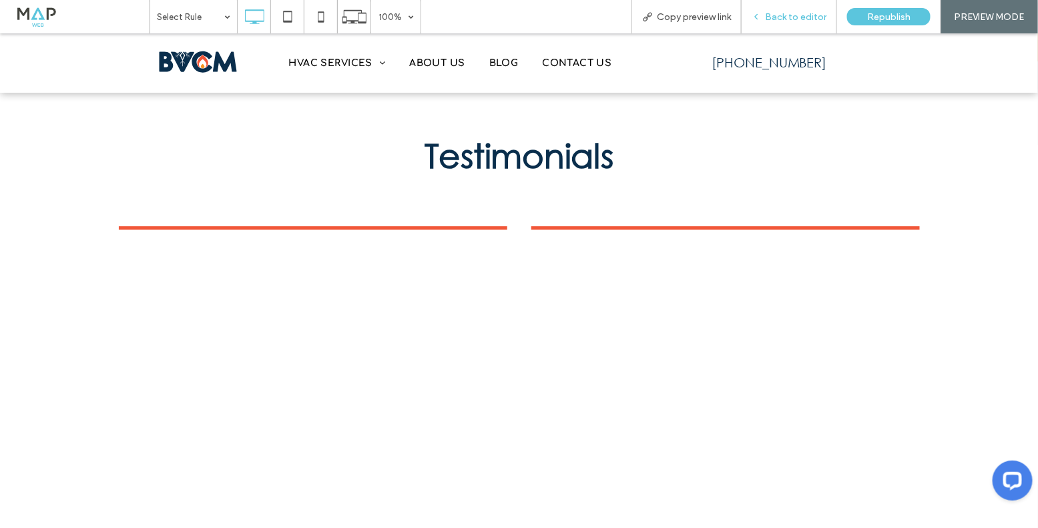
click at [799, 15] on span "Back to editor" at bounding box center [795, 16] width 61 height 11
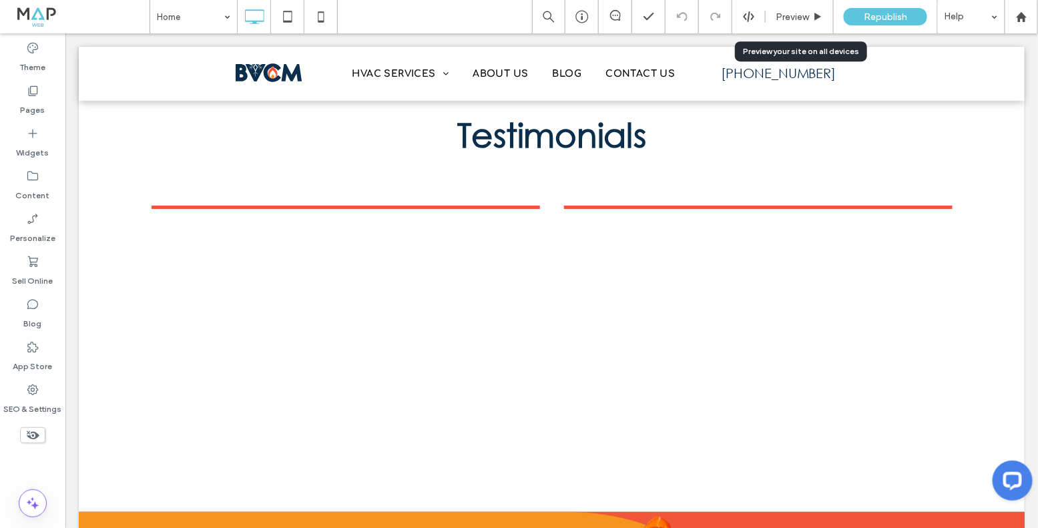
scroll to position [3581, 0]
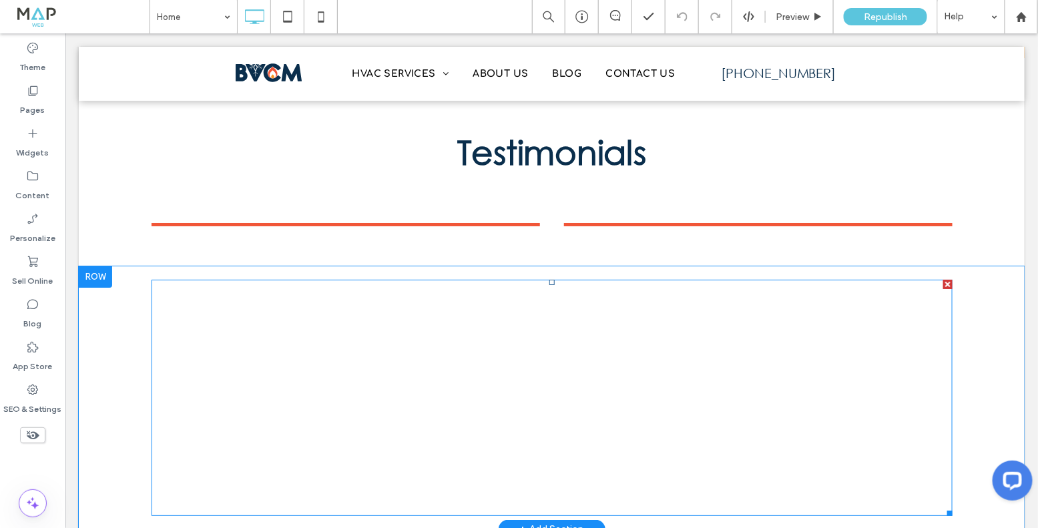
click at [251, 279] on span at bounding box center [551, 397] width 801 height 236
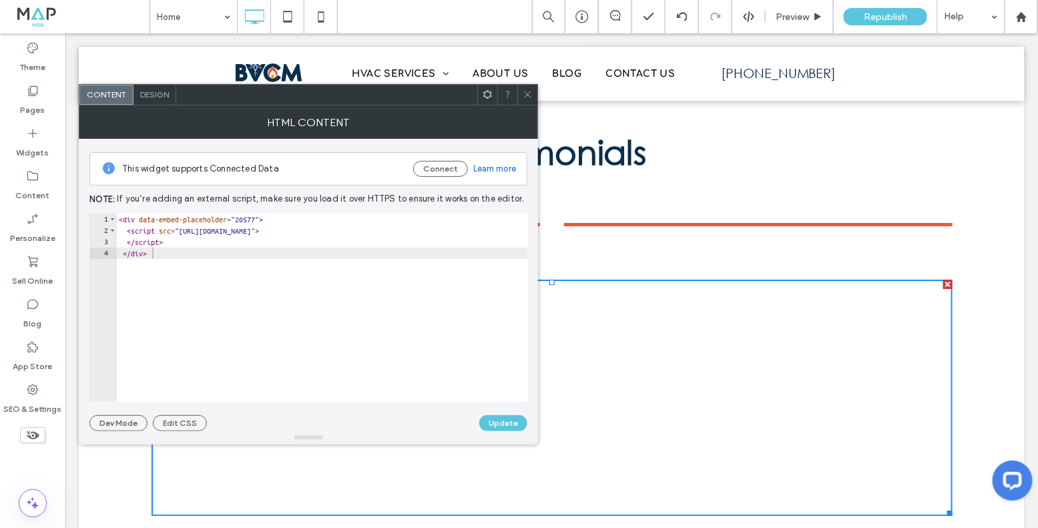
click at [529, 99] on icon at bounding box center [528, 94] width 10 height 10
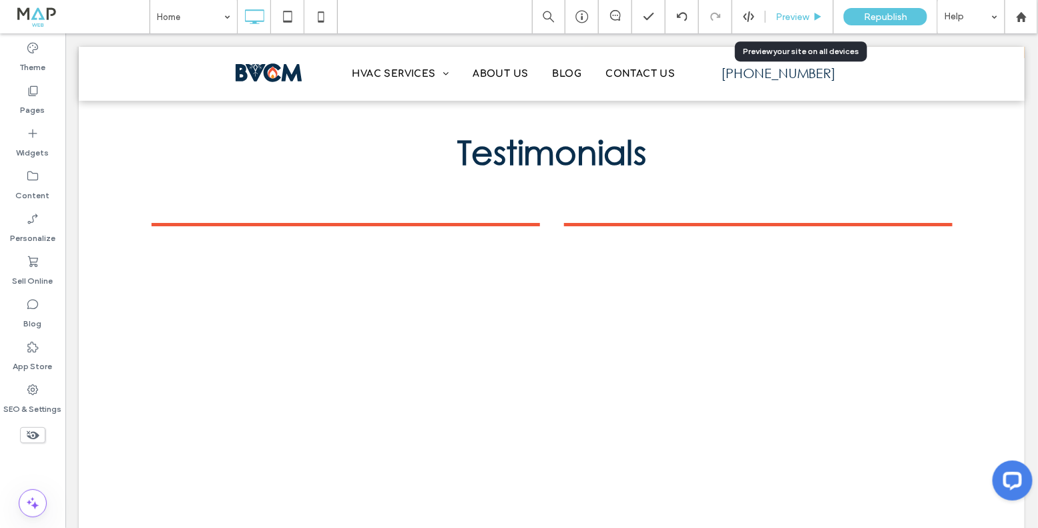
click at [807, 18] on span "Preview" at bounding box center [792, 16] width 33 height 11
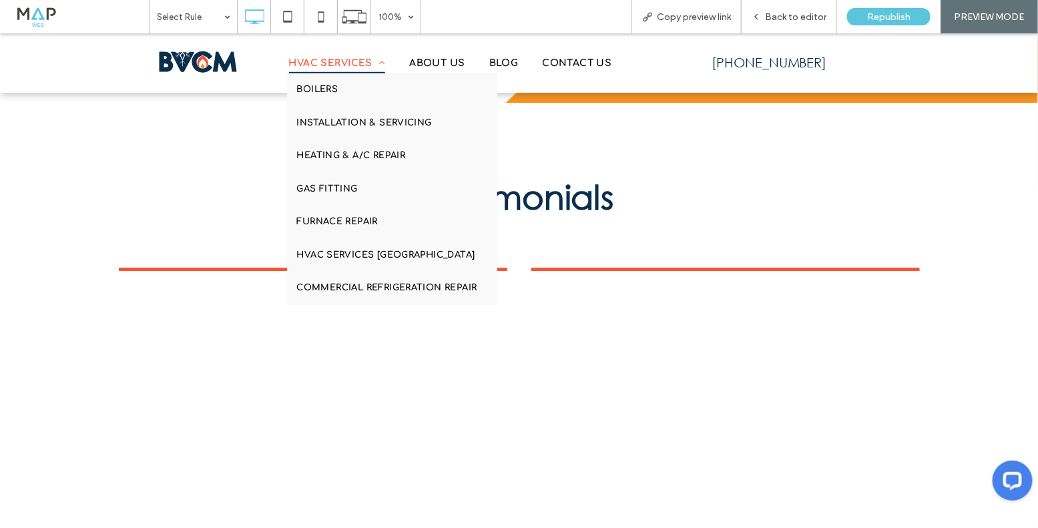
scroll to position [3498, 0]
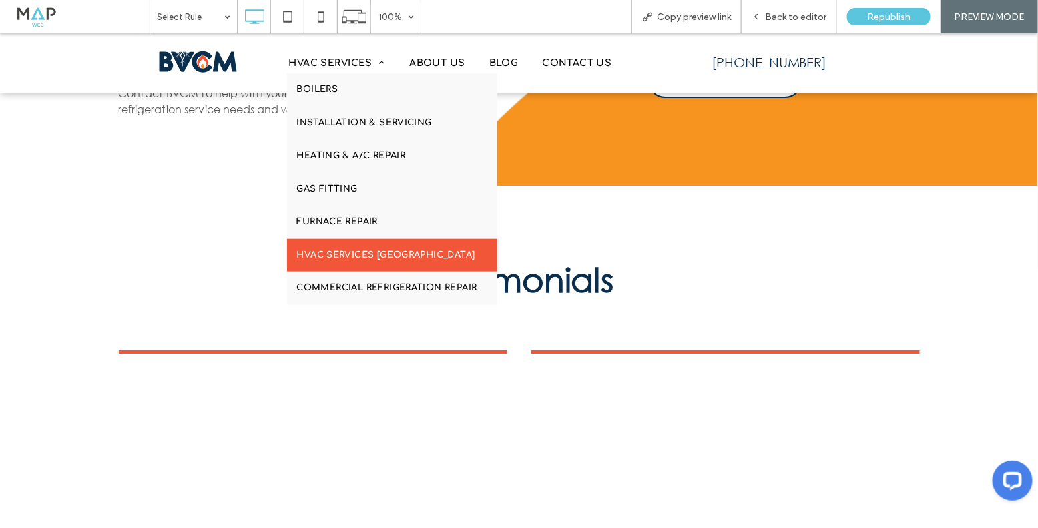
click at [336, 254] on span "HVAC Services [GEOGRAPHIC_DATA]" at bounding box center [386, 254] width 178 height 13
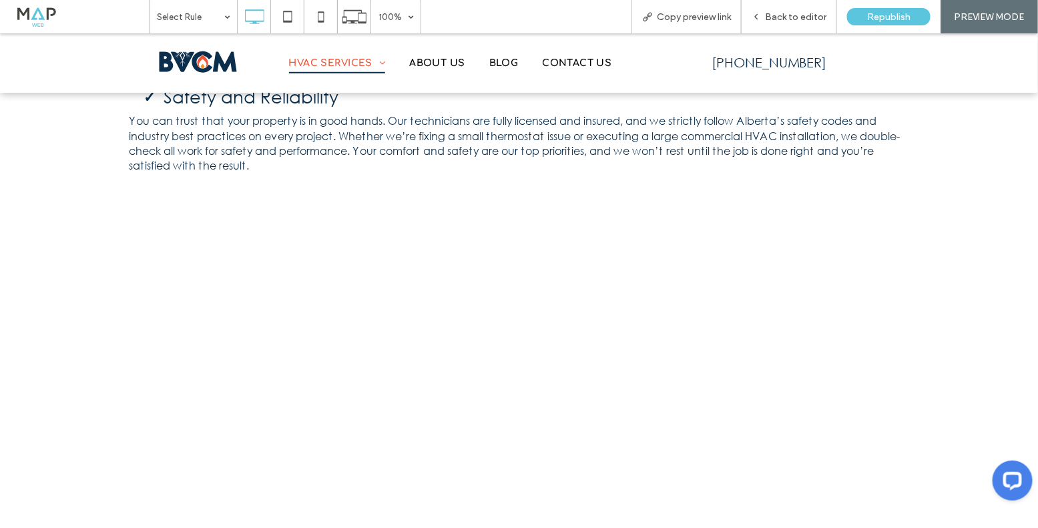
scroll to position [2098, 0]
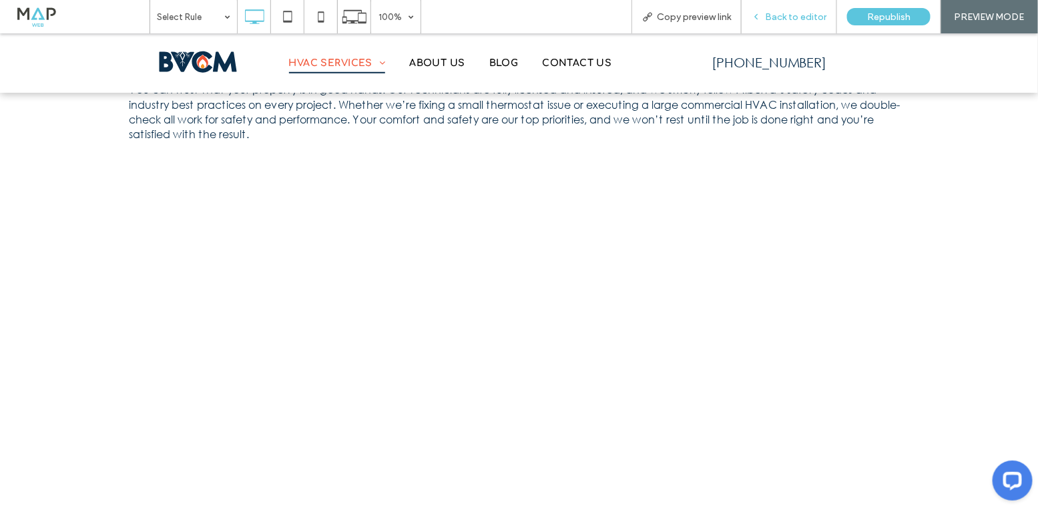
drag, startPoint x: 787, startPoint y: 15, endPoint x: 745, endPoint y: 39, distance: 48.8
click at [787, 15] on span "Back to editor" at bounding box center [795, 16] width 61 height 11
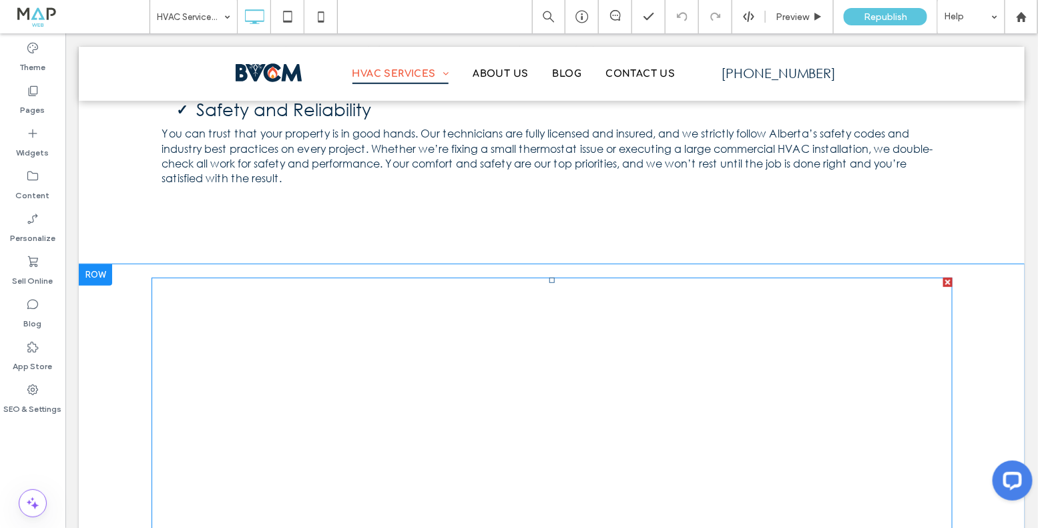
scroll to position [2061, 0]
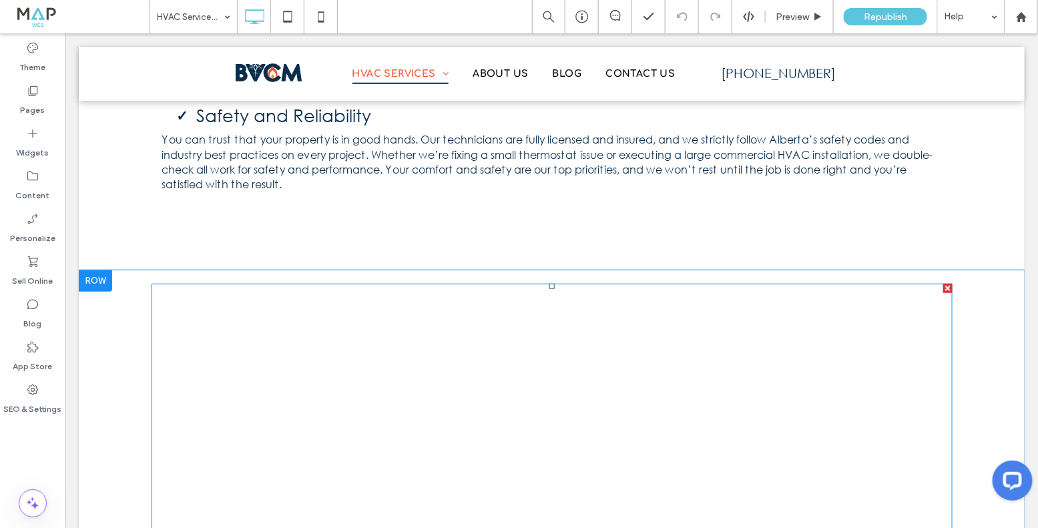
click at [346, 283] on span at bounding box center [551, 516] width 801 height 467
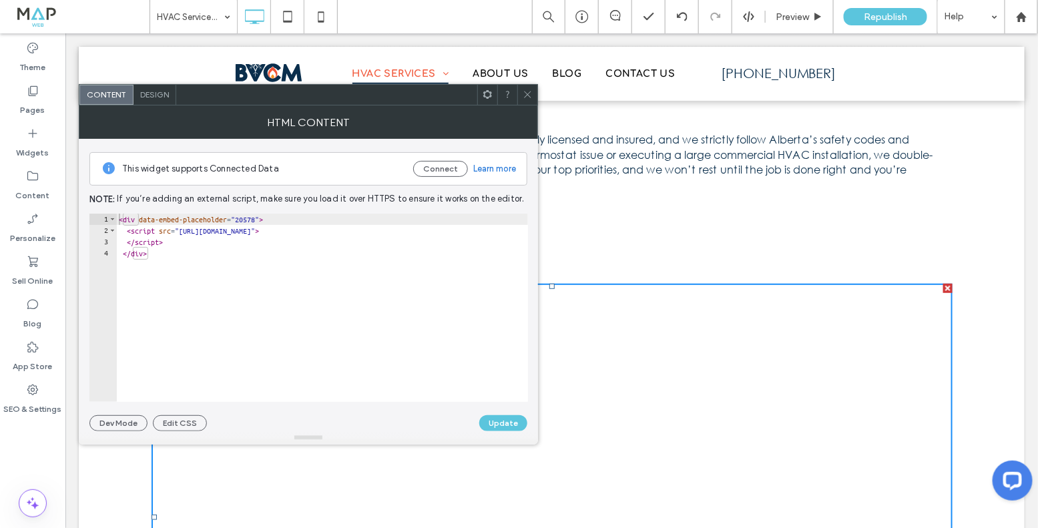
type textarea "**********"
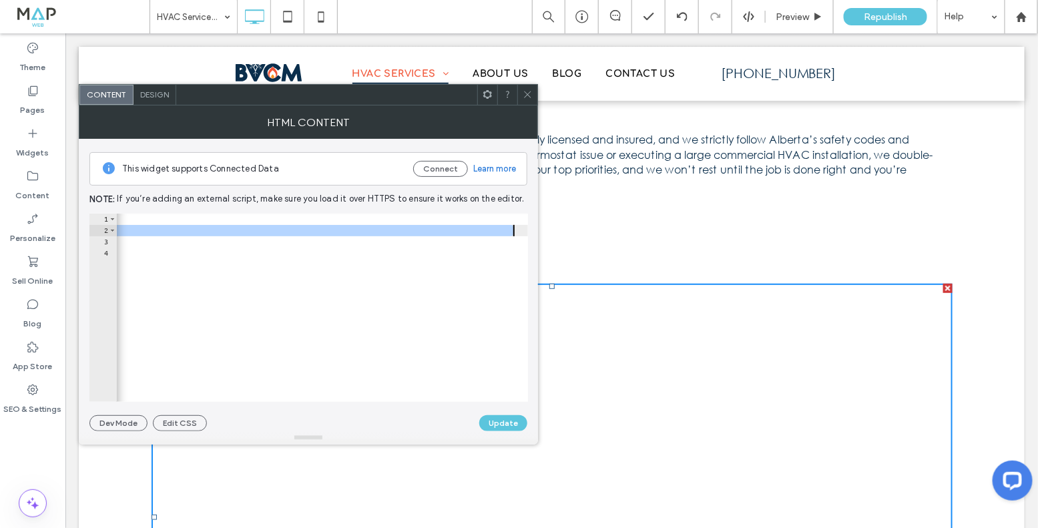
scroll to position [0, 256]
drag, startPoint x: 192, startPoint y: 232, endPoint x: 518, endPoint y: 236, distance: 326.6
click at [518, 236] on div "< div data-embed-placeholder = "20578" > < script src = "[URL][DOMAIN_NAME]" > …" at bounding box center [194, 319] width 668 height 211
click at [529, 91] on icon at bounding box center [528, 94] width 10 height 10
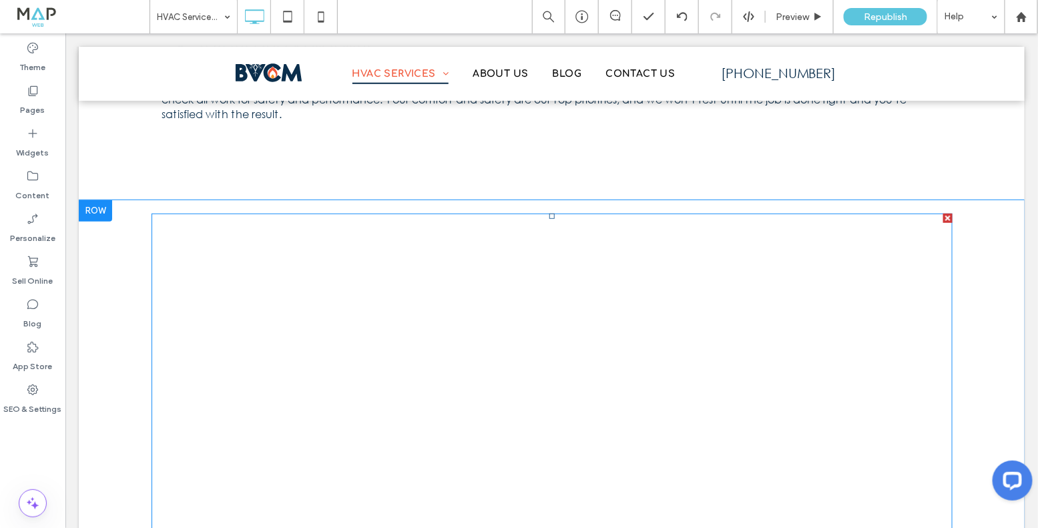
scroll to position [2130, 0]
click at [451, 269] on span at bounding box center [551, 447] width 801 height 467
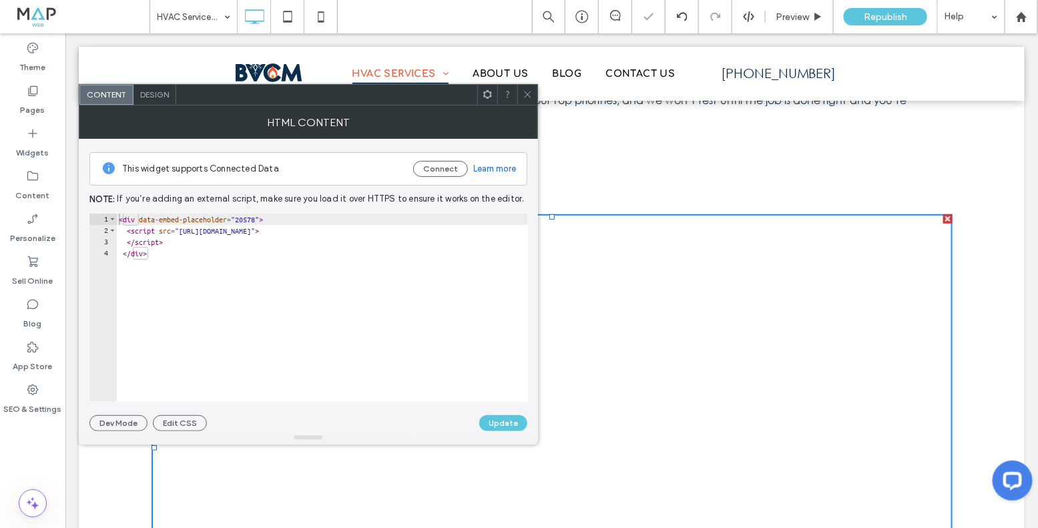
click at [524, 95] on icon at bounding box center [528, 94] width 10 height 10
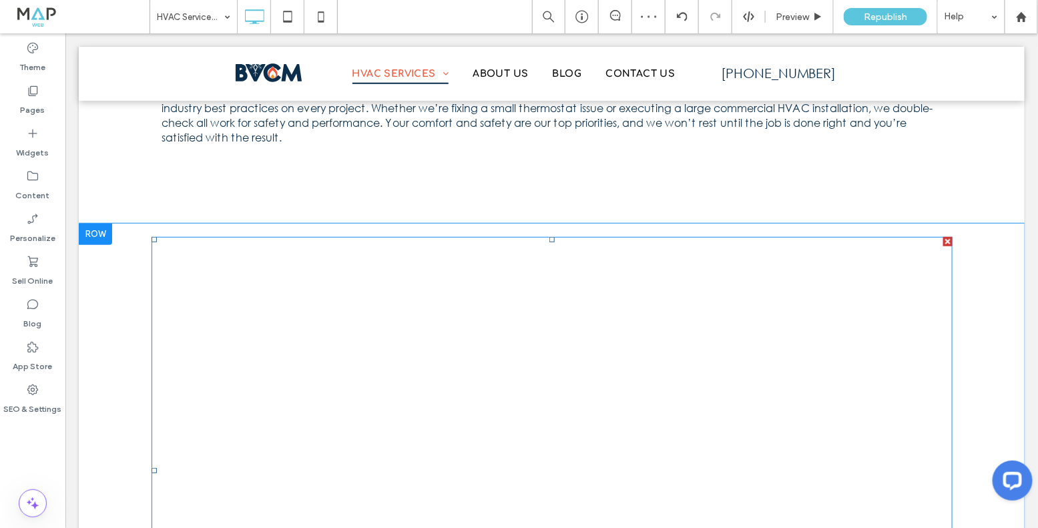
scroll to position [2106, 0]
click at [446, 238] on span at bounding box center [551, 471] width 801 height 467
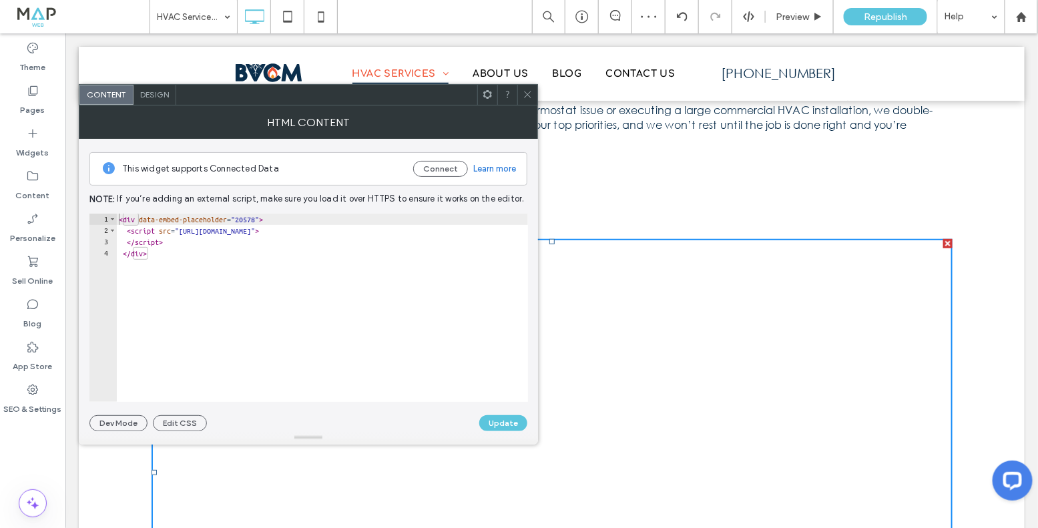
click at [530, 95] on icon at bounding box center [528, 94] width 10 height 10
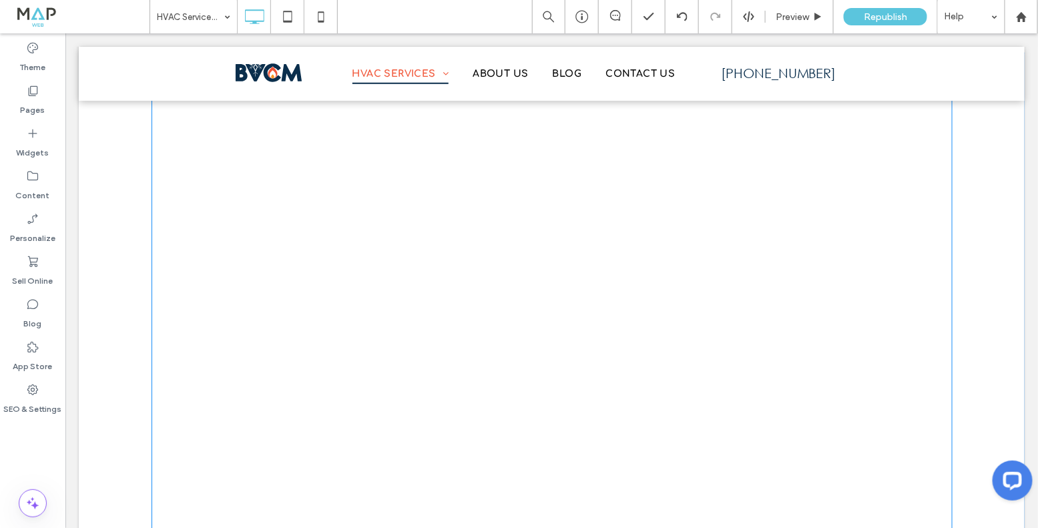
scroll to position [2279, 0]
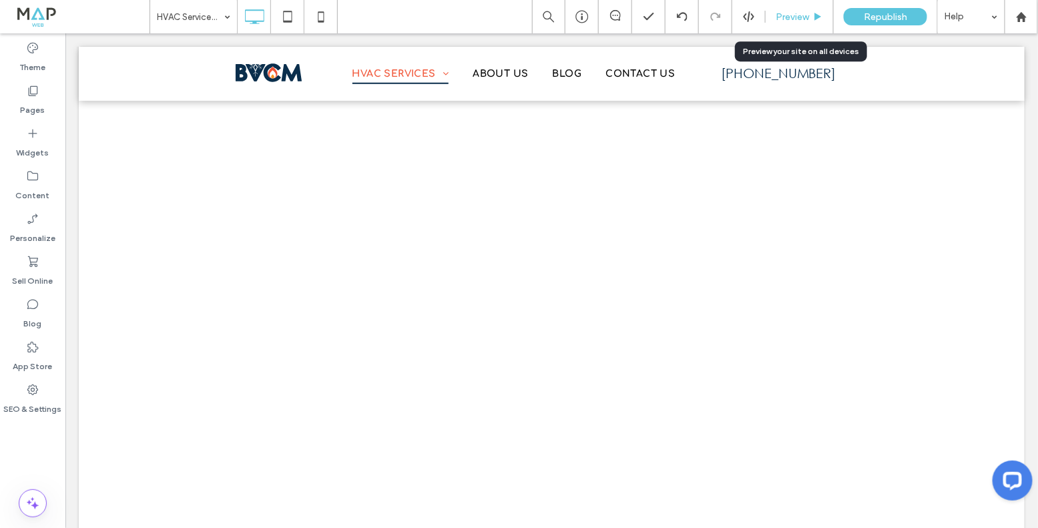
click at [800, 27] on div "Preview" at bounding box center [800, 16] width 68 height 33
click at [813, 12] on icon at bounding box center [818, 17] width 10 height 10
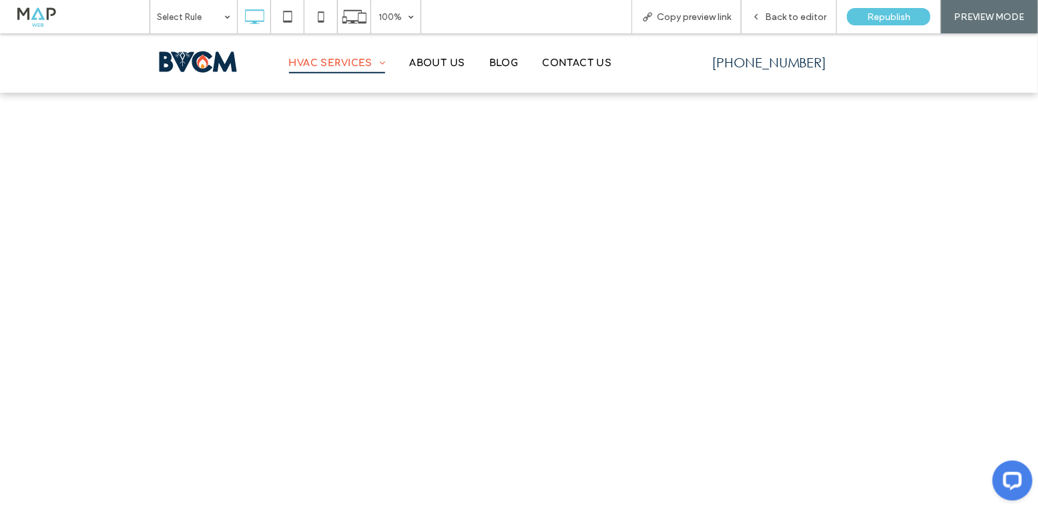
scroll to position [2108, 0]
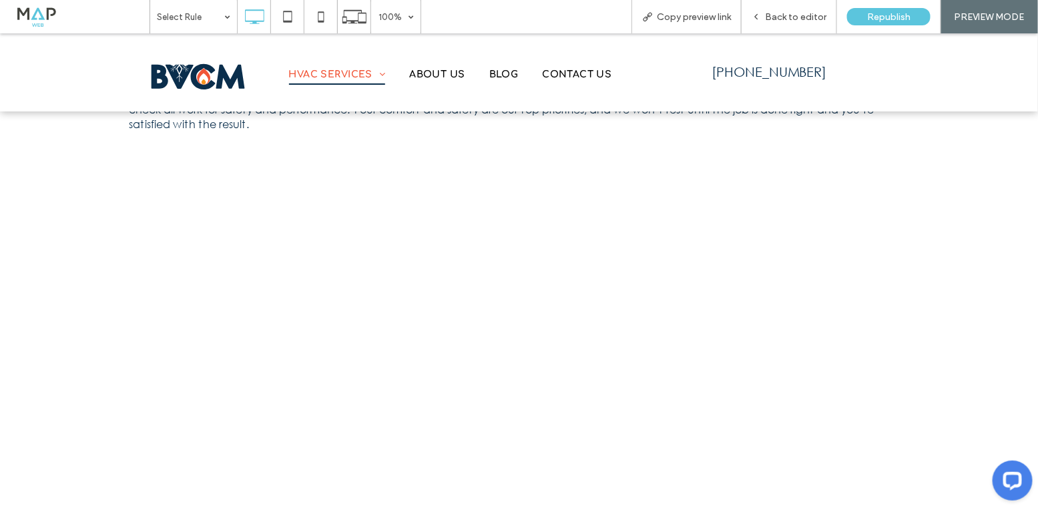
click at [202, 63] on img at bounding box center [198, 76] width 110 height 47
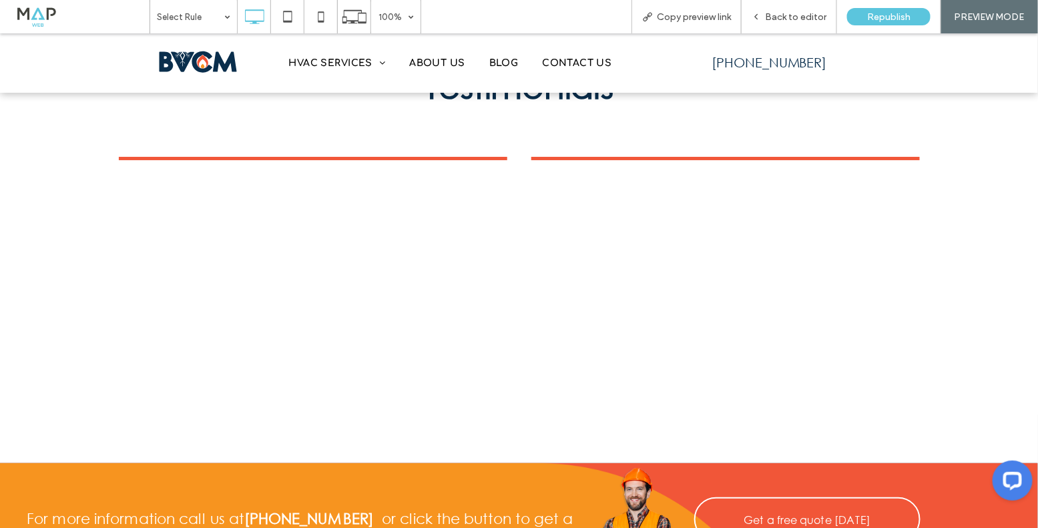
scroll to position [3691, 0]
click at [775, 23] on div "Back to editor" at bounding box center [789, 16] width 95 height 33
click at [784, 17] on span "Back to editor" at bounding box center [795, 16] width 61 height 11
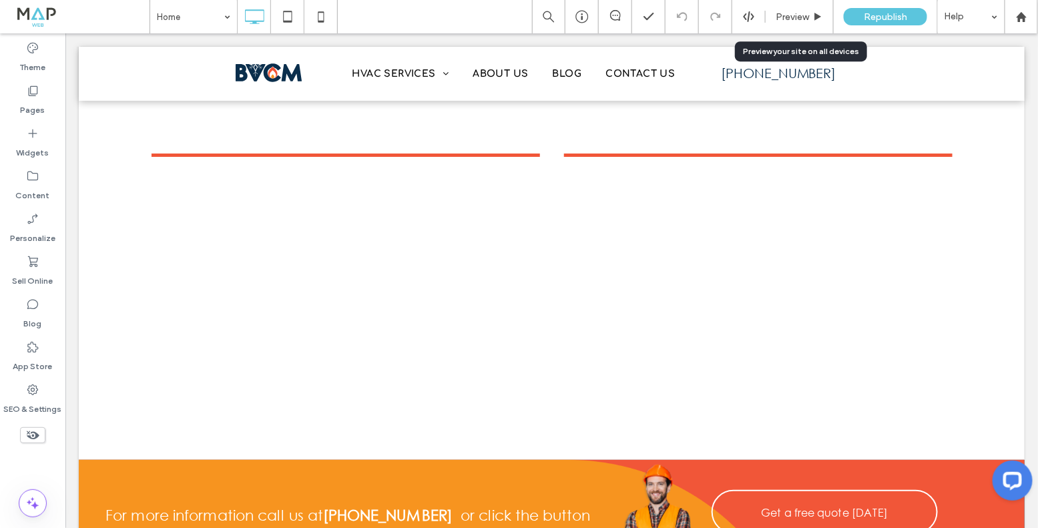
scroll to position [3650, 0]
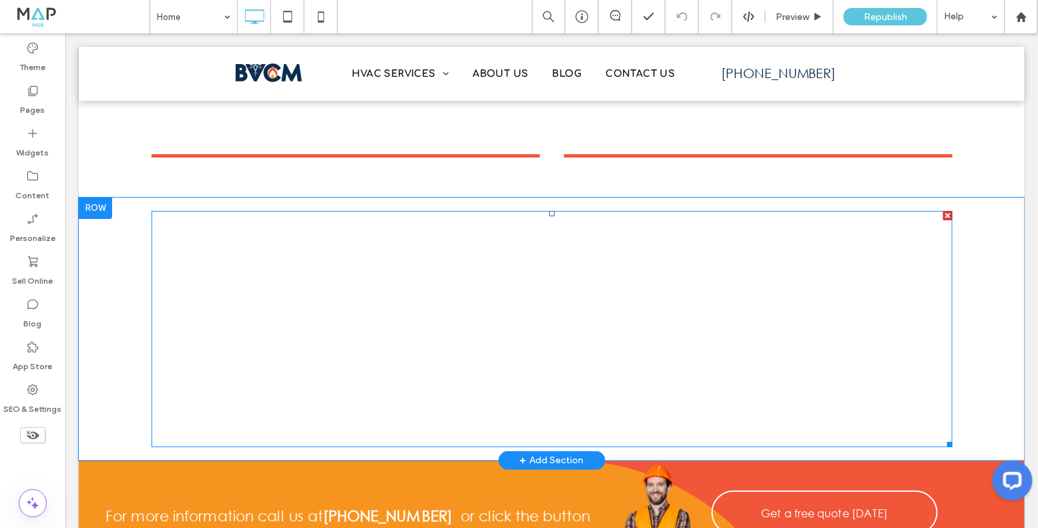
click at [512, 219] on span at bounding box center [551, 328] width 801 height 236
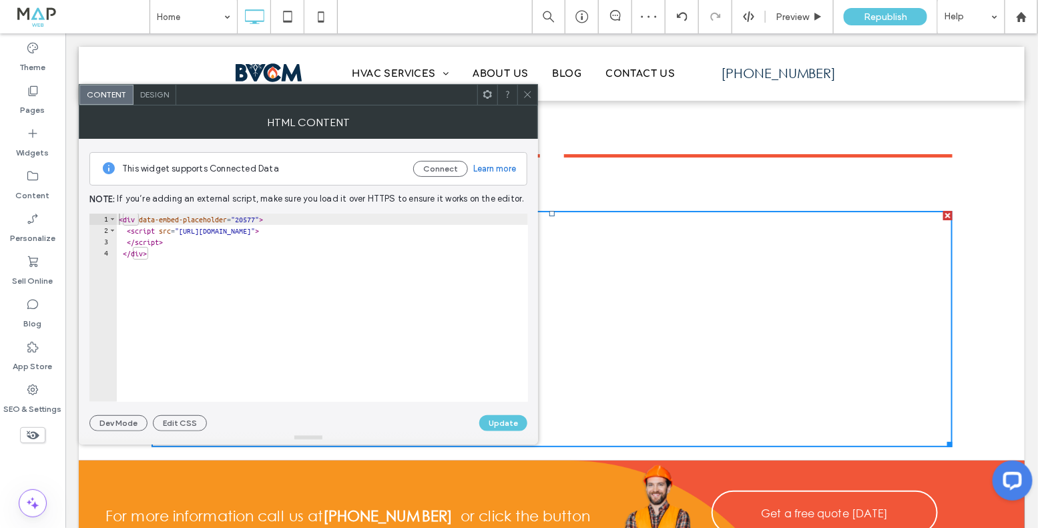
type textarea "**********"
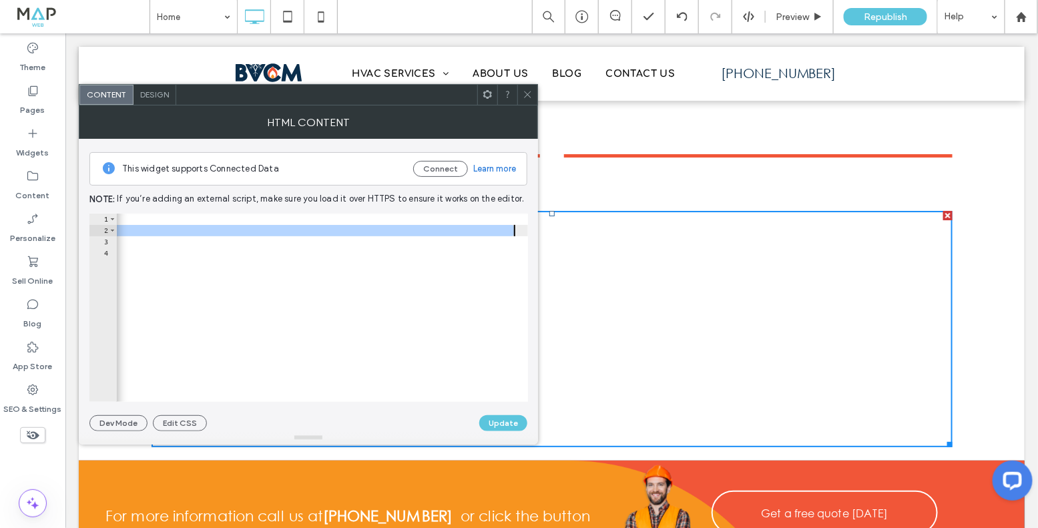
scroll to position [0, 256]
drag, startPoint x: 192, startPoint y: 230, endPoint x: 518, endPoint y: 234, distance: 325.3
click at [518, 234] on div "< div data-embed-placeholder = "20577" > < script src = "[URL][DOMAIN_NAME]" > …" at bounding box center [194, 319] width 668 height 211
click at [502, 425] on button "Update" at bounding box center [503, 423] width 48 height 16
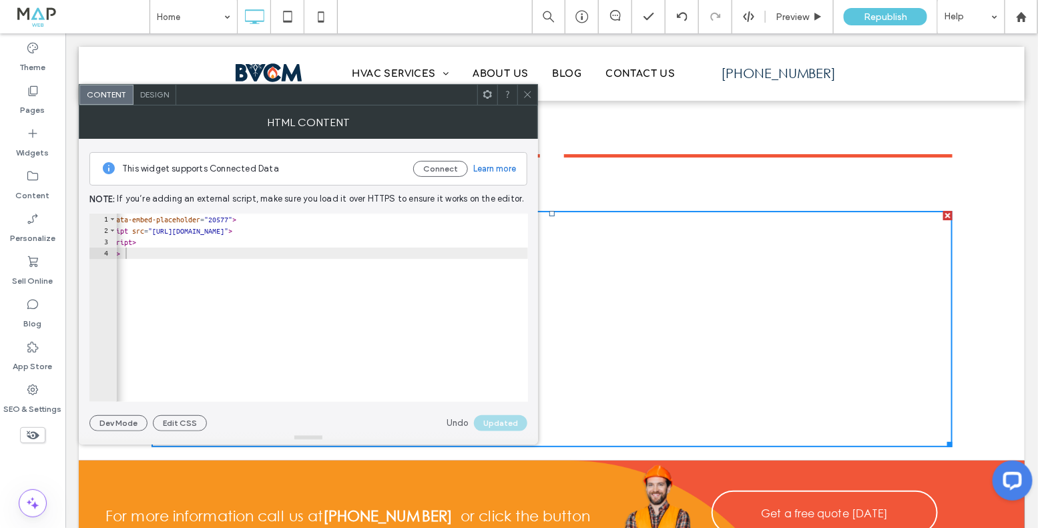
click at [506, 389] on div at bounding box center [322, 395] width 412 height 13
click at [457, 422] on link "Undo" at bounding box center [458, 423] width 22 height 13
click at [529, 93] on icon at bounding box center [528, 94] width 10 height 10
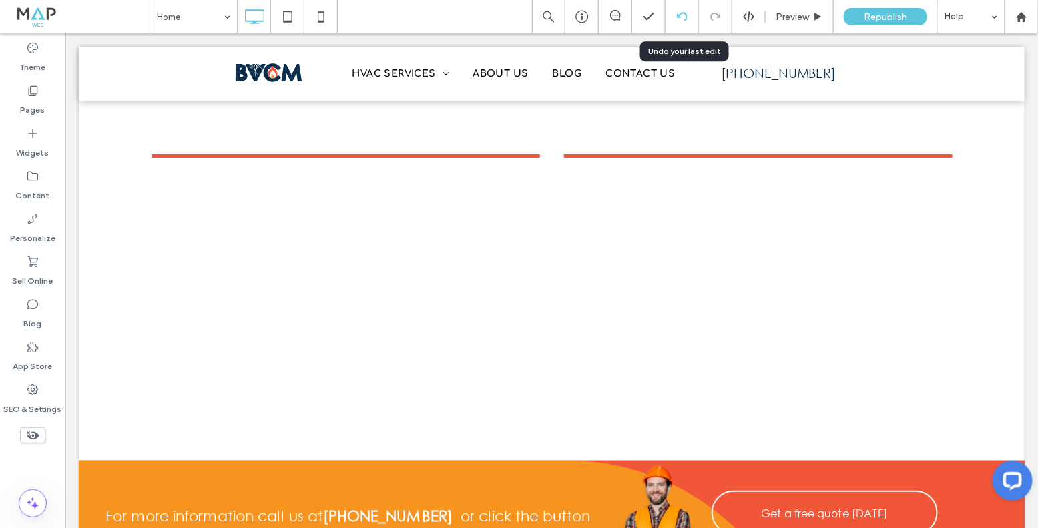
click at [680, 17] on use at bounding box center [681, 16] width 11 height 9
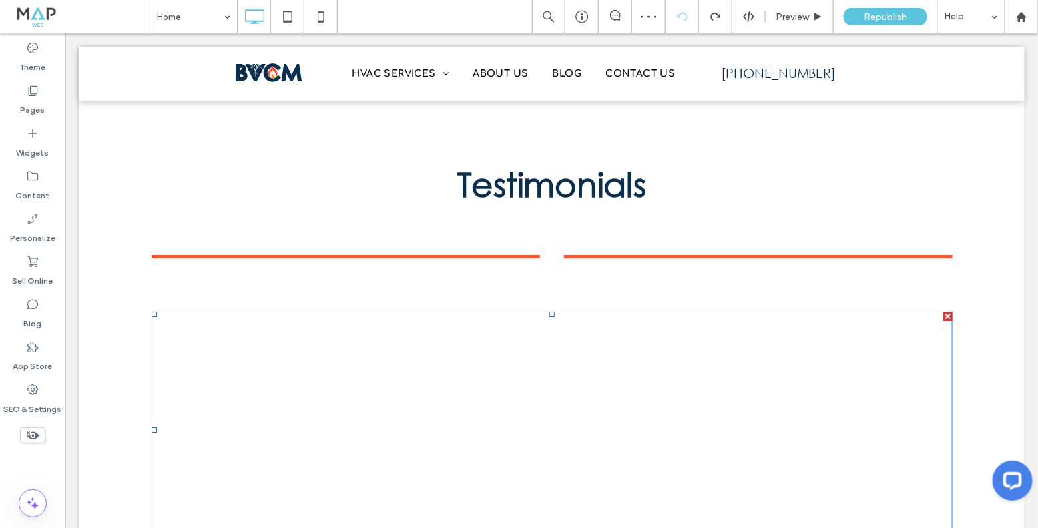
scroll to position [3553, 0]
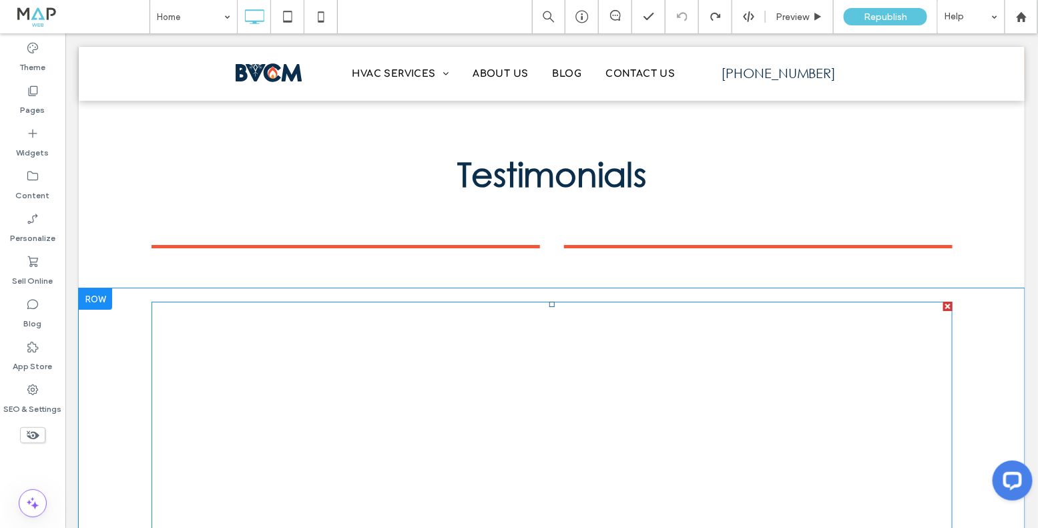
click at [566, 301] on span at bounding box center [551, 419] width 801 height 236
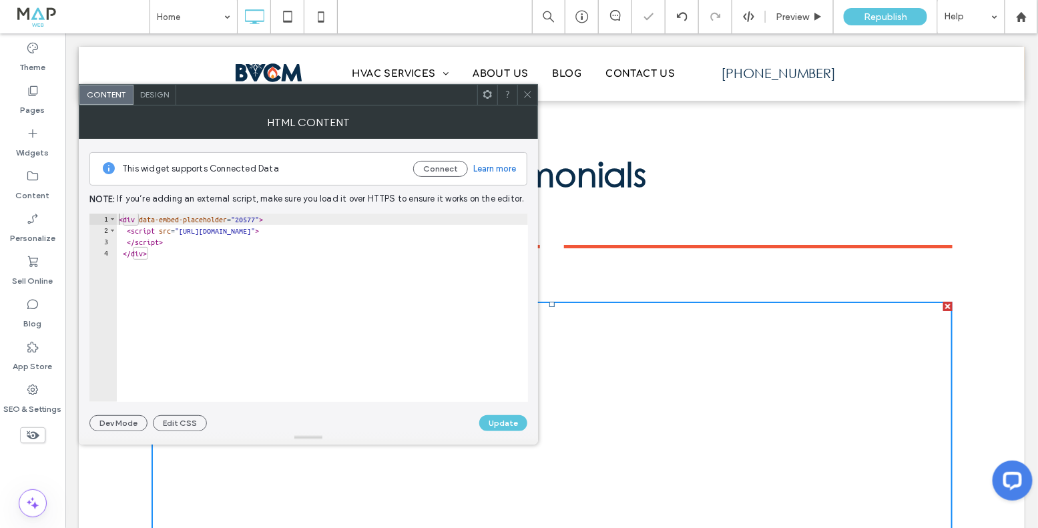
click at [425, 238] on div "< div data-embed-placeholder = "20577" > < script src = "[URL][DOMAIN_NAME]" > …" at bounding box center [450, 319] width 668 height 211
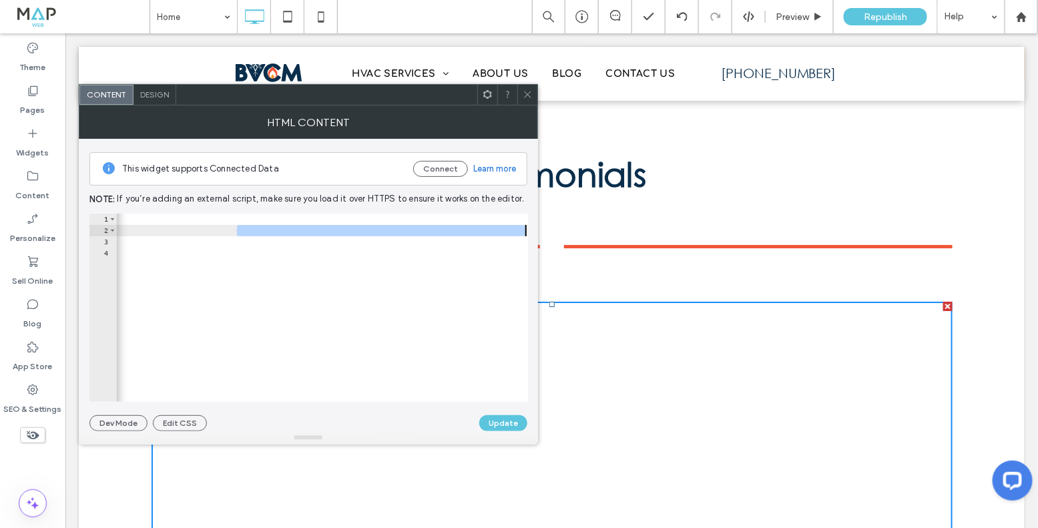
scroll to position [0, 256]
drag, startPoint x: 495, startPoint y: 231, endPoint x: 534, endPoint y: 229, distance: 38.8
click at [534, 229] on div "This widget supports Connected Data Connect Learn more Note: If you’re adding a…" at bounding box center [308, 285] width 459 height 293
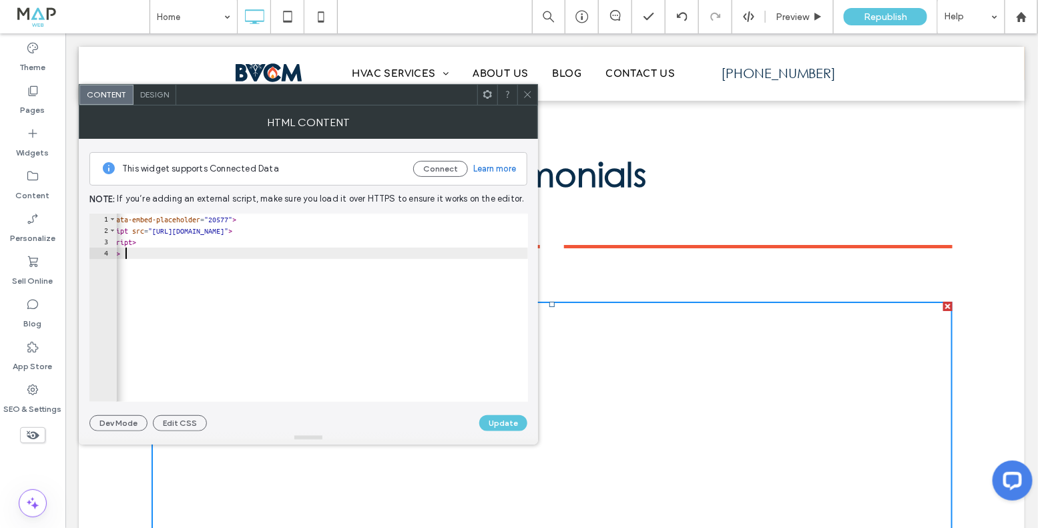
click at [481, 294] on div "< div data-embed-placeholder = "20577" > < script src = "[URL][DOMAIN_NAME]" > …" at bounding box center [423, 319] width 668 height 211
type textarea "******"
click at [530, 101] on span at bounding box center [528, 95] width 10 height 20
